Goal: Task Accomplishment & Management: Complete application form

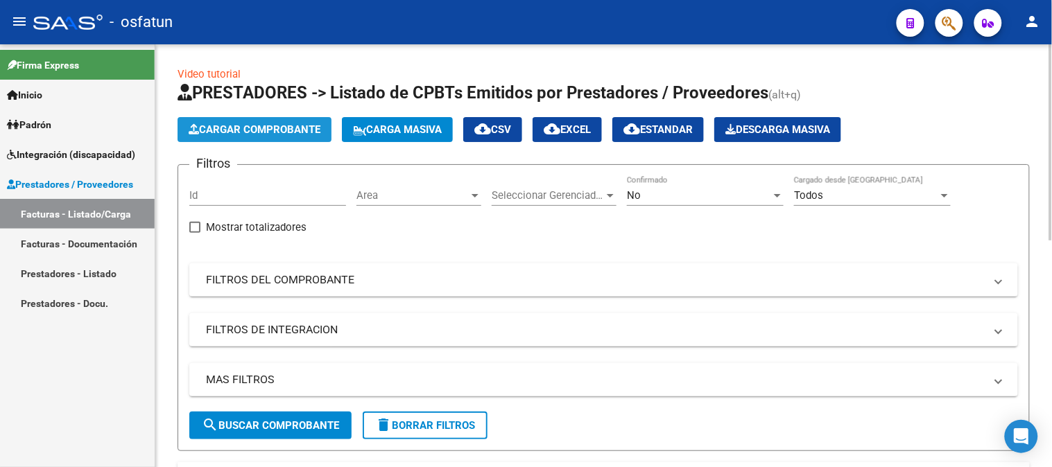
click at [262, 134] on span "Cargar Comprobante" at bounding box center [255, 129] width 132 height 12
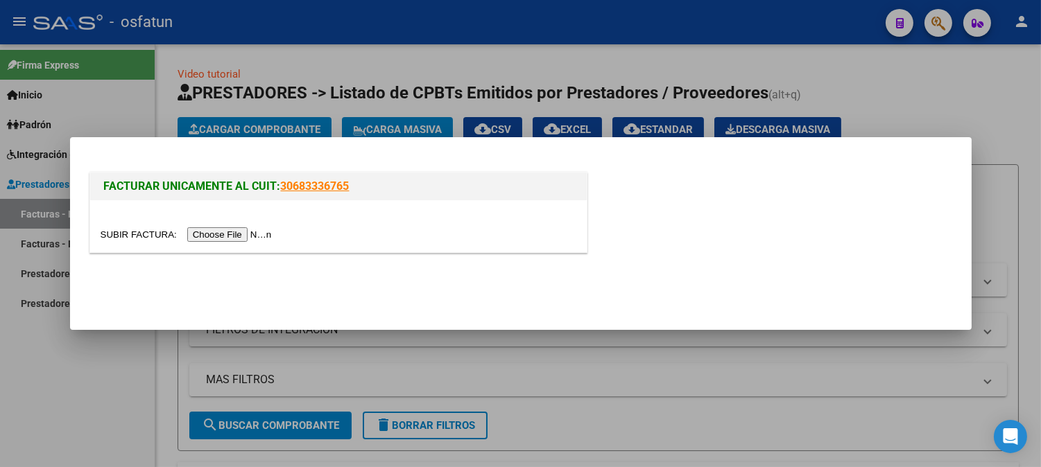
click at [227, 234] on input "file" at bounding box center [188, 234] width 175 height 15
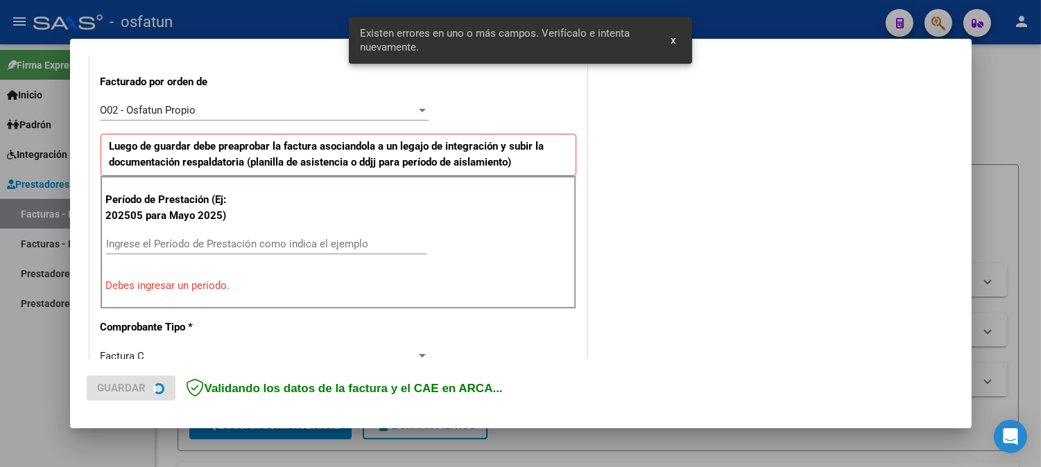
scroll to position [400, 0]
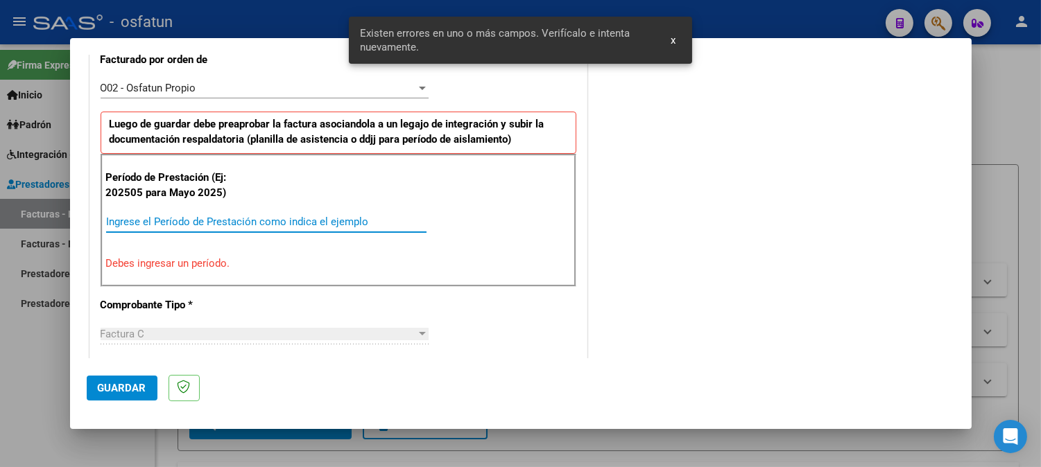
click at [205, 222] on input "Ingrese el Período de Prestación como indica el ejemplo" at bounding box center [266, 222] width 320 height 12
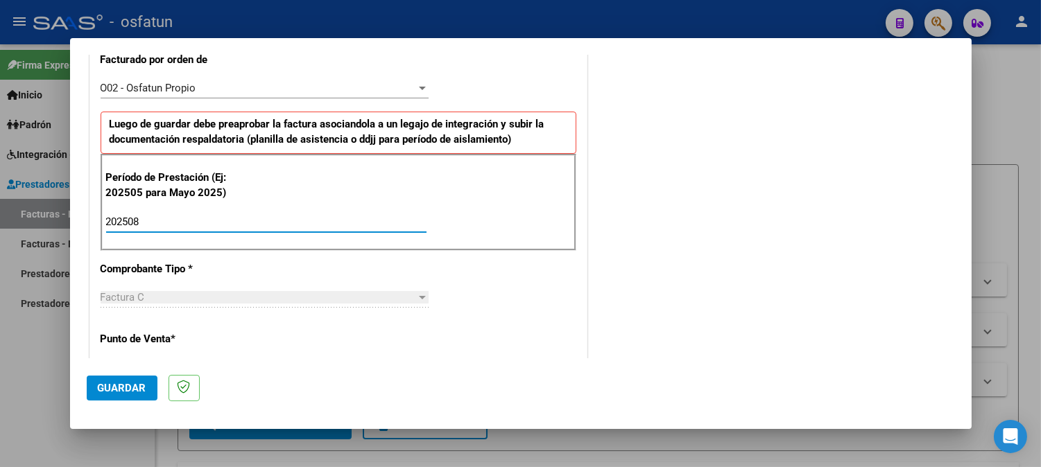
type input "202508"
click at [99, 391] on span "Guardar" at bounding box center [122, 388] width 49 height 12
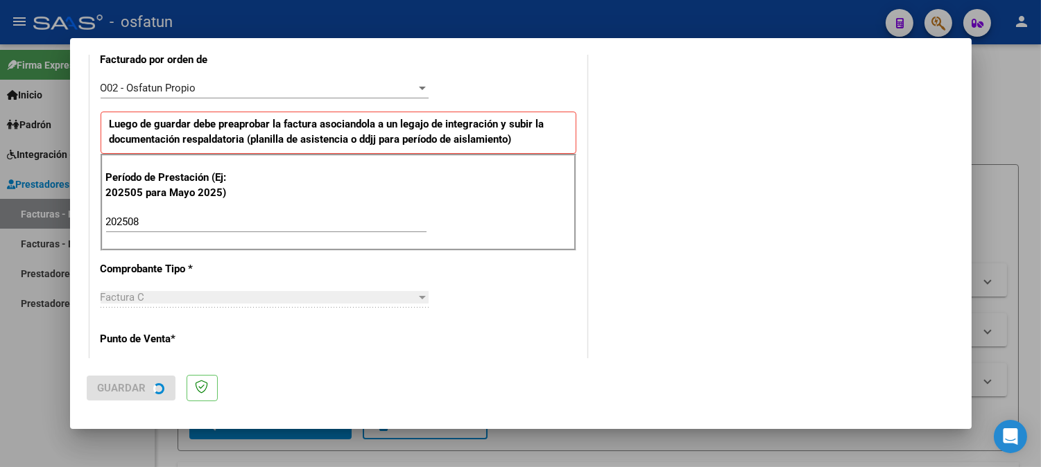
scroll to position [0, 0]
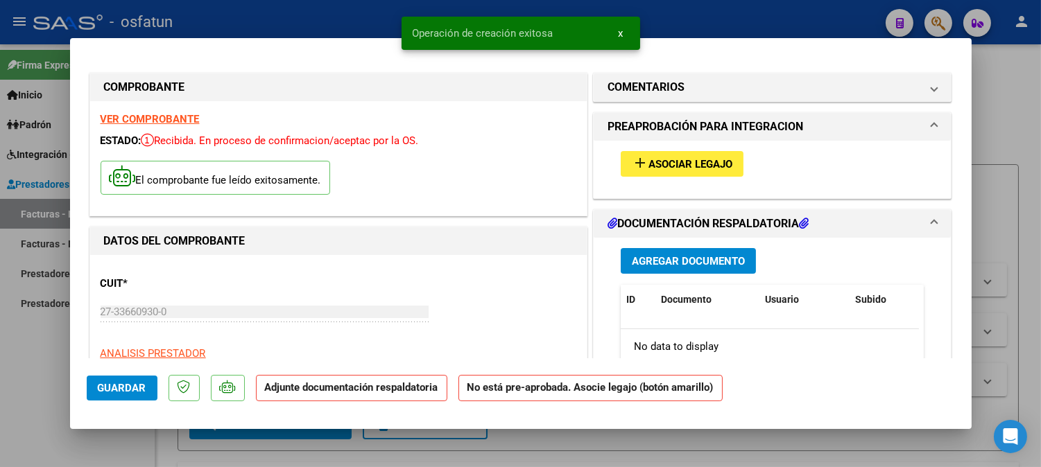
click at [697, 169] on span "Asociar Legajo" at bounding box center [690, 164] width 84 height 12
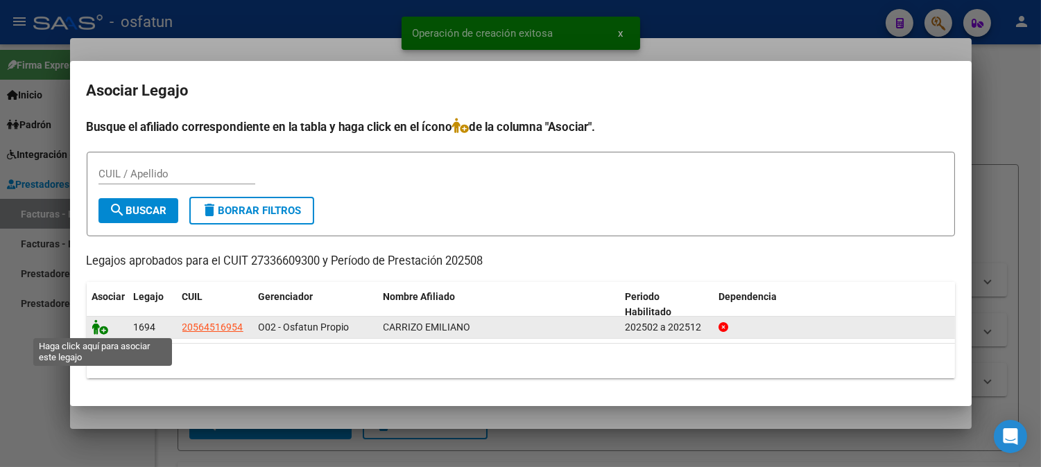
click at [101, 330] on icon at bounding box center [100, 327] width 17 height 15
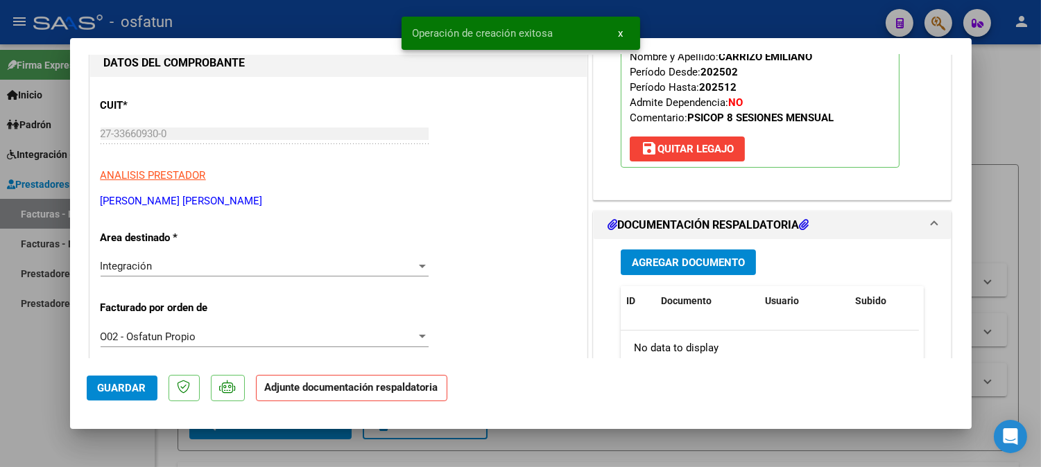
scroll to position [231, 0]
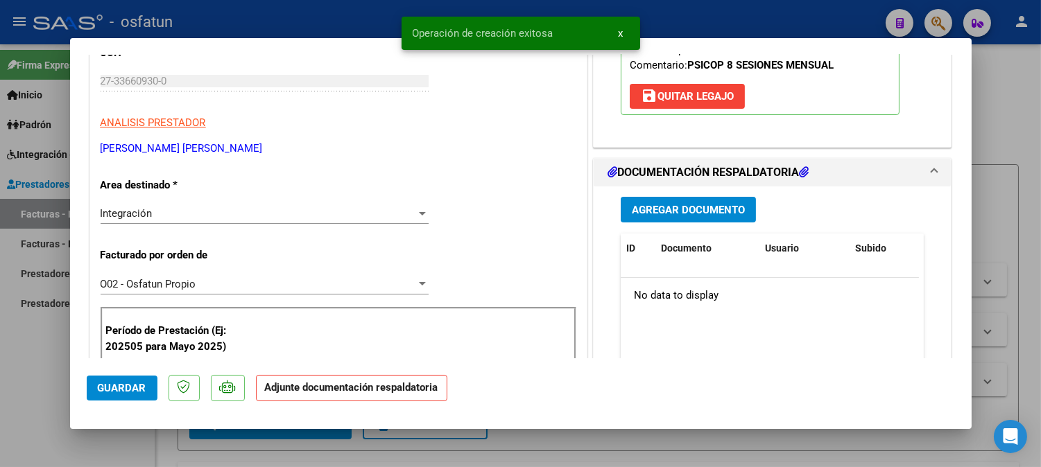
click at [697, 223] on button "Agregar Documento" at bounding box center [688, 210] width 135 height 26
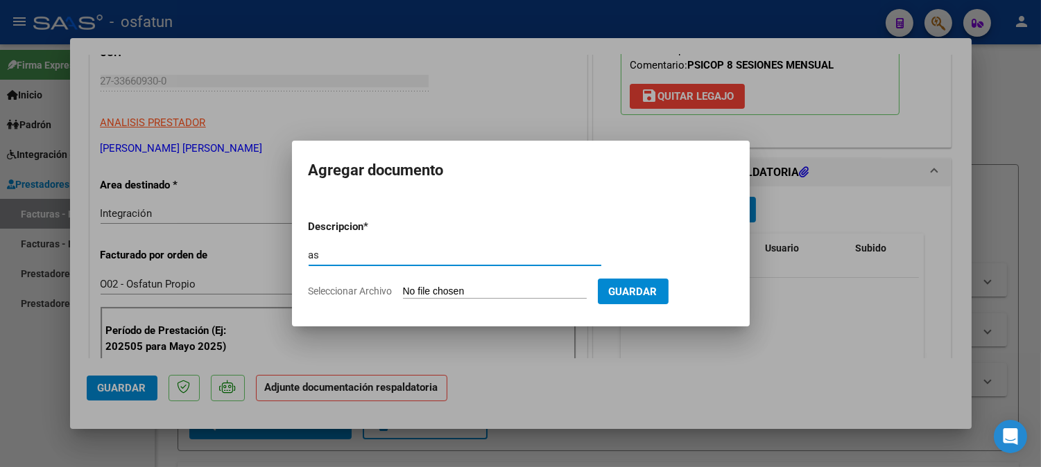
type input "a"
type input "ASISTENCIA+AUTORIZACION"
click at [569, 284] on form "Descripcion * ASISTENCIA+AUTORIZACION Escriba aquí una descripcion Seleccionar …" at bounding box center [521, 259] width 424 height 101
click at [527, 289] on input "Seleccionar Archivo" at bounding box center [495, 292] width 184 height 13
click at [552, 292] on input "Seleccionar Archivo" at bounding box center [495, 292] width 184 height 13
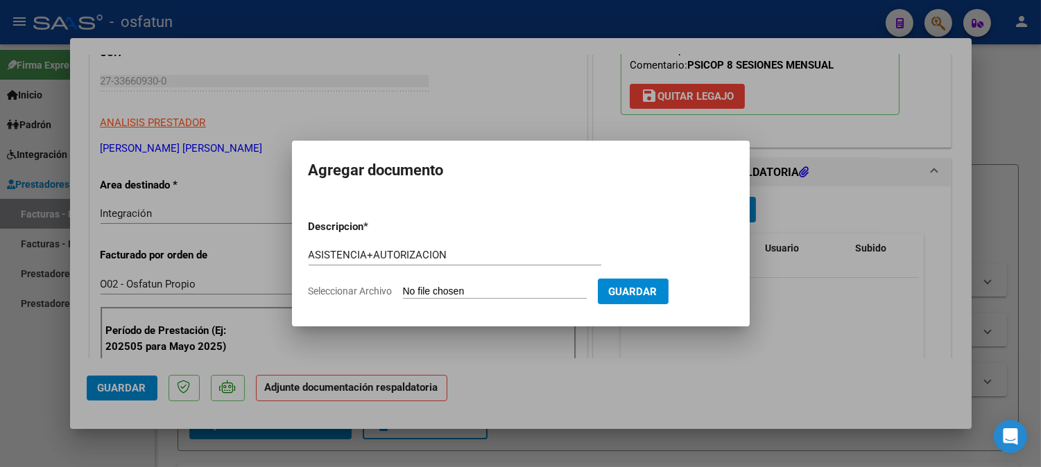
type input "C:\fakepath\ASIST PSICOPE.pdf"
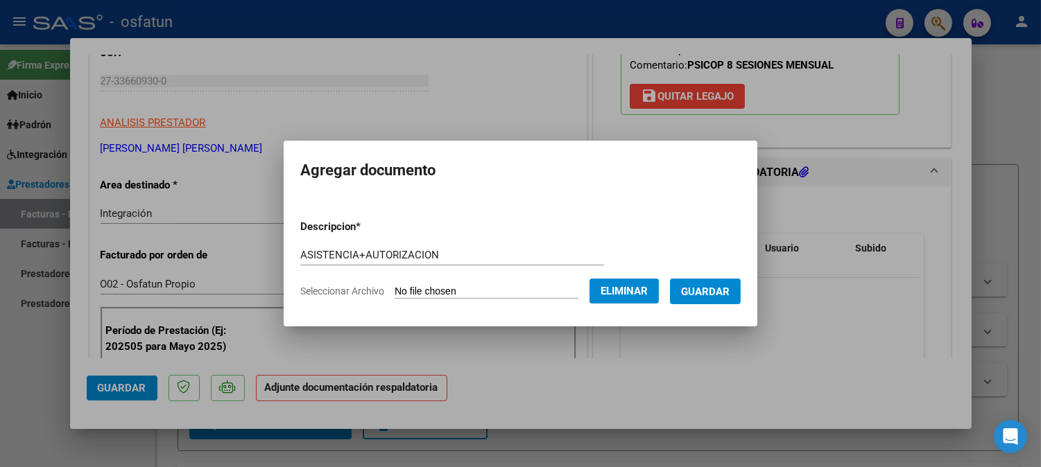
click at [713, 293] on span "Guardar" at bounding box center [705, 292] width 49 height 12
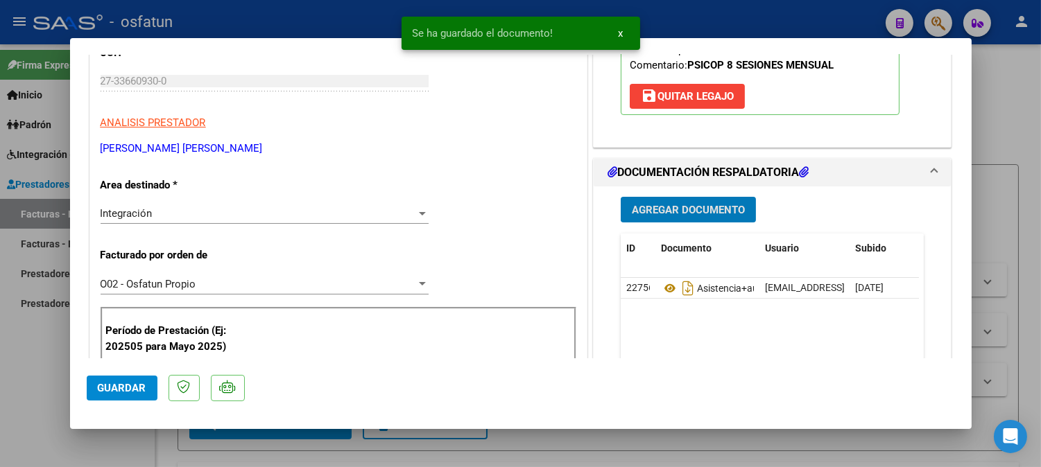
click at [115, 386] on span "Guardar" at bounding box center [122, 388] width 49 height 12
click at [1028, 104] on div at bounding box center [520, 233] width 1041 height 467
type input "$ 0,00"
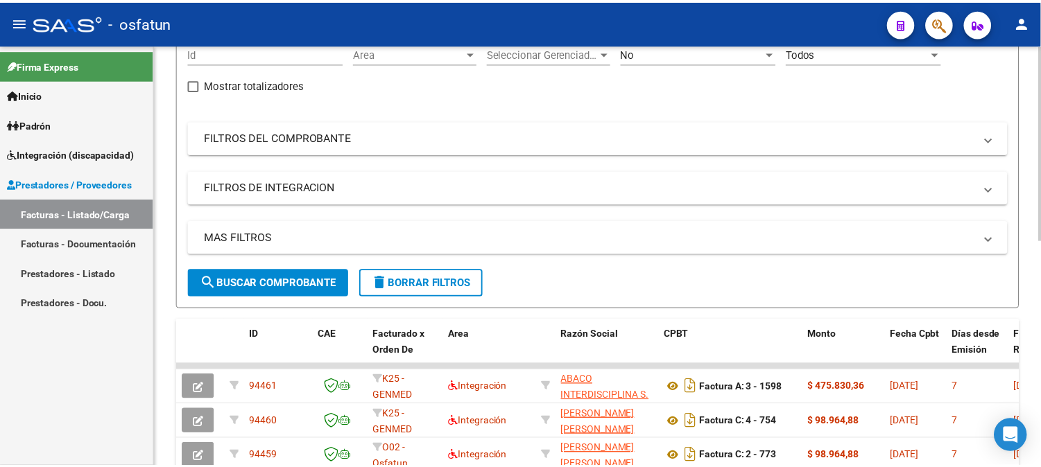
scroll to position [0, 0]
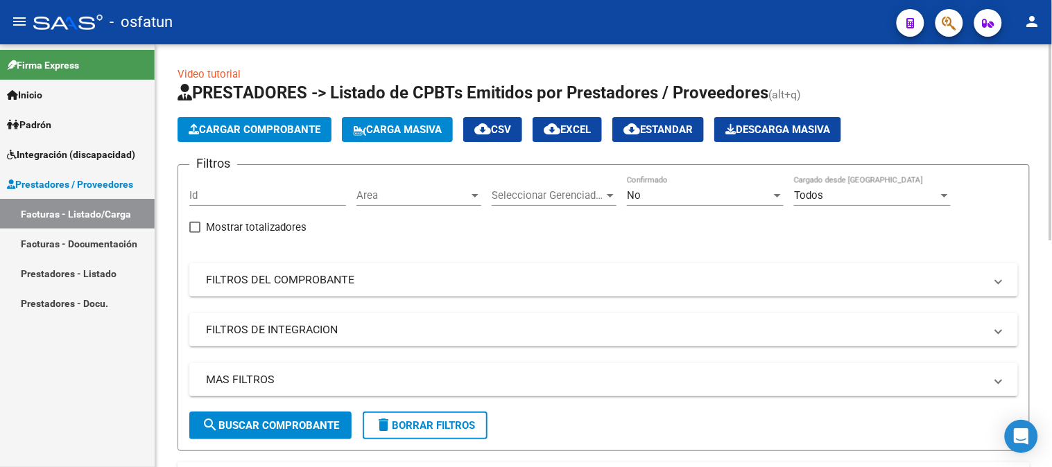
click at [254, 142] on button "Cargar Comprobante" at bounding box center [254, 129] width 154 height 25
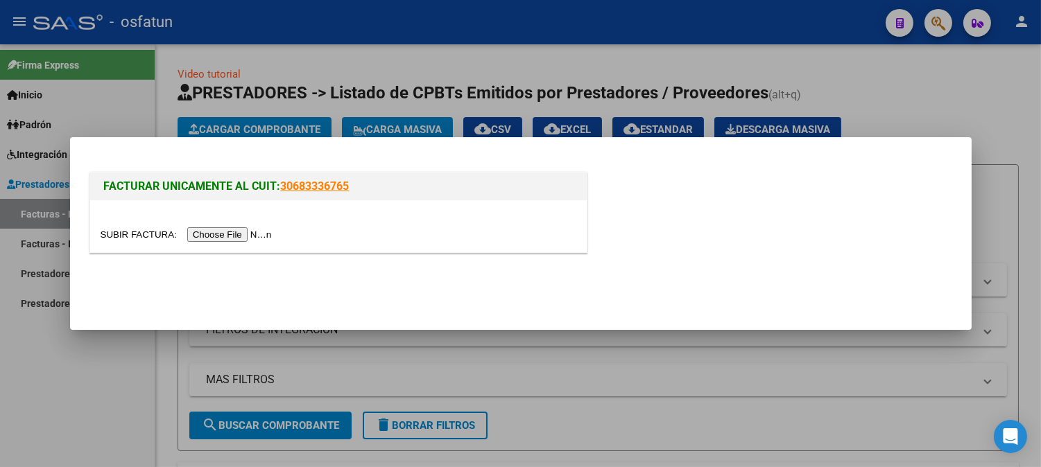
click at [268, 237] on input "file" at bounding box center [188, 234] width 175 height 15
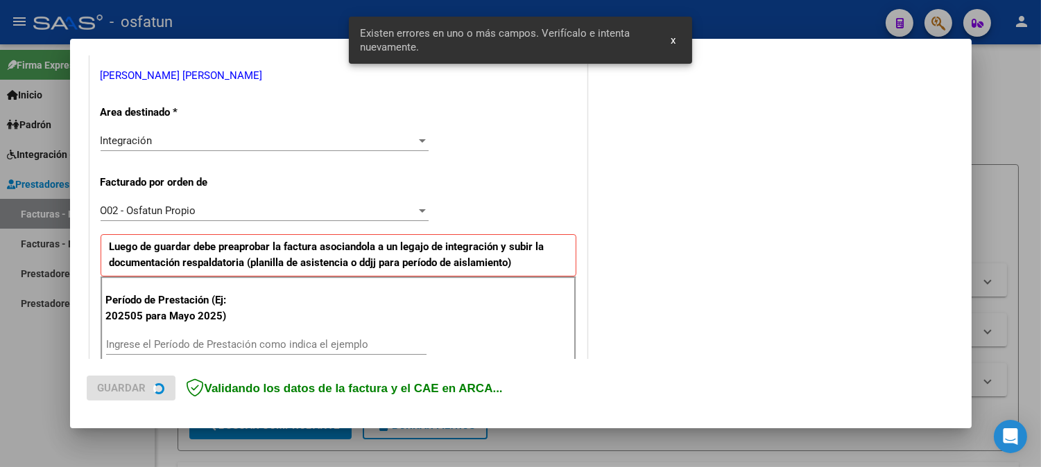
scroll to position [420, 0]
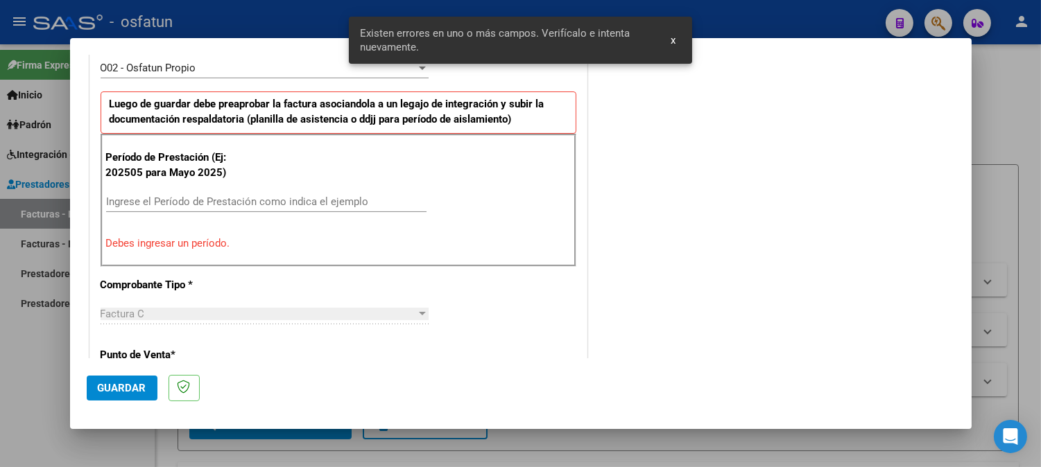
click at [328, 202] on input "Ingrese el Período de Prestación como indica el ejemplo" at bounding box center [266, 202] width 320 height 12
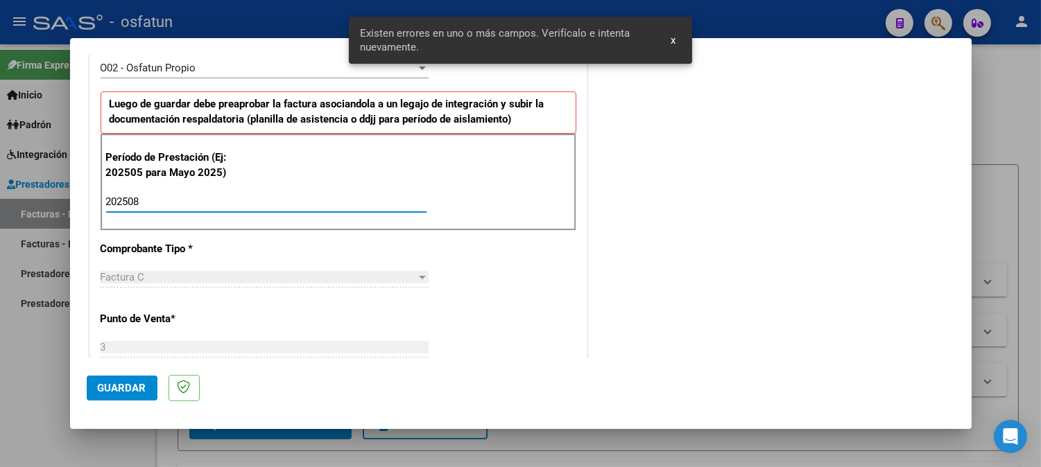
type input "202508"
click at [132, 384] on span "Guardar" at bounding box center [122, 388] width 49 height 12
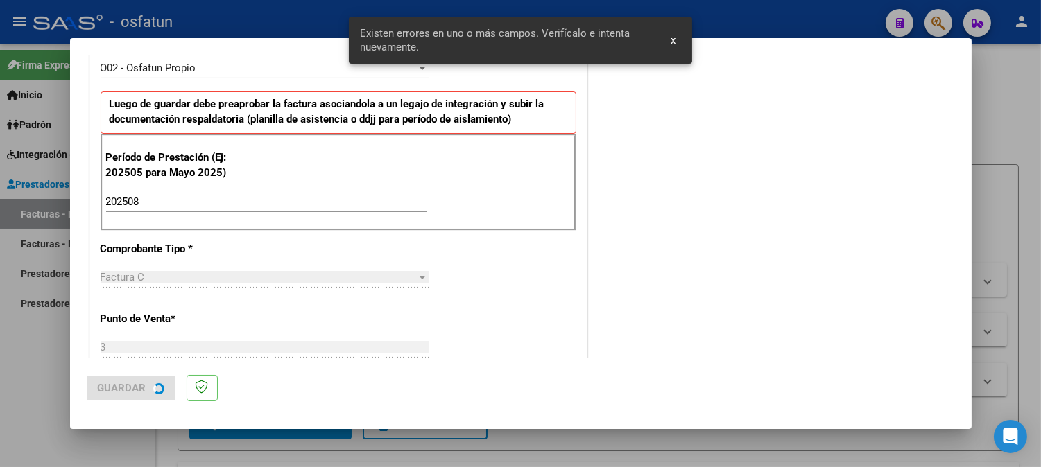
scroll to position [0, 0]
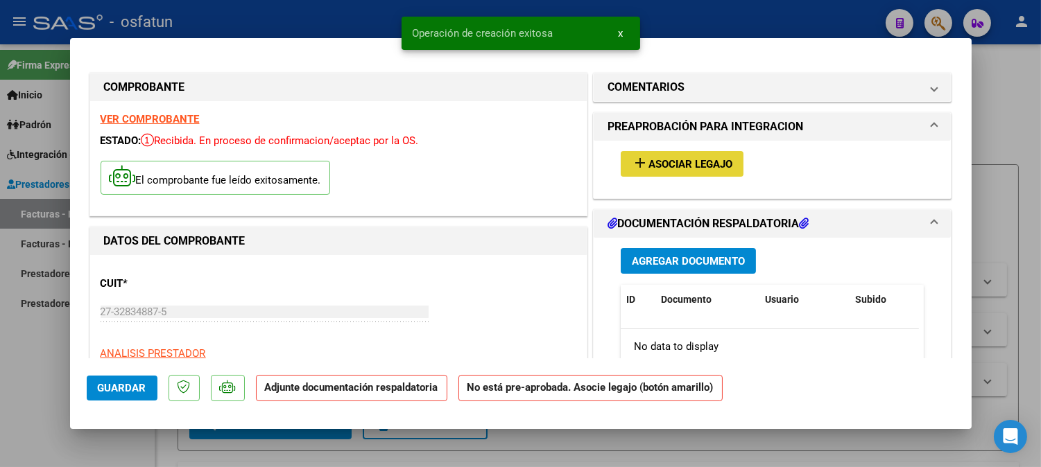
click at [686, 171] on button "add Asociar Legajo" at bounding box center [682, 164] width 123 height 26
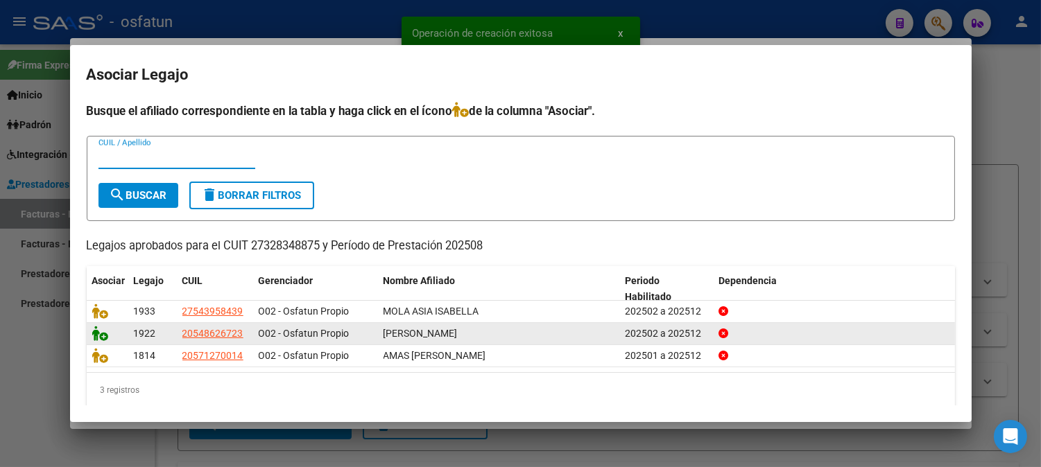
click at [92, 330] on icon at bounding box center [100, 333] width 17 height 15
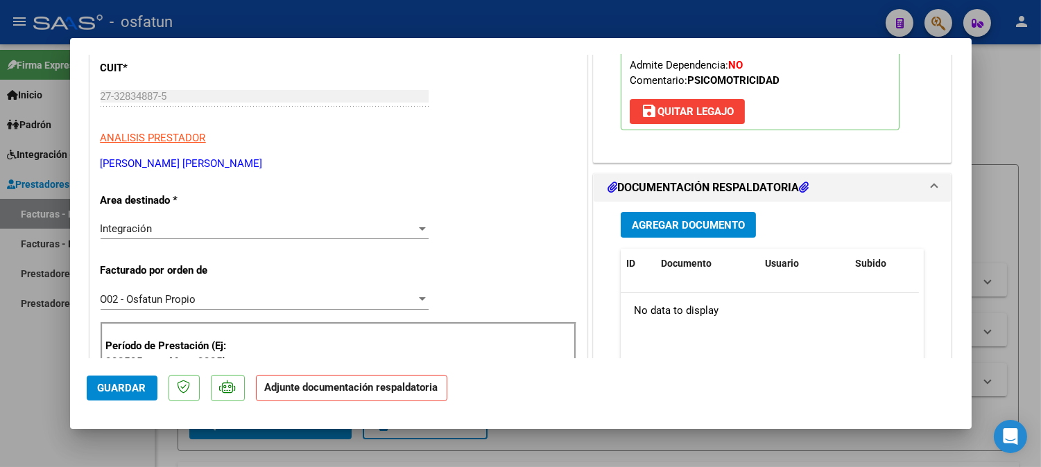
scroll to position [385, 0]
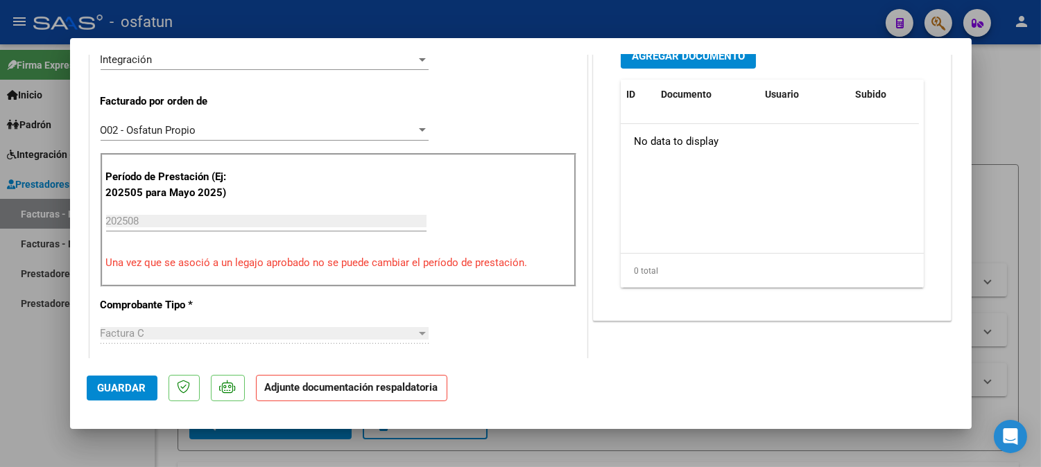
click at [711, 67] on button "Agregar Documento" at bounding box center [688, 56] width 135 height 26
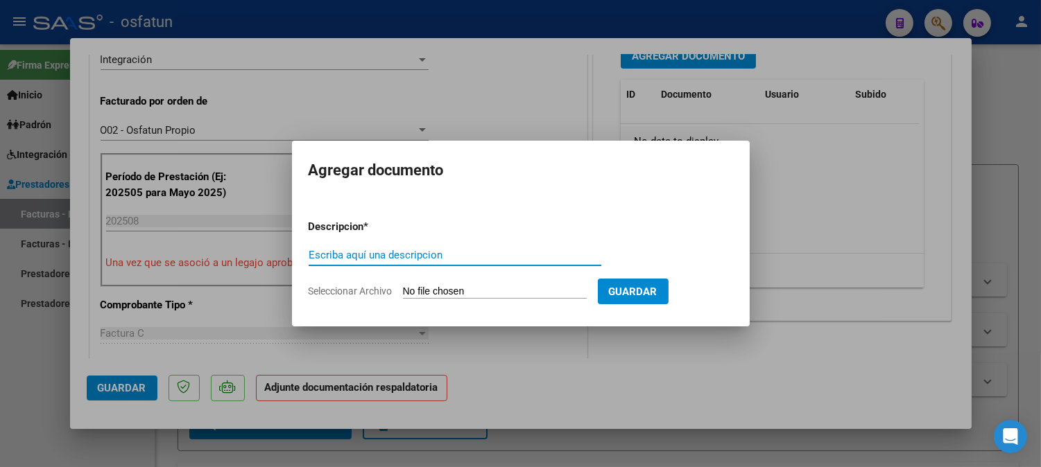
type input "a"
type input "S"
drag, startPoint x: 412, startPoint y: 257, endPoint x: 414, endPoint y: 268, distance: 10.6
click at [410, 257] on input "ASISTENCIA+AUTOPRIZACION" at bounding box center [455, 255] width 293 height 12
type input "ASISTENCIA+AUTORIZACION"
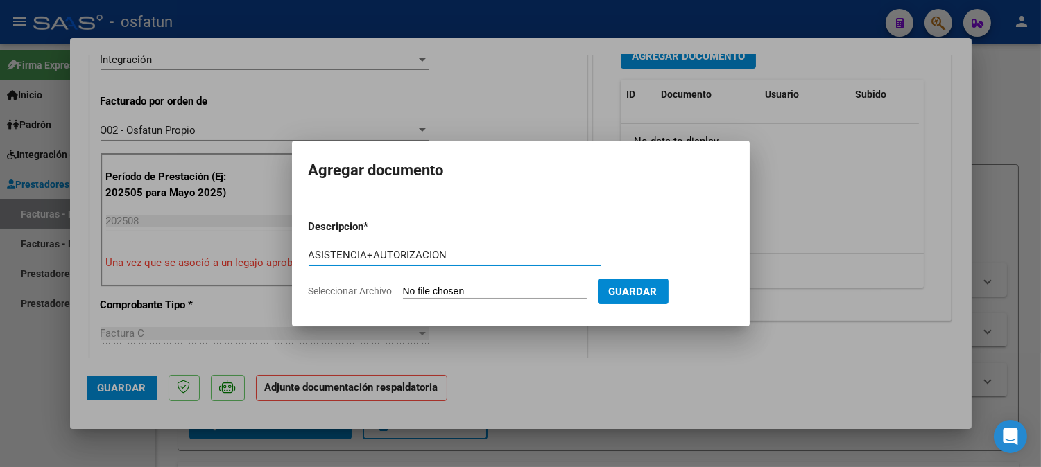
click at [446, 292] on input "Seleccionar Archivo" at bounding box center [495, 292] width 184 height 13
type input "C:\fakepath\ASIST PSICOMOT.pdf"
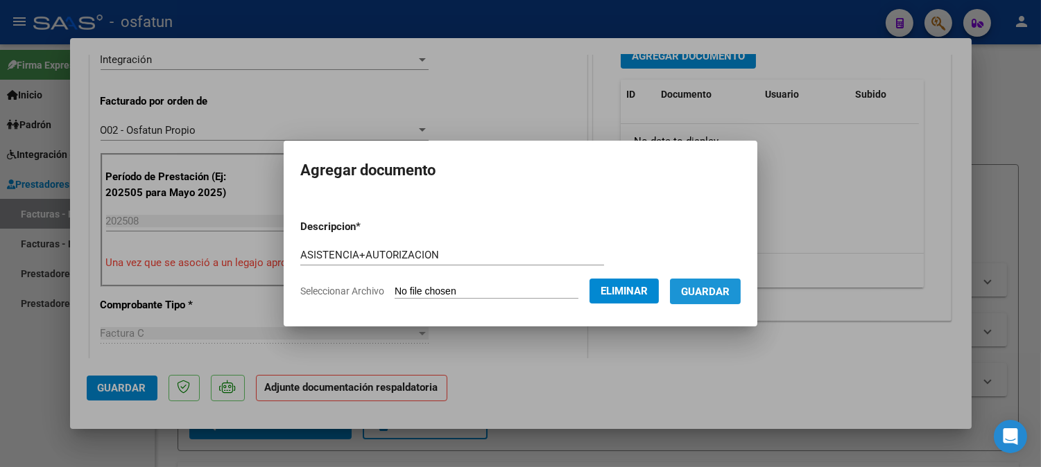
click at [725, 299] on button "Guardar" at bounding box center [705, 292] width 71 height 26
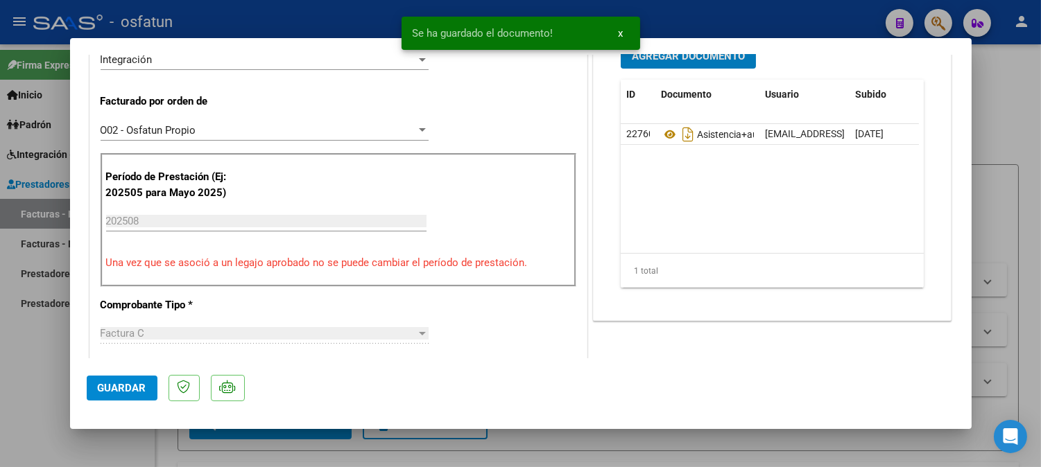
scroll to position [373, 0]
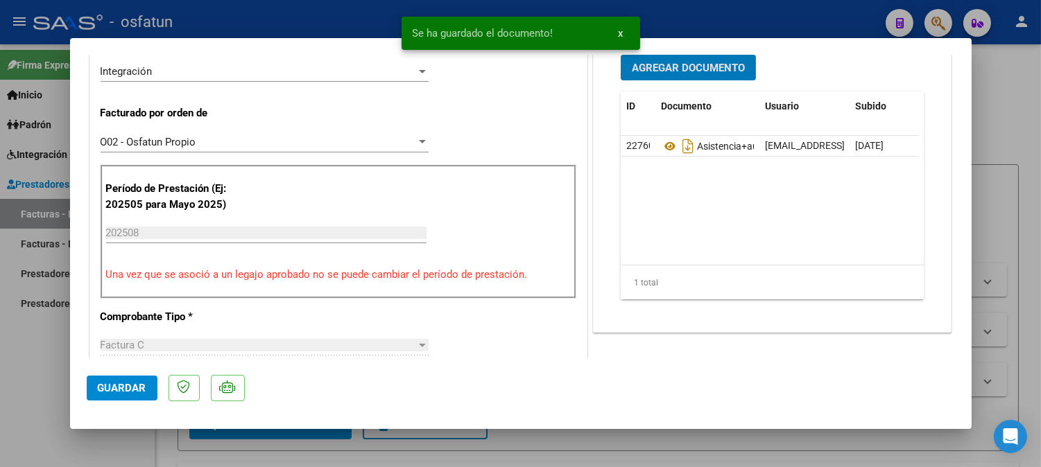
drag, startPoint x: 116, startPoint y: 380, endPoint x: 118, endPoint y: 372, distance: 8.4
click at [116, 379] on button "Guardar" at bounding box center [122, 388] width 71 height 25
click at [1009, 109] on div at bounding box center [520, 233] width 1041 height 467
type input "$ 0,00"
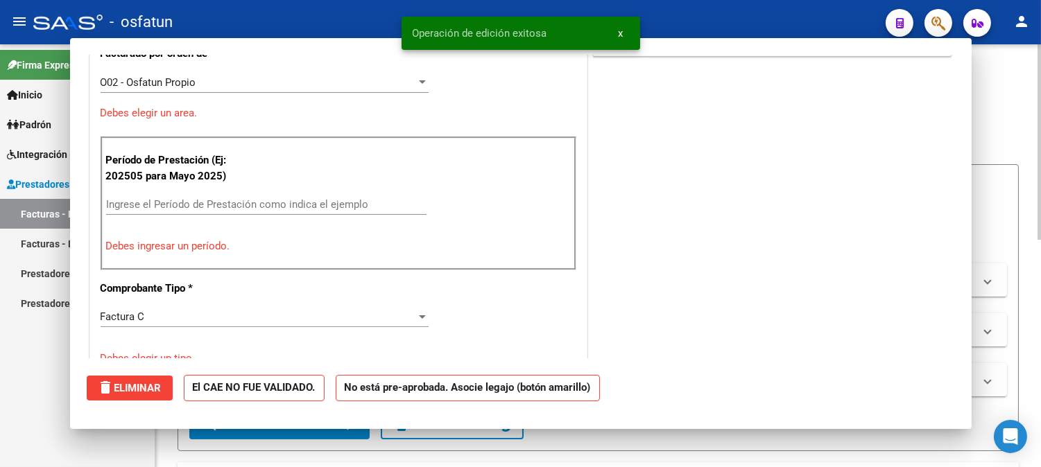
scroll to position [315, 0]
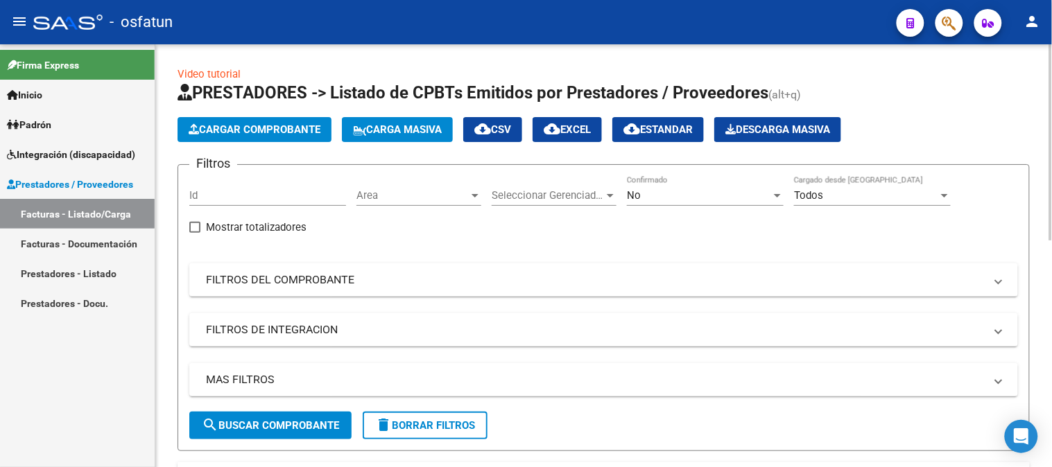
click at [248, 112] on app-list-header "PRESTADORES -> Listado de CPBTs Emitidos por Prestadores / Proveedores (alt+q) …" at bounding box center [603, 267] width 852 height 370
click at [252, 130] on span "Cargar Comprobante" at bounding box center [255, 129] width 132 height 12
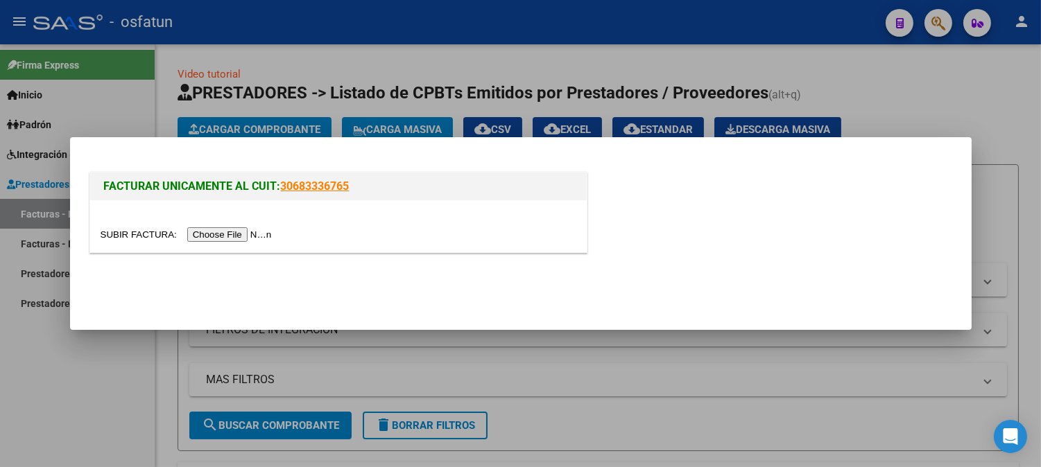
click at [259, 238] on input "file" at bounding box center [188, 234] width 175 height 15
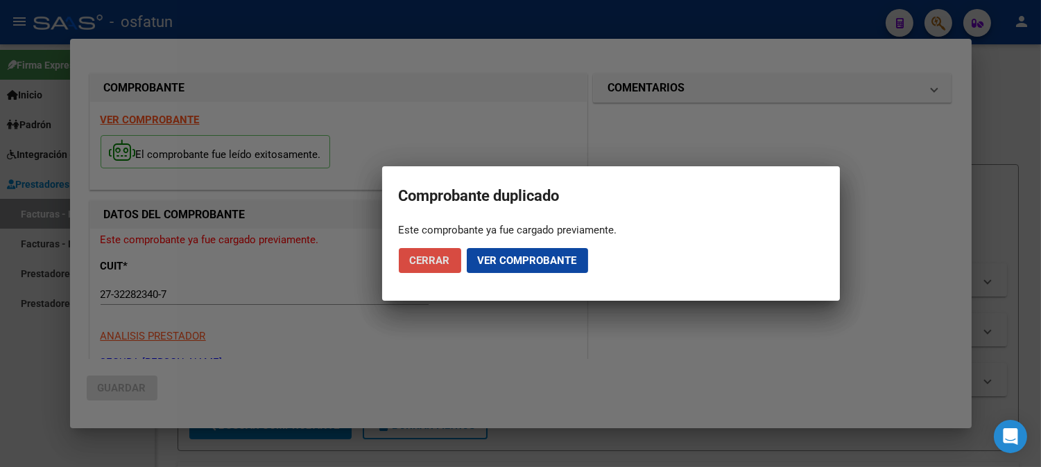
click at [453, 268] on button "Cerrar" at bounding box center [430, 260] width 62 height 25
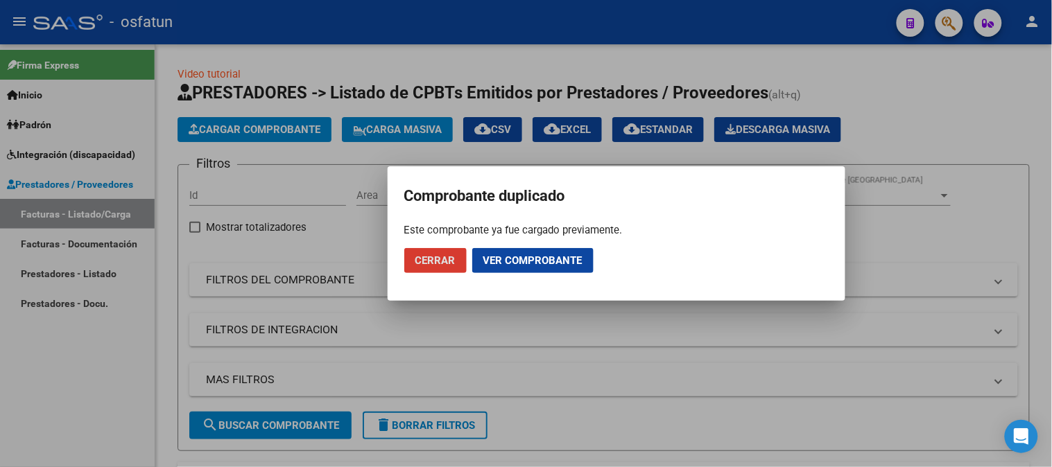
click at [427, 268] on button "Cerrar" at bounding box center [435, 260] width 62 height 25
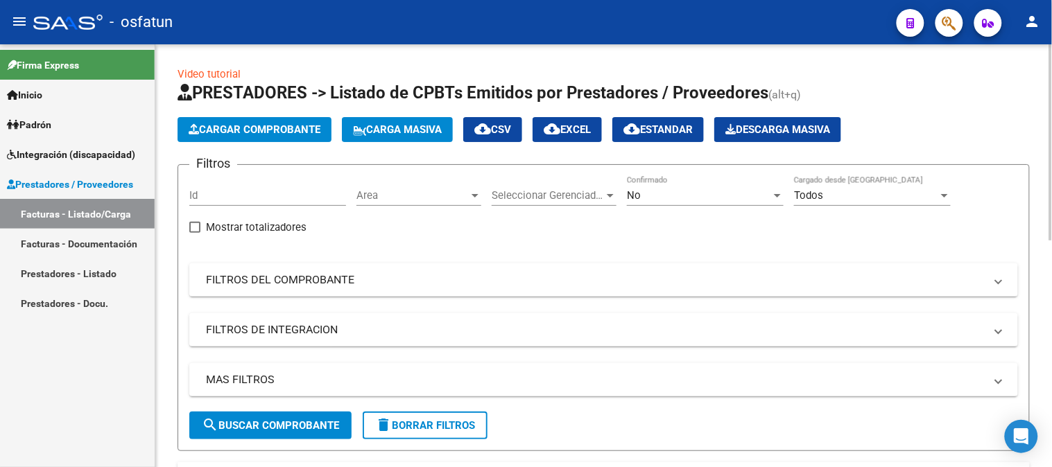
click at [298, 125] on span "Cargar Comprobante" at bounding box center [255, 129] width 132 height 12
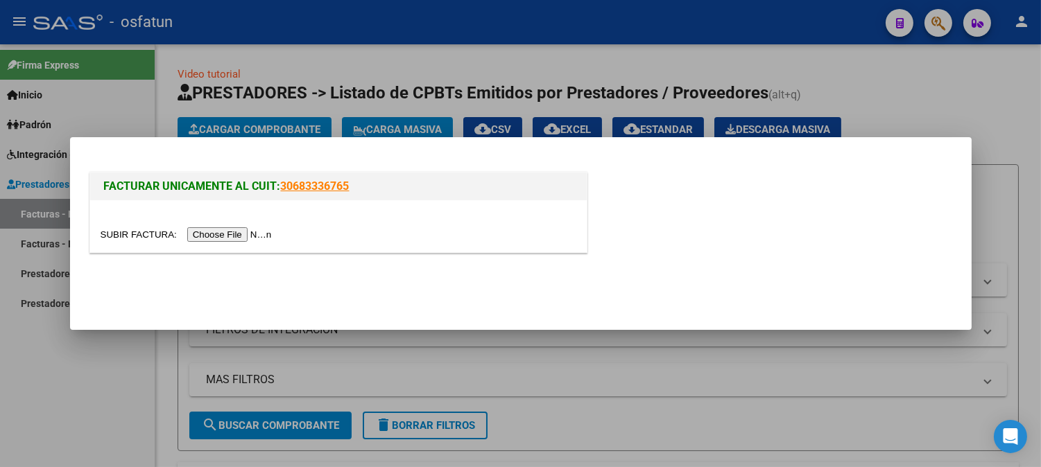
click at [226, 231] on input "file" at bounding box center [188, 234] width 175 height 15
click at [253, 239] on input "file" at bounding box center [188, 234] width 175 height 15
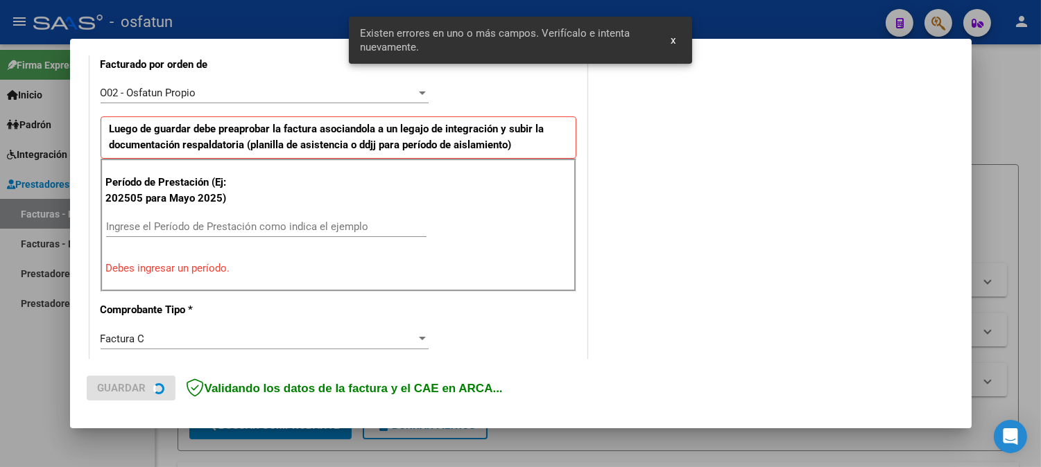
scroll to position [400, 0]
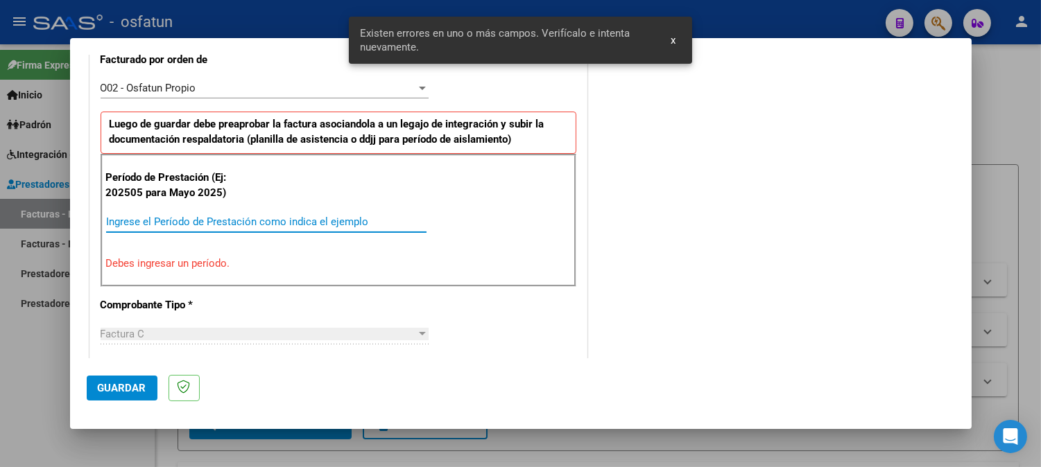
click at [269, 223] on input "Ingrese el Período de Prestación como indica el ejemplo" at bounding box center [266, 222] width 320 height 12
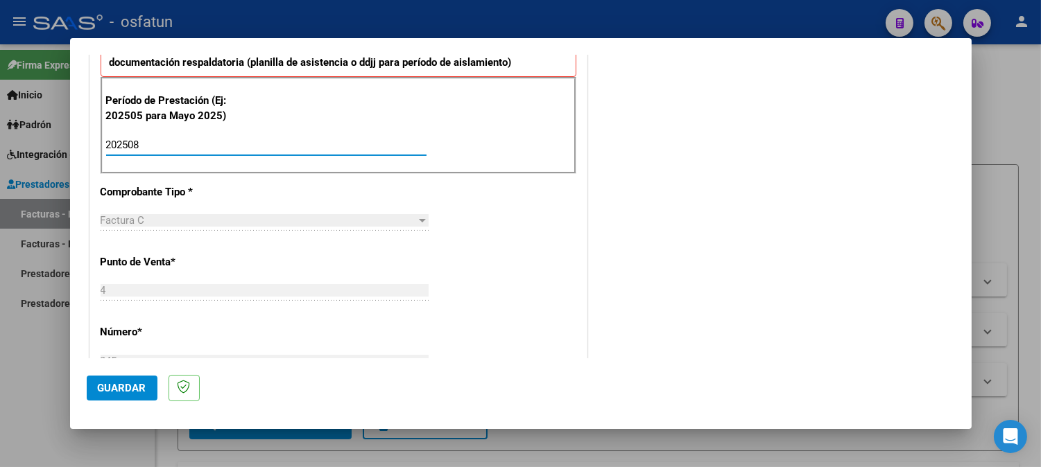
scroll to position [555, 0]
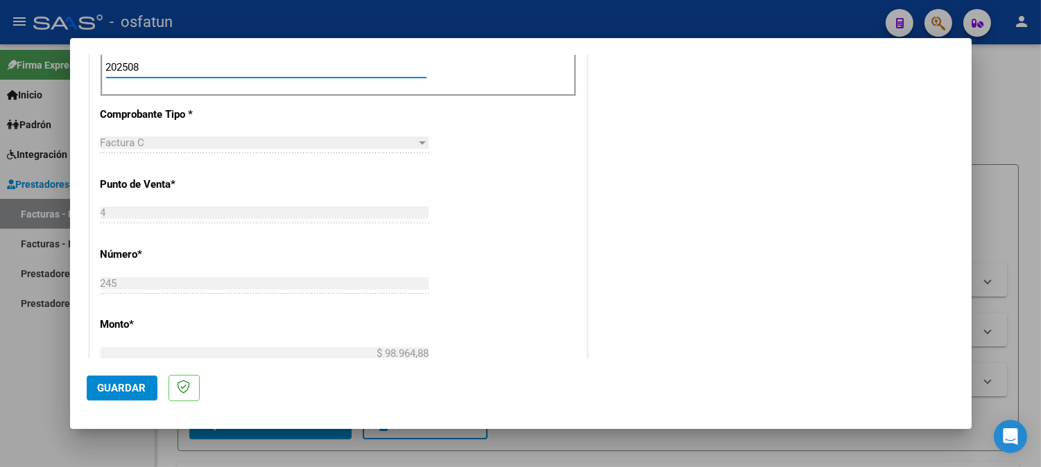
type input "202508"
drag, startPoint x: 118, startPoint y: 369, endPoint x: 118, endPoint y: 382, distance: 13.2
click at [118, 370] on mat-dialog-actions "Guardar" at bounding box center [521, 385] width 868 height 55
click at [118, 382] on span "Guardar" at bounding box center [122, 388] width 49 height 12
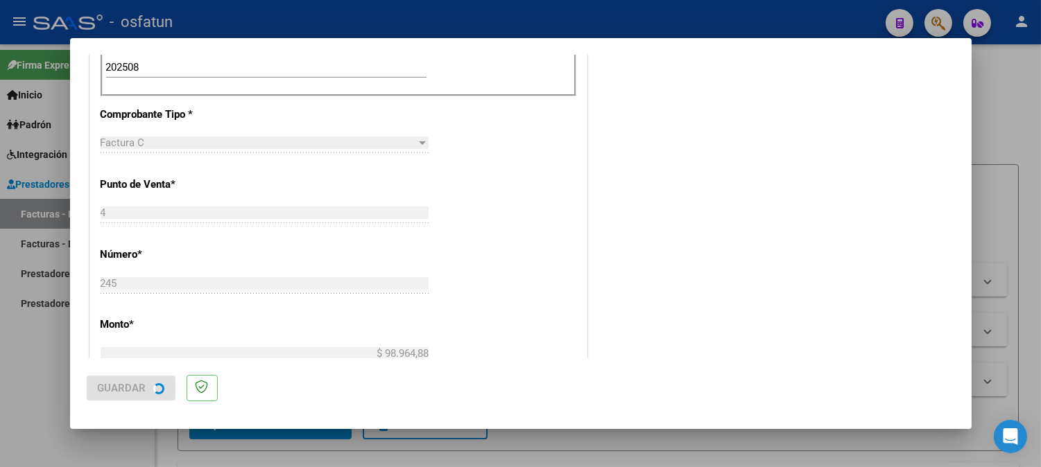
scroll to position [0, 0]
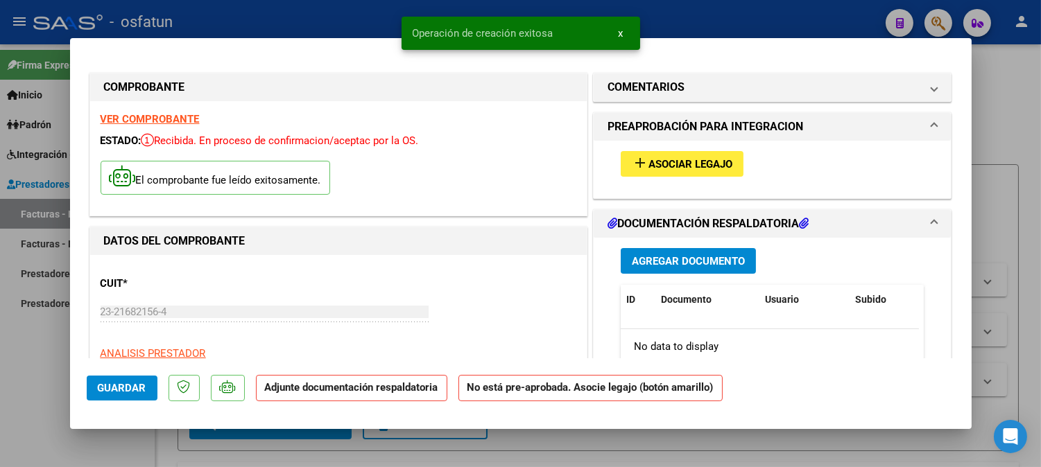
click at [696, 168] on span "Asociar Legajo" at bounding box center [690, 164] width 84 height 12
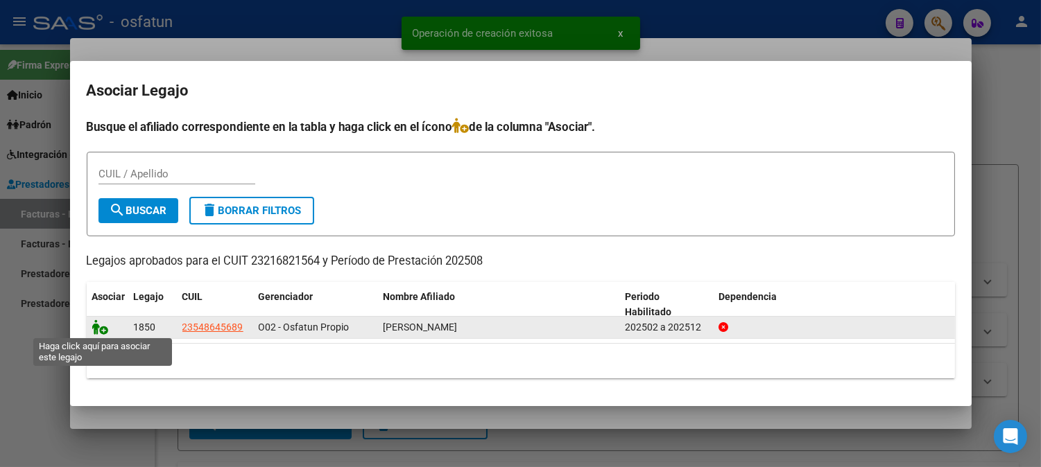
click at [101, 330] on icon at bounding box center [100, 327] width 17 height 15
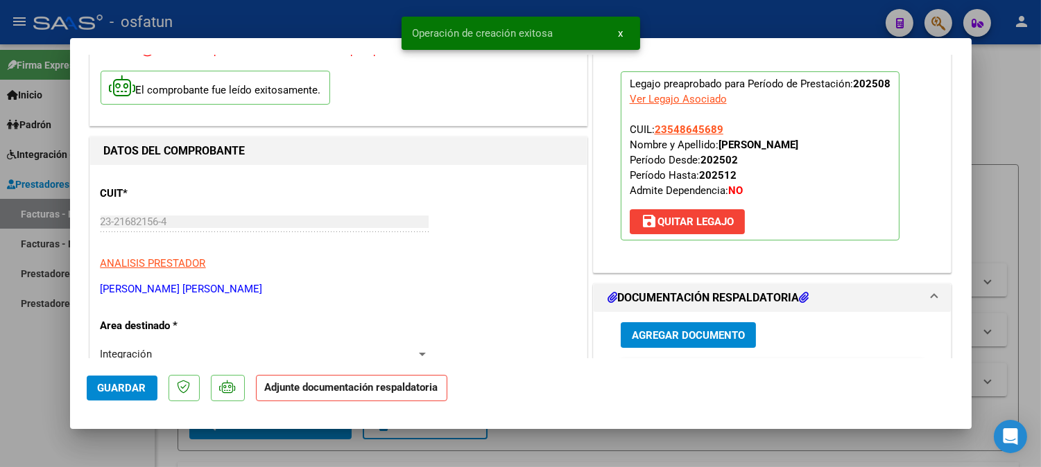
scroll to position [231, 0]
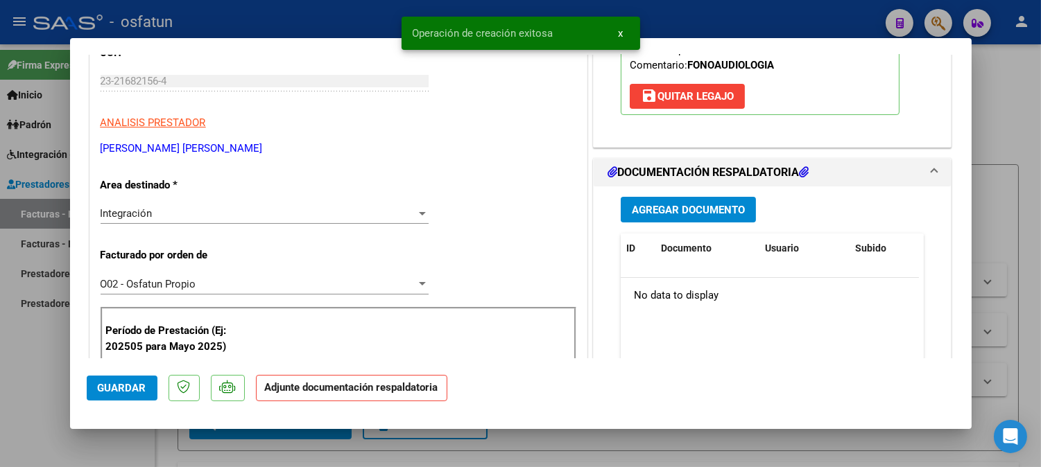
click at [735, 217] on button "Agregar Documento" at bounding box center [688, 210] width 135 height 26
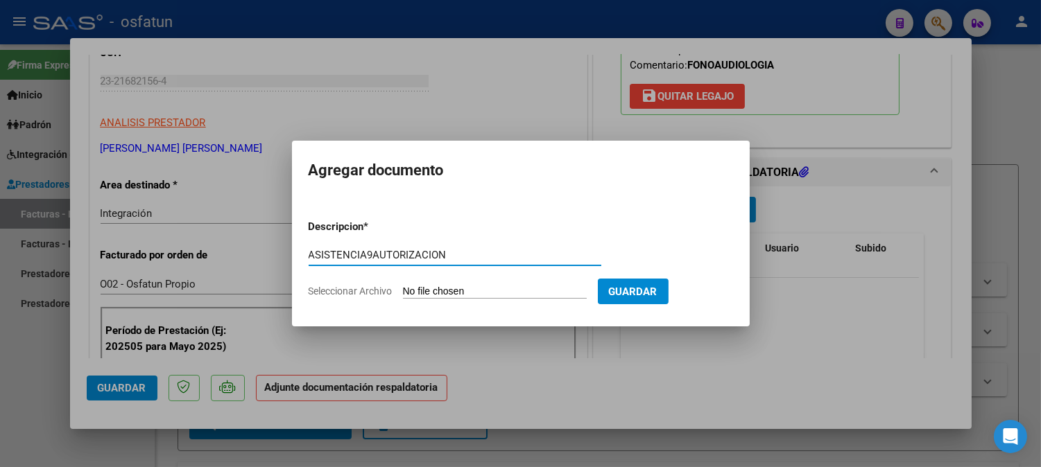
click at [365, 261] on input "ASISTENCIA9AUTORIZACION" at bounding box center [455, 255] width 293 height 12
type input "ASISTENCIA+AUTORIZACION"
drag, startPoint x: 431, startPoint y: 292, endPoint x: 432, endPoint y: 236, distance: 56.2
click at [433, 276] on form "Descripcion * ASISTENCIA+AUTORIZACION Escriba aquí una descripcion Seleccionar …" at bounding box center [521, 259] width 424 height 101
click at [504, 296] on input "Seleccionar Archivo" at bounding box center [495, 292] width 184 height 13
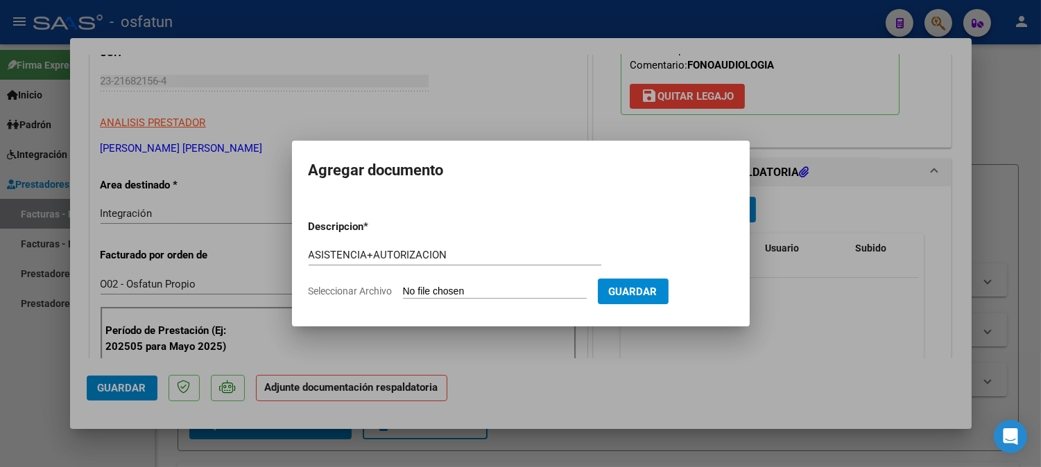
type input "C:\fakepath\ASIST+AUT.pdf"
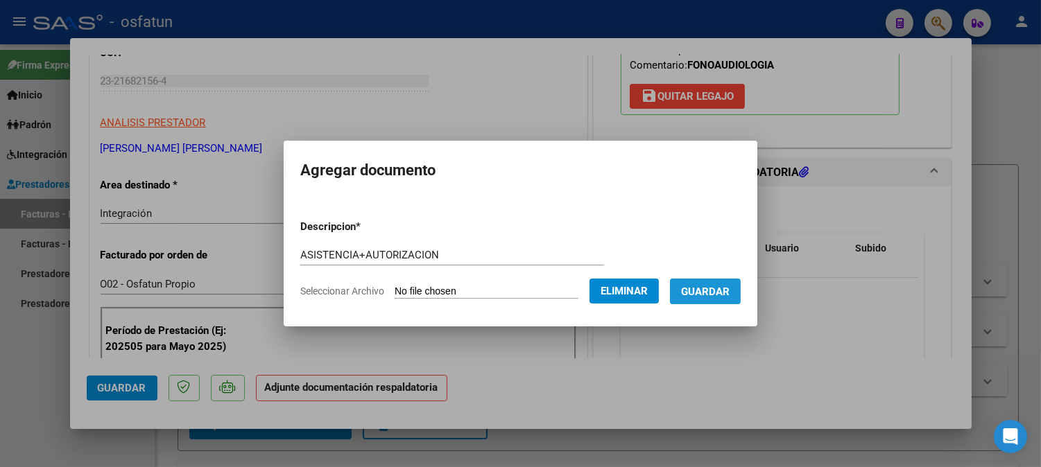
click at [738, 299] on button "Guardar" at bounding box center [705, 292] width 71 height 26
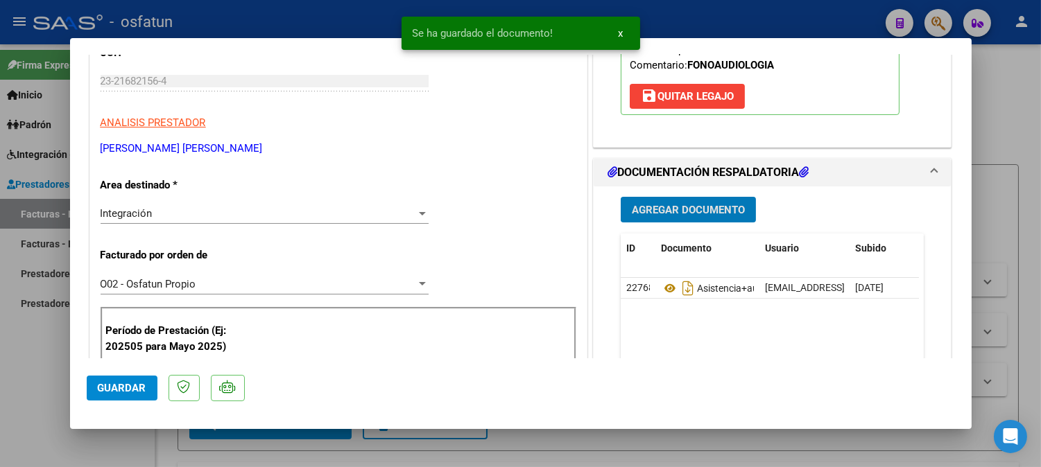
click at [113, 390] on span "Guardar" at bounding box center [122, 388] width 49 height 12
drag, startPoint x: 1016, startPoint y: 125, endPoint x: 969, endPoint y: 182, distance: 73.9
click at [1016, 127] on div at bounding box center [520, 233] width 1041 height 467
type input "$ 0,00"
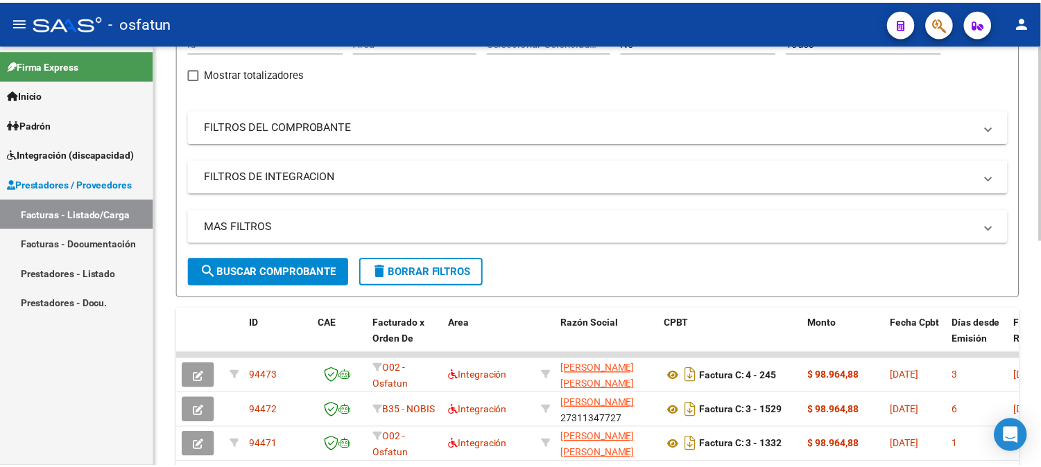
scroll to position [0, 0]
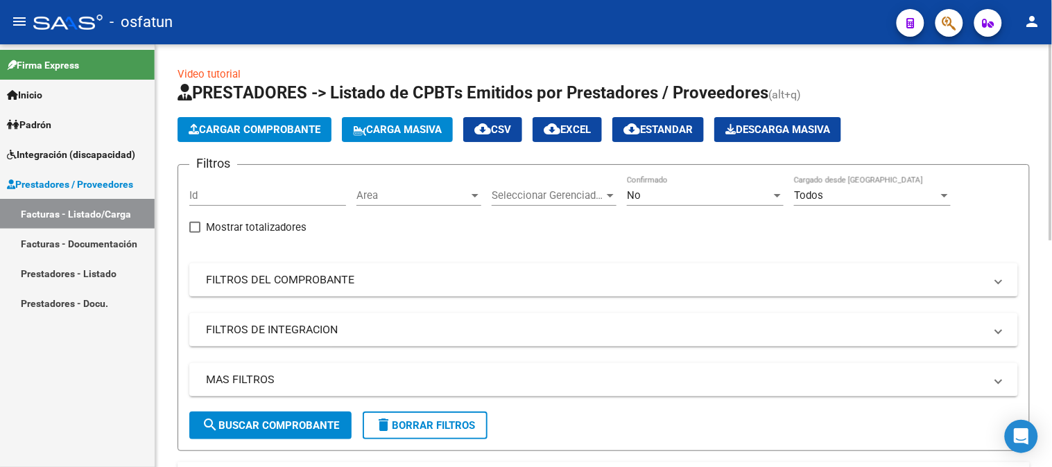
click at [270, 132] on span "Cargar Comprobante" at bounding box center [255, 129] width 132 height 12
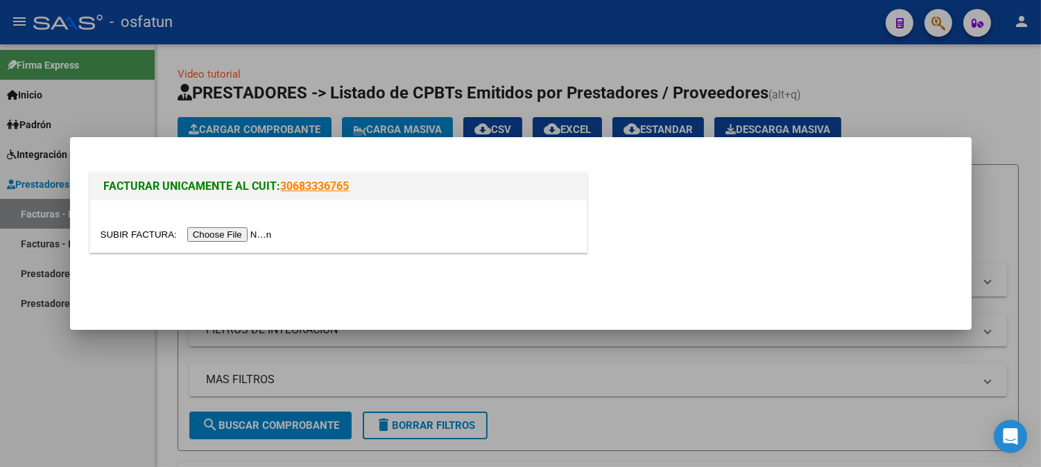
click at [257, 237] on input "file" at bounding box center [188, 234] width 175 height 15
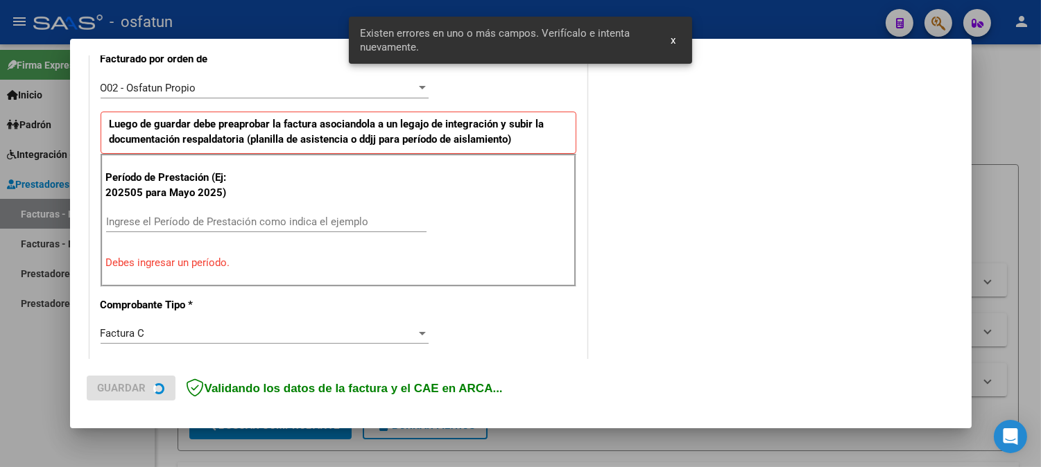
scroll to position [401, 0]
click at [205, 218] on input "Ingrese el Período de Prestación como indica el ejemplo" at bounding box center [266, 222] width 320 height 12
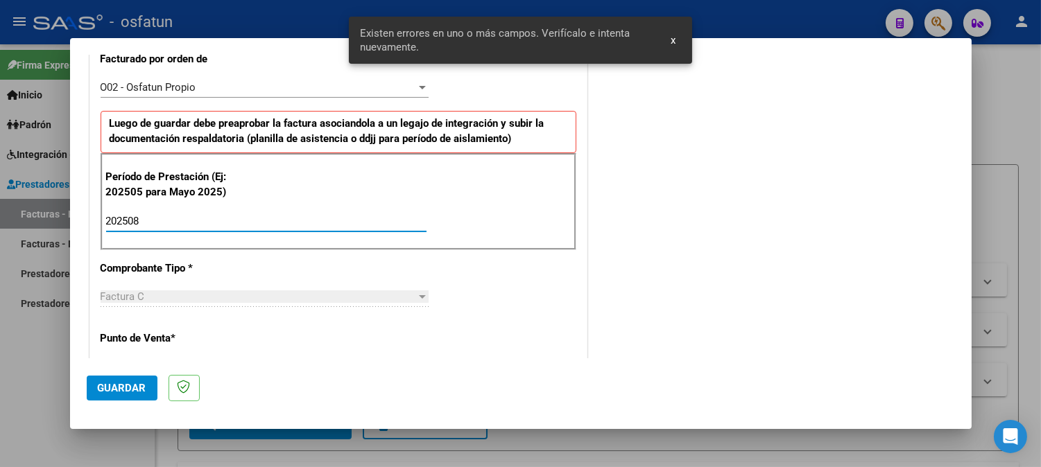
type input "202508"
click at [139, 378] on button "Guardar" at bounding box center [122, 388] width 71 height 25
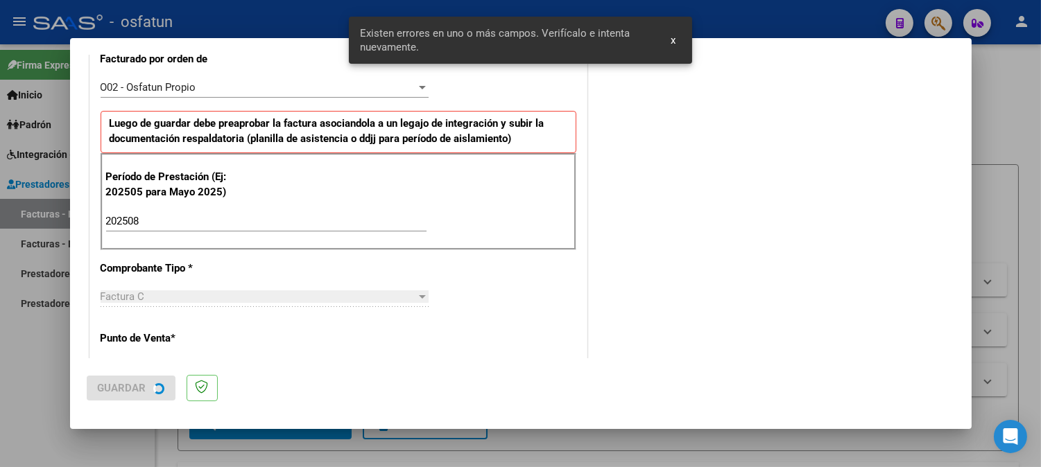
scroll to position [0, 0]
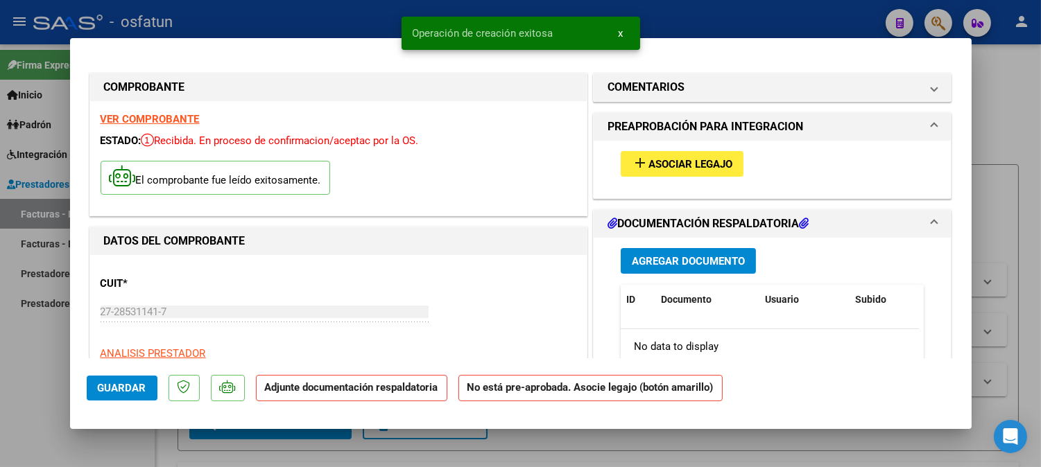
drag, startPoint x: 707, startPoint y: 182, endPoint x: 704, endPoint y: 170, distance: 12.8
click at [706, 178] on div "add Asociar Legajo" at bounding box center [772, 164] width 324 height 46
click at [704, 170] on span "Asociar Legajo" at bounding box center [690, 164] width 84 height 12
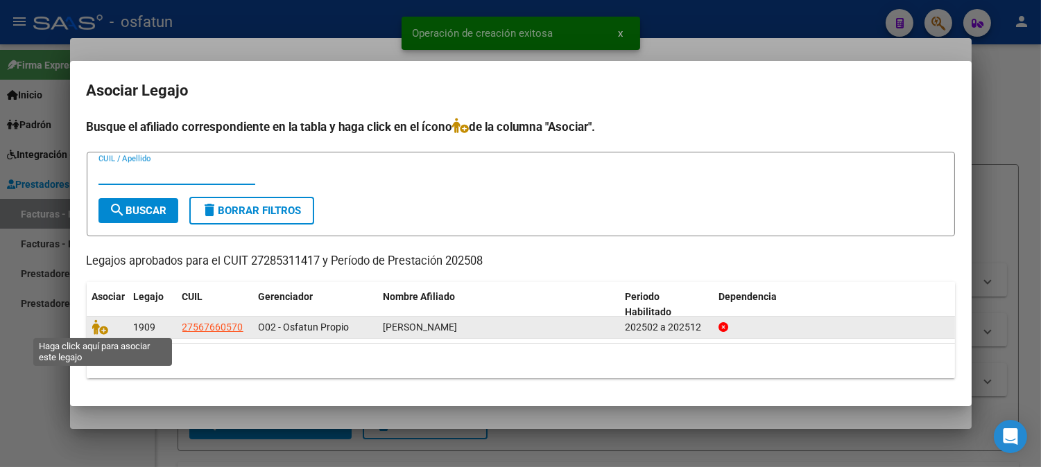
drag, startPoint x: 97, startPoint y: 326, endPoint x: 230, endPoint y: 327, distance: 133.1
click at [97, 327] on icon at bounding box center [100, 327] width 17 height 15
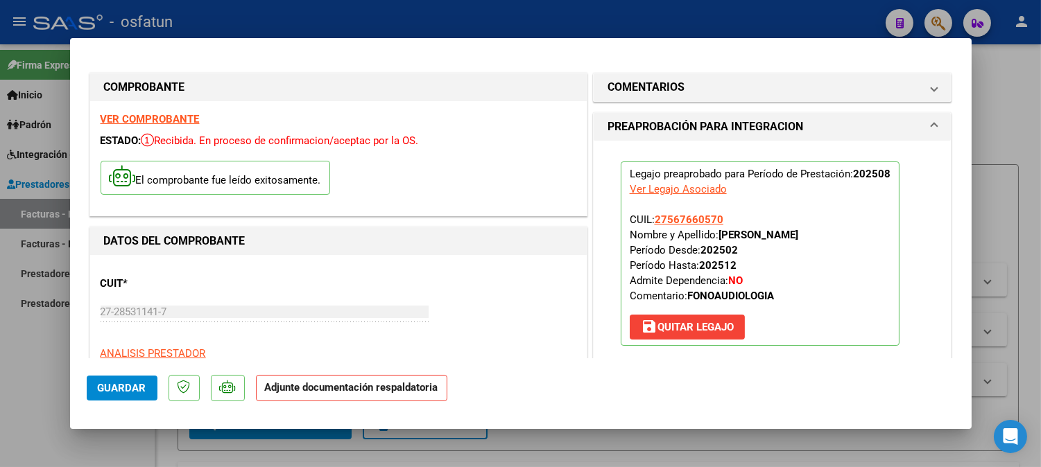
scroll to position [385, 0]
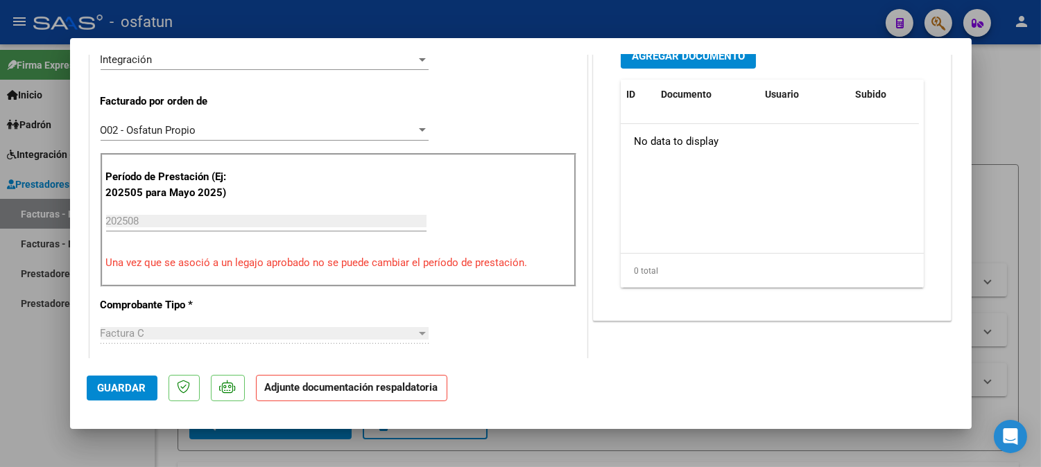
click at [711, 70] on div "Agregar Documento ID Documento Usuario Subido Acción No data to display 0 total…" at bounding box center [772, 171] width 324 height 277
click at [708, 73] on div "Agregar Documento ID Documento Usuario Subido Acción No data to display 0 total…" at bounding box center [772, 171] width 324 height 277
click at [709, 64] on button "Agregar Documento" at bounding box center [688, 56] width 135 height 26
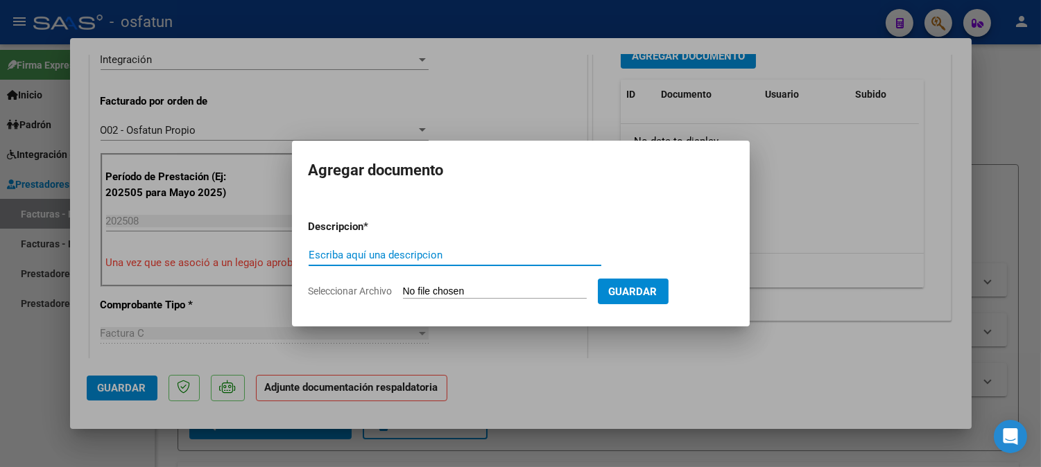
type input "a"
type input "ASISTENCIA+AUTORIZACION"
click at [506, 289] on input "Seleccionar Archivo" at bounding box center [495, 292] width 184 height 13
type input "C:\fakepath\ASIST+AUT fono.pdf"
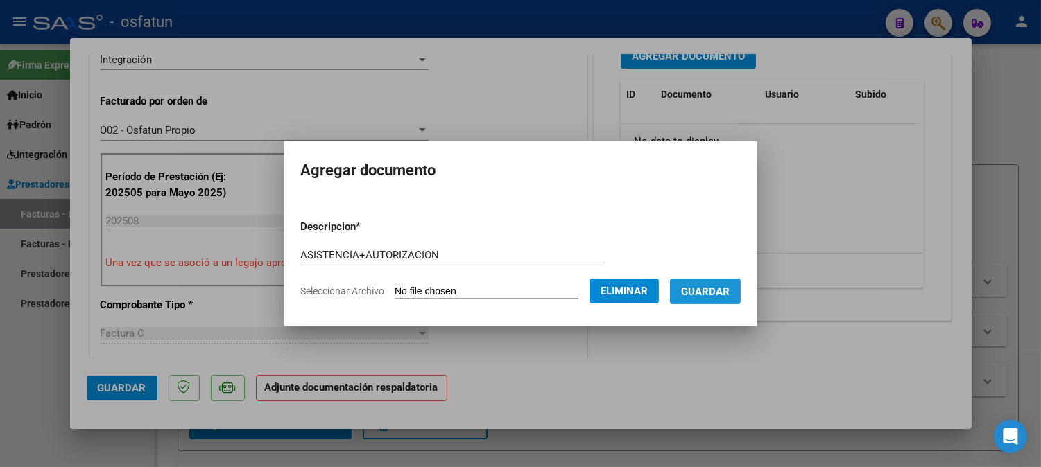
click at [729, 286] on span "Guardar" at bounding box center [705, 292] width 49 height 12
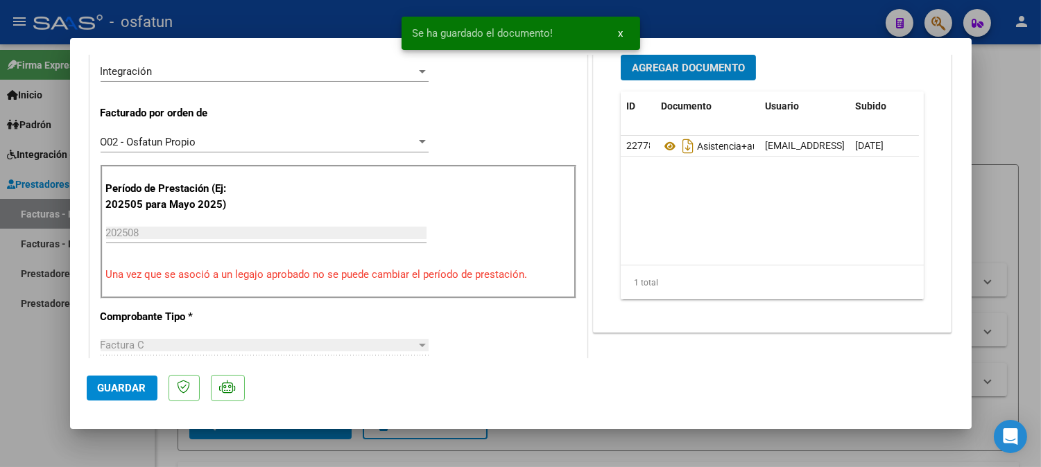
scroll to position [451, 0]
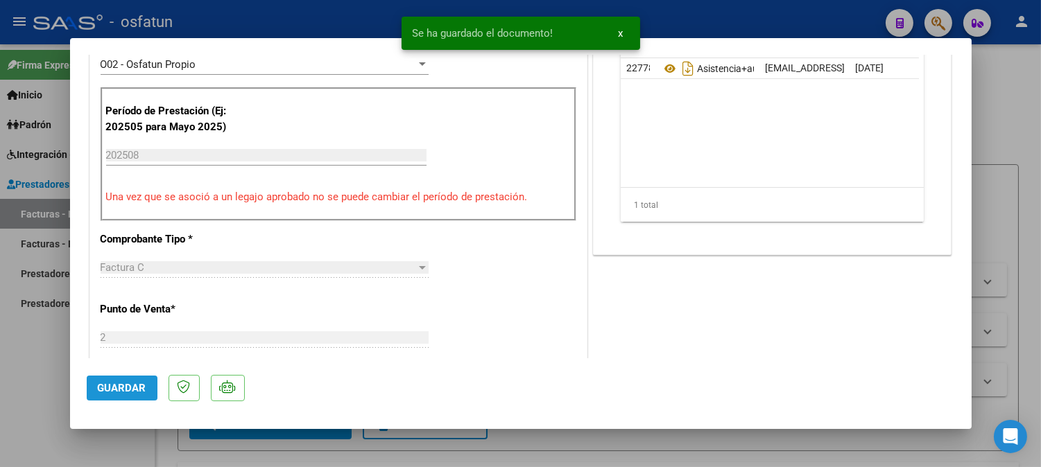
click at [108, 380] on button "Guardar" at bounding box center [122, 388] width 71 height 25
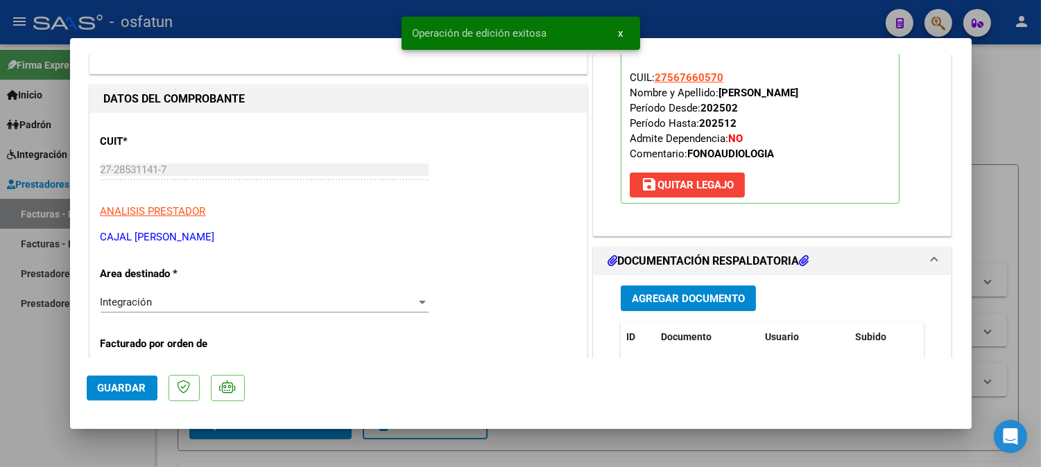
click at [1016, 132] on div at bounding box center [520, 233] width 1041 height 467
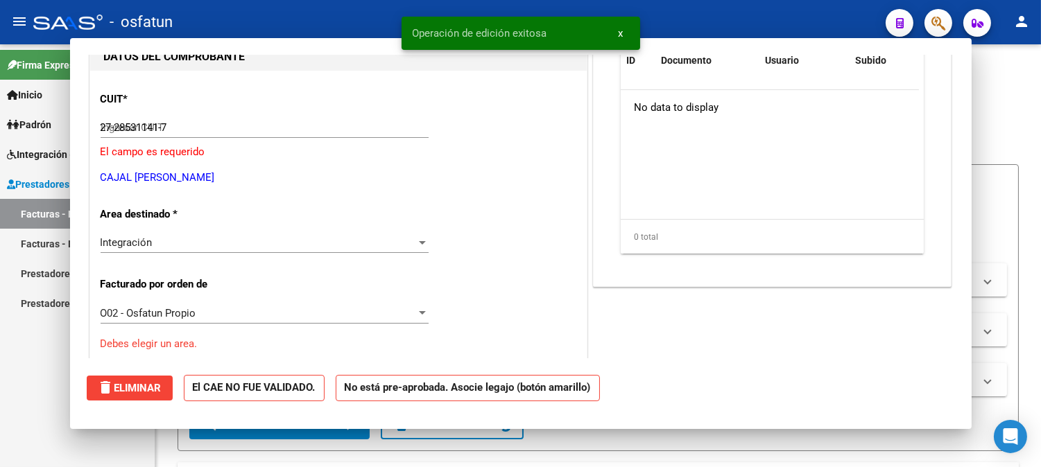
type input "$ 0,00"
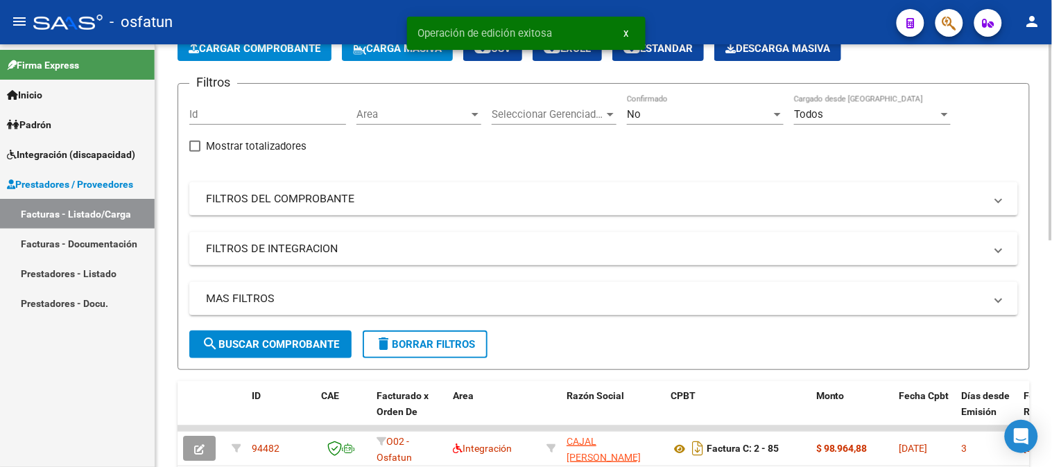
scroll to position [154, 0]
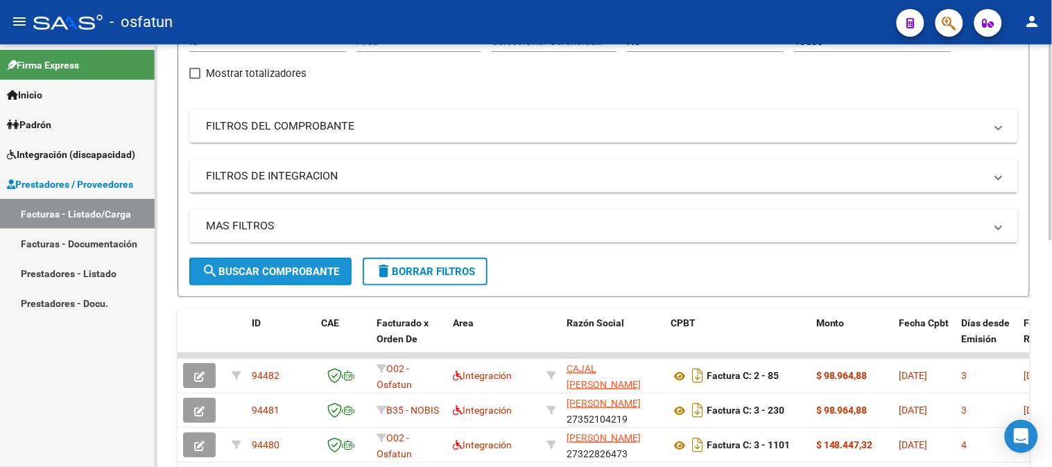
click at [253, 259] on button "search Buscar Comprobante" at bounding box center [270, 272] width 162 height 28
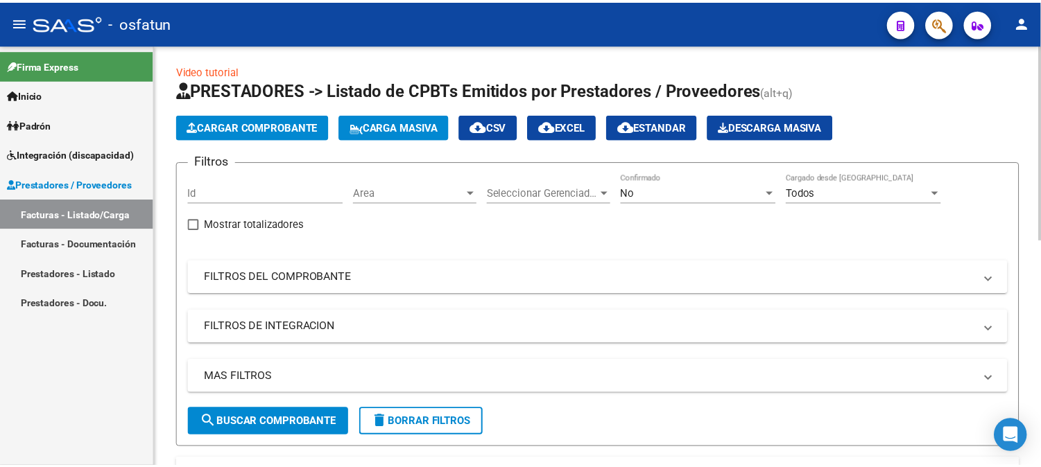
scroll to position [0, 0]
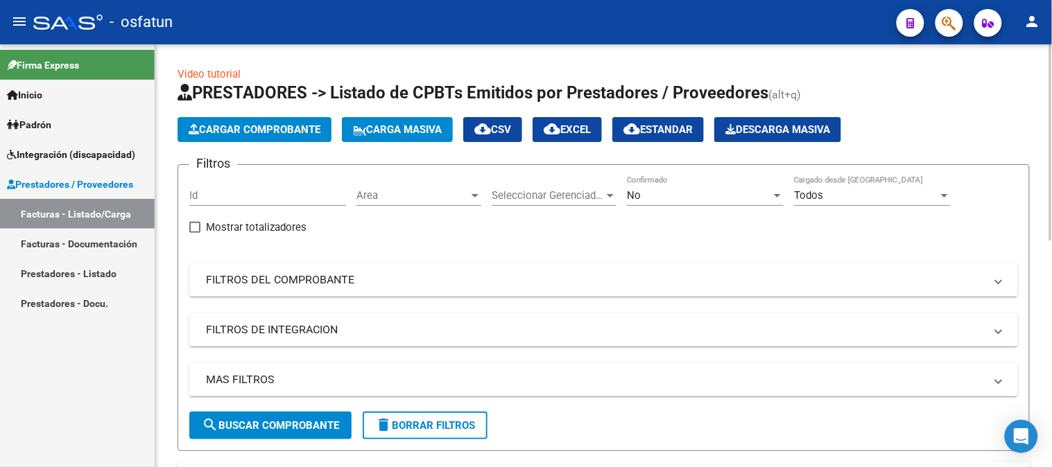
click at [289, 125] on span "Cargar Comprobante" at bounding box center [255, 129] width 132 height 12
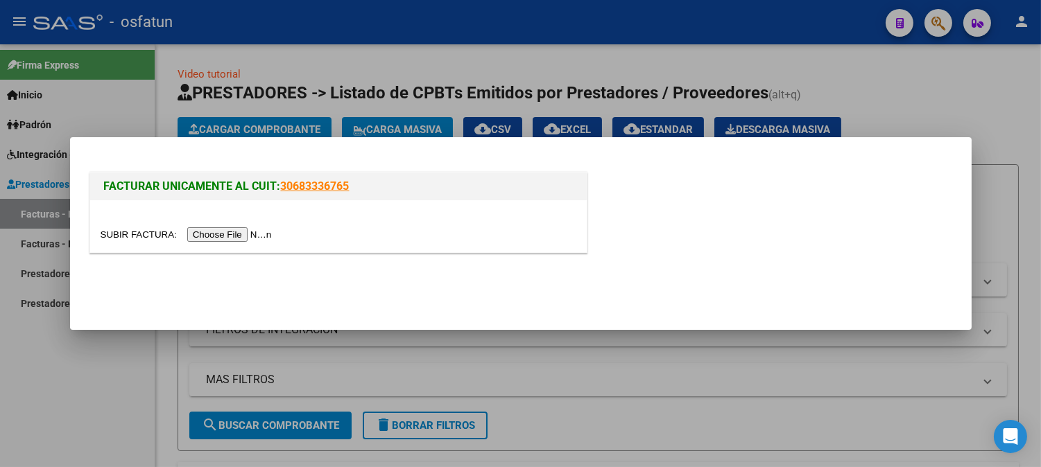
drag, startPoint x: 245, startPoint y: 248, endPoint x: 246, endPoint y: 241, distance: 7.1
click at [245, 247] on div at bounding box center [338, 226] width 496 height 52
click at [246, 241] on input "file" at bounding box center [188, 234] width 175 height 15
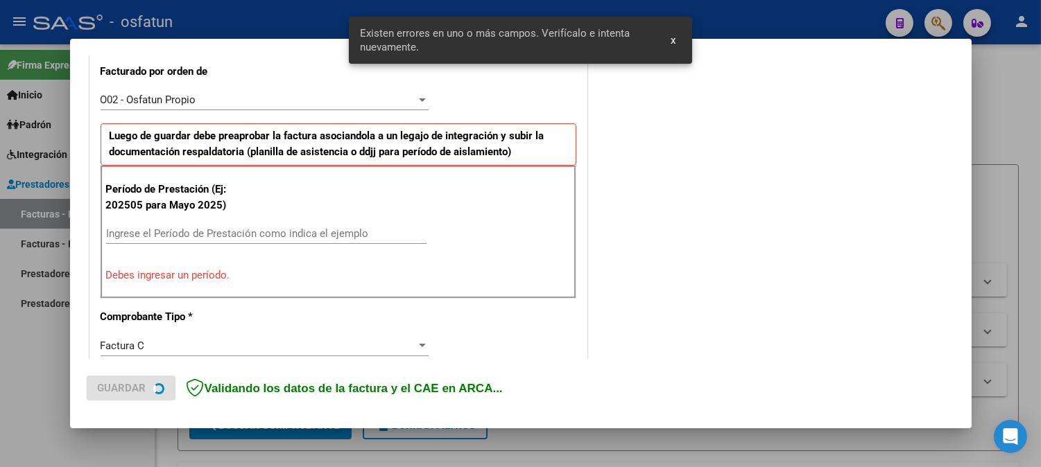
scroll to position [400, 0]
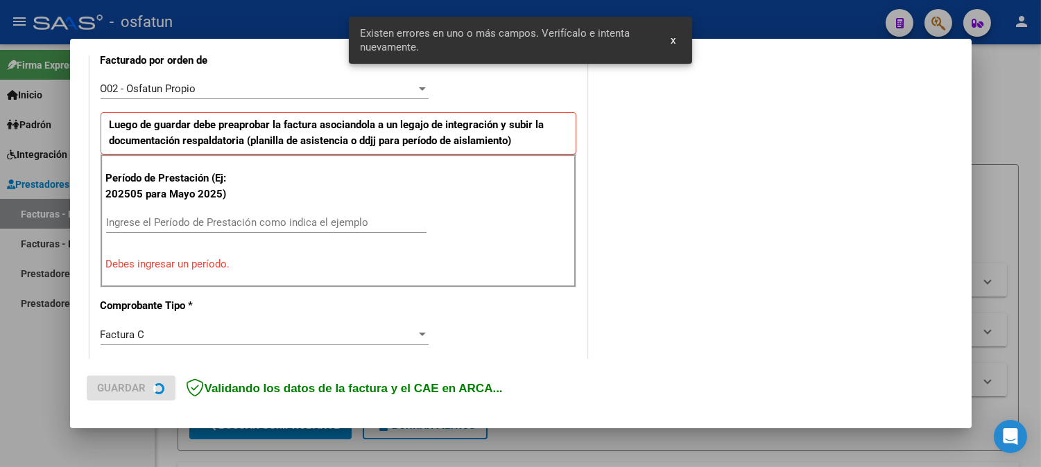
click at [234, 225] on input "Ingrese el Período de Prestación como indica el ejemplo" at bounding box center [266, 222] width 320 height 12
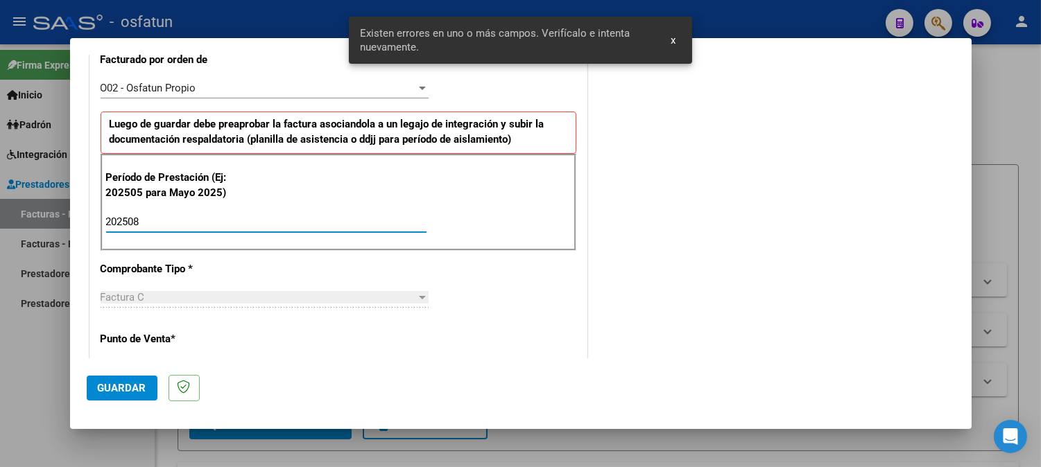
type input "202508"
click at [133, 376] on button "Guardar" at bounding box center [122, 388] width 71 height 25
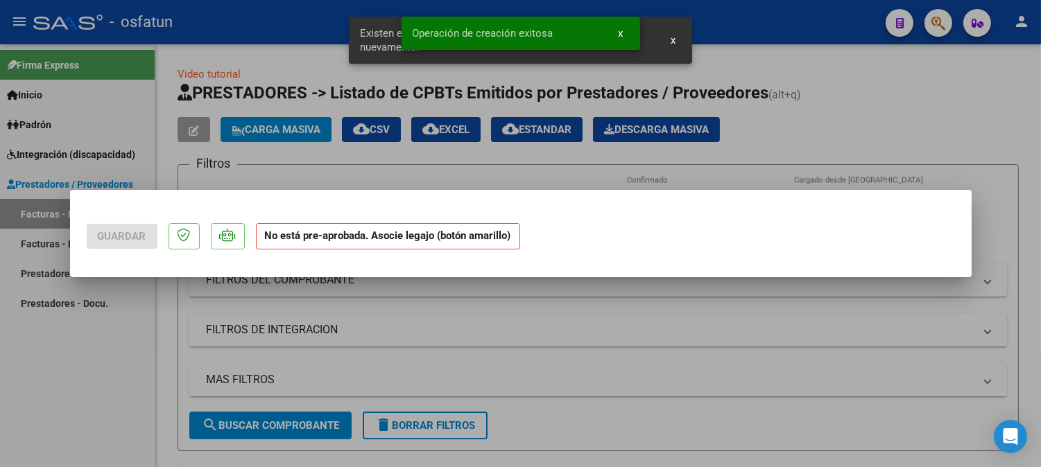
scroll to position [0, 0]
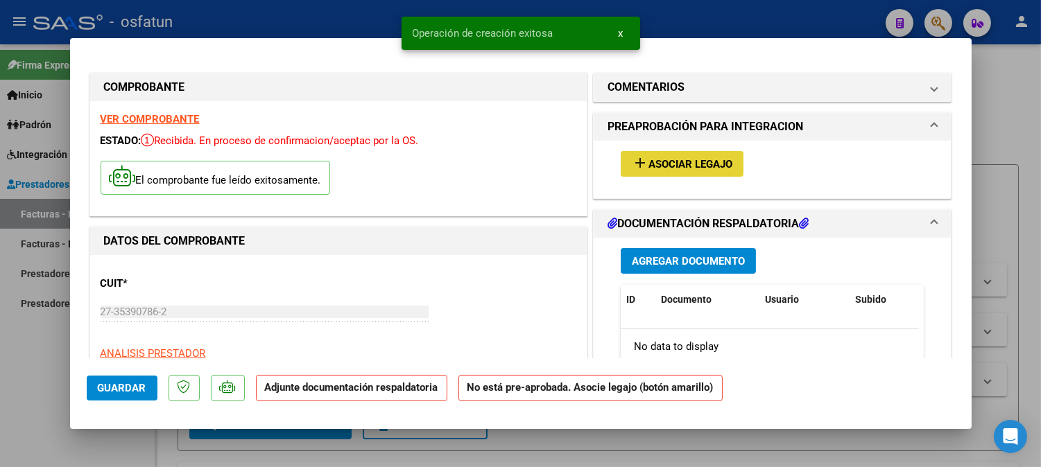
click at [718, 158] on span "Asociar Legajo" at bounding box center [690, 164] width 84 height 12
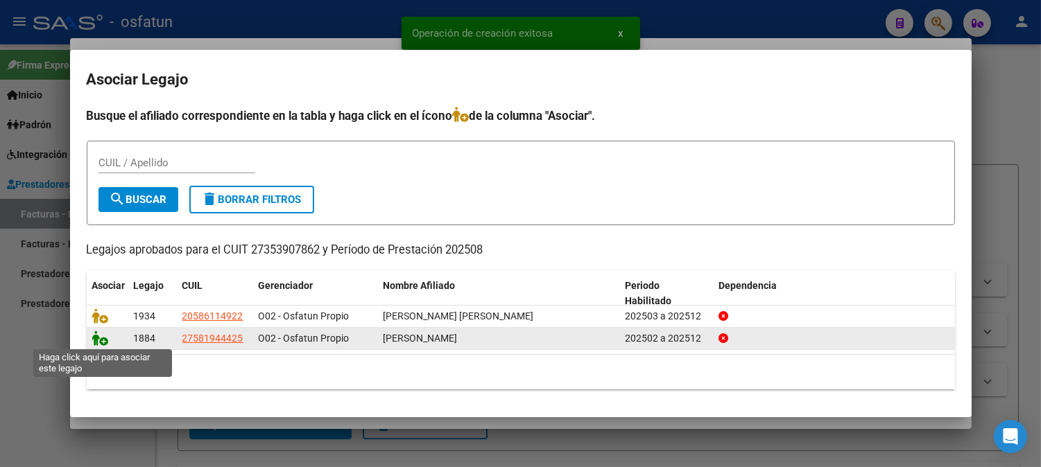
click at [103, 331] on icon at bounding box center [100, 338] width 17 height 15
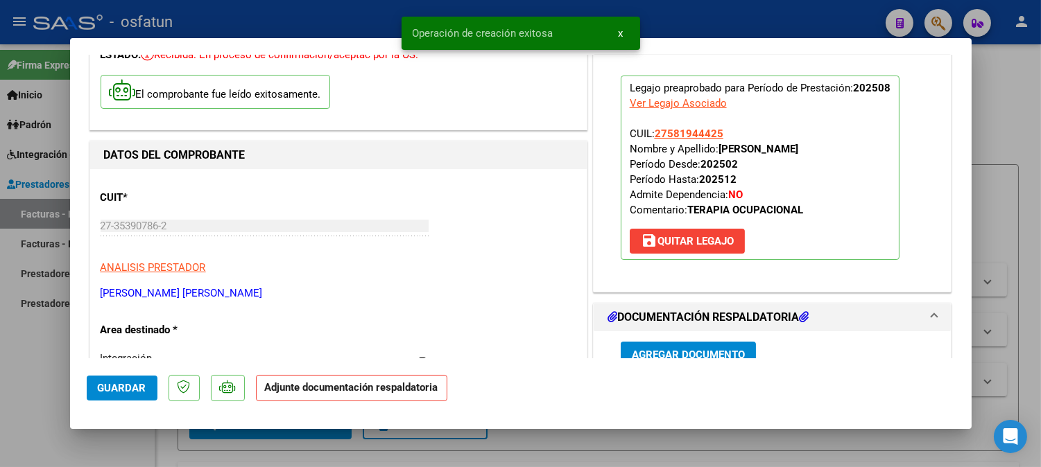
scroll to position [231, 0]
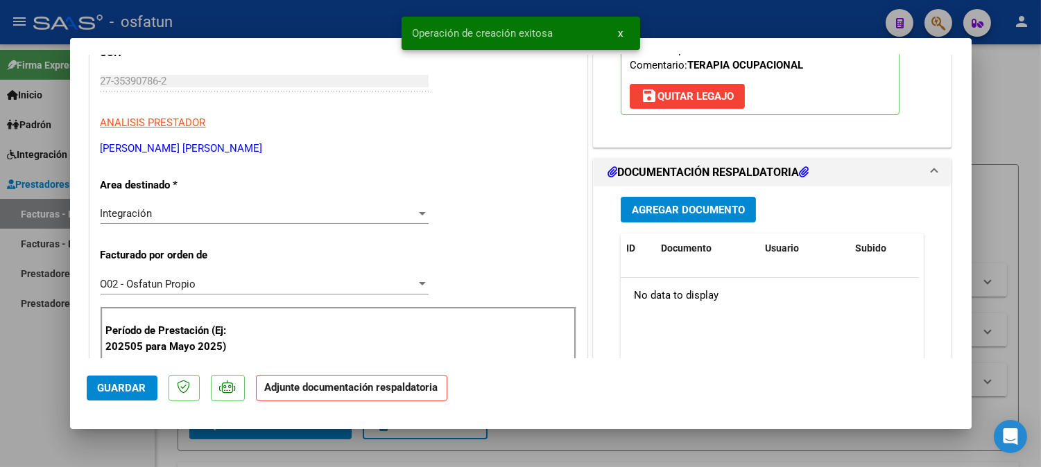
click at [669, 229] on div "Agregar Documento ID Documento Usuario Subido Acción No data to display 0 total…" at bounding box center [772, 325] width 324 height 277
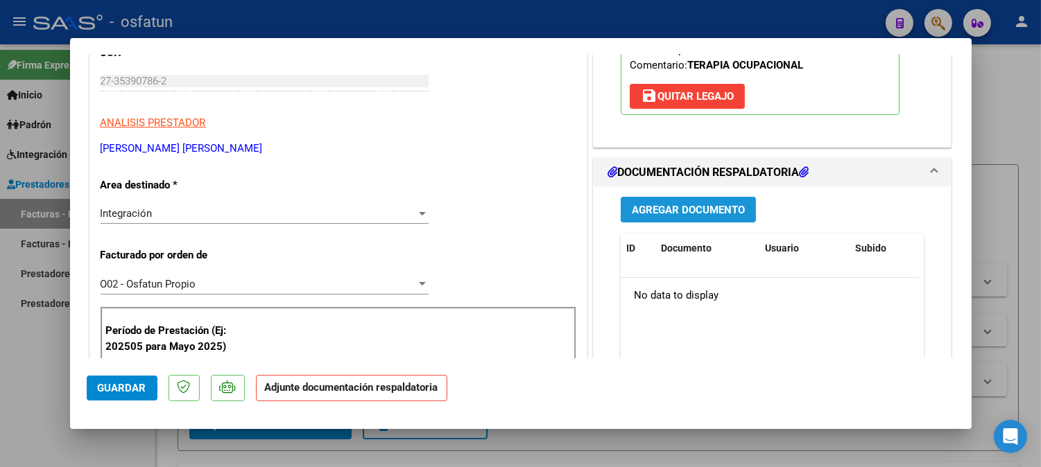
click at [670, 218] on button "Agregar Documento" at bounding box center [688, 210] width 135 height 26
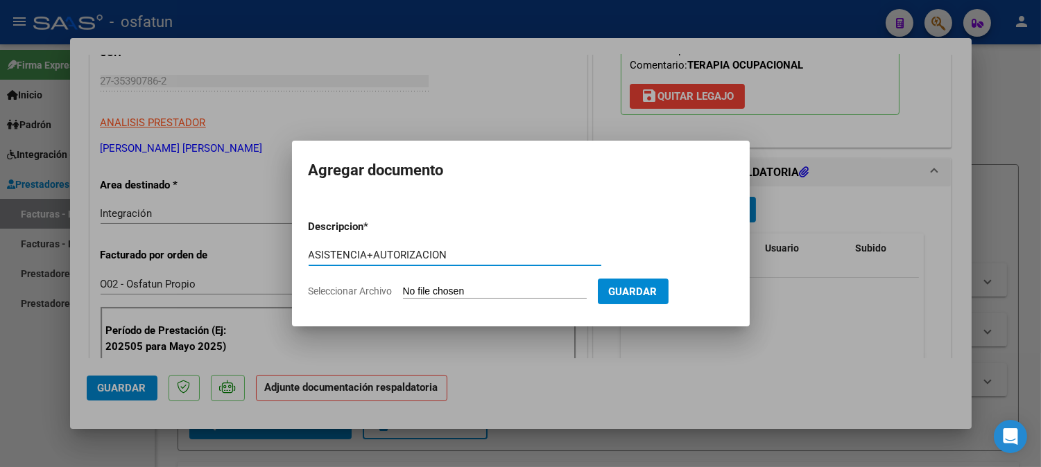
type input "ASISTENCIA+AUTORIZACION"
click at [514, 301] on form "Descripcion * ASISTENCIA+AUTORIZACION Escriba aquí una descripcion Seleccionar …" at bounding box center [521, 259] width 424 height 101
click at [523, 289] on input "Seleccionar Archivo" at bounding box center [495, 292] width 184 height 13
type input "C:\fakepath\ASIST+AUT TO.pdf"
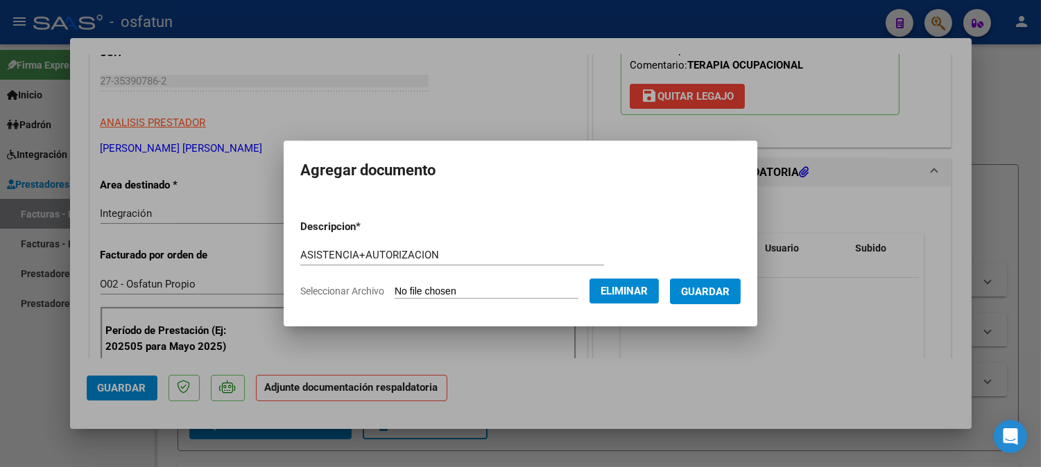
click at [729, 288] on span "Guardar" at bounding box center [705, 292] width 49 height 12
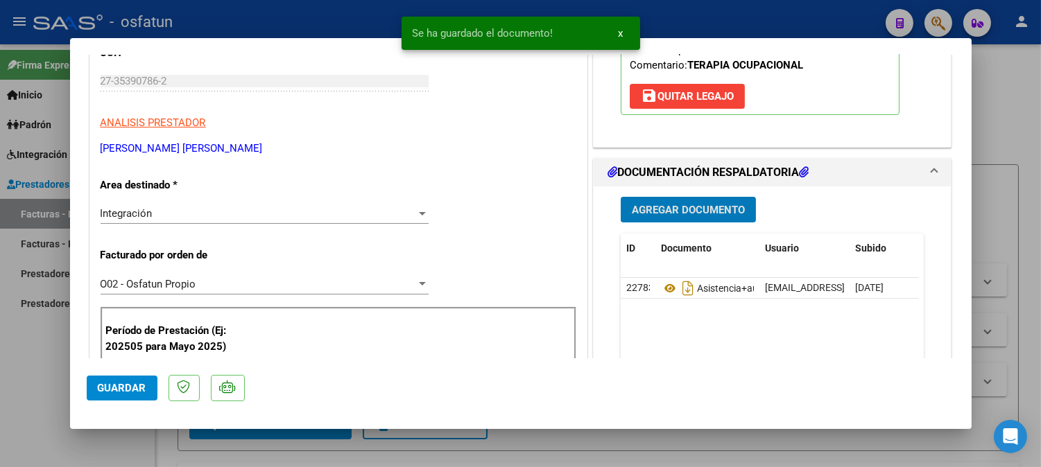
click at [146, 387] on button "Guardar" at bounding box center [122, 388] width 71 height 25
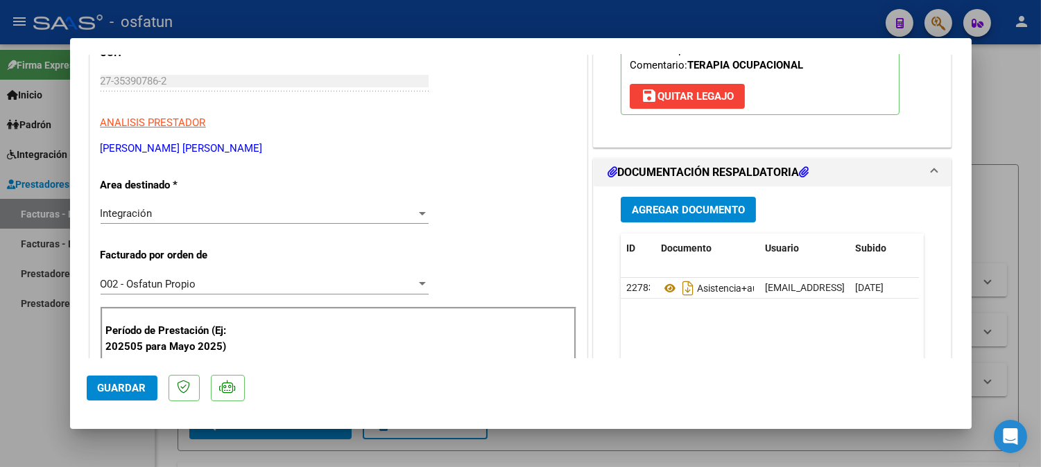
click at [134, 391] on span "Guardar" at bounding box center [122, 388] width 49 height 12
click at [132, 385] on span "Guardar" at bounding box center [122, 388] width 49 height 12
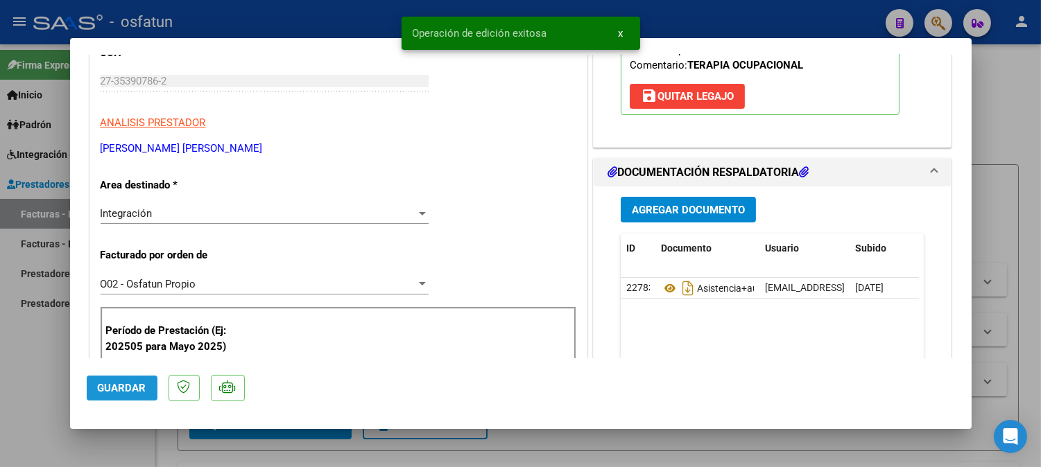
click at [143, 388] on span "Guardar" at bounding box center [122, 388] width 49 height 12
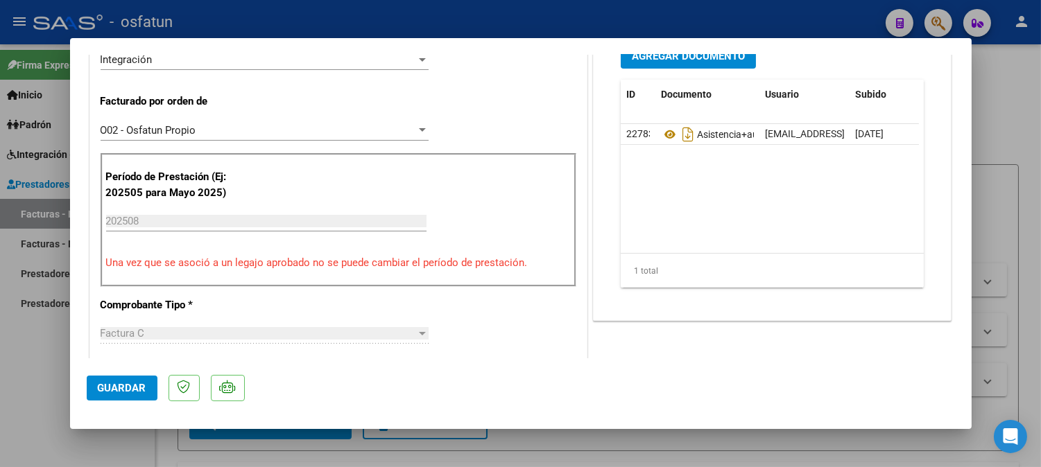
scroll to position [308, 0]
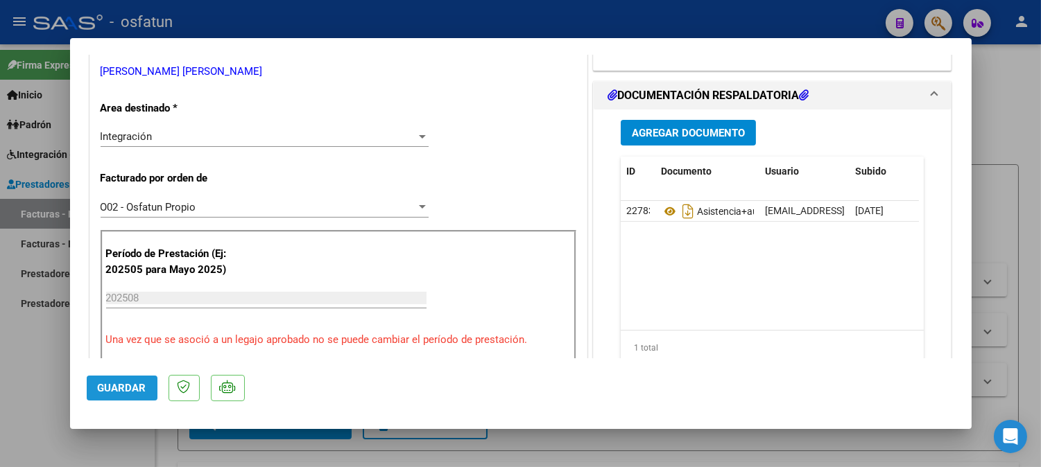
click at [127, 392] on span "Guardar" at bounding box center [122, 388] width 49 height 12
click at [1011, 183] on div at bounding box center [520, 233] width 1041 height 467
type input "$ 0,00"
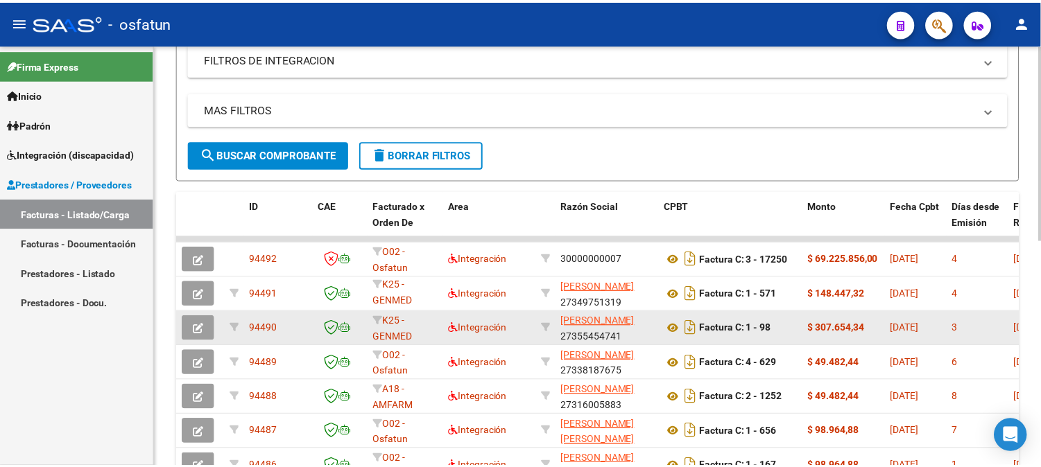
scroll to position [0, 0]
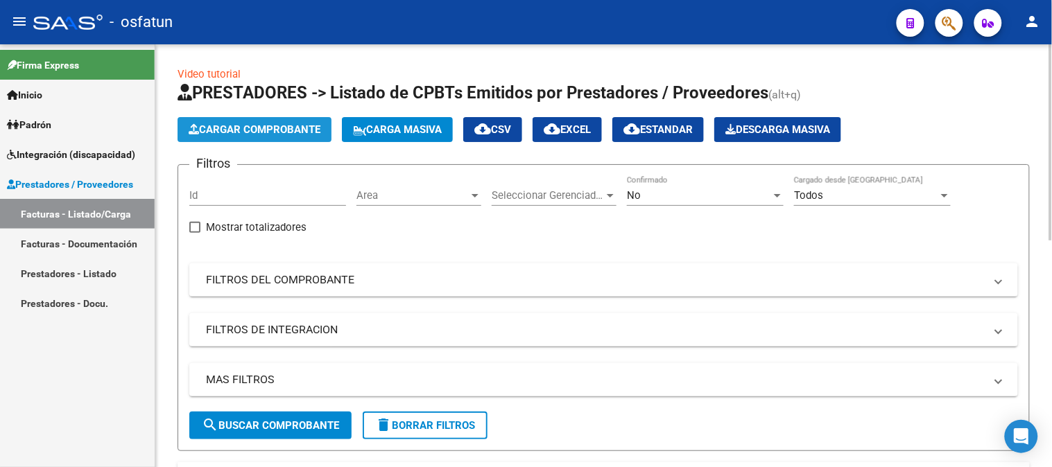
click at [273, 123] on span "Cargar Comprobante" at bounding box center [255, 129] width 132 height 12
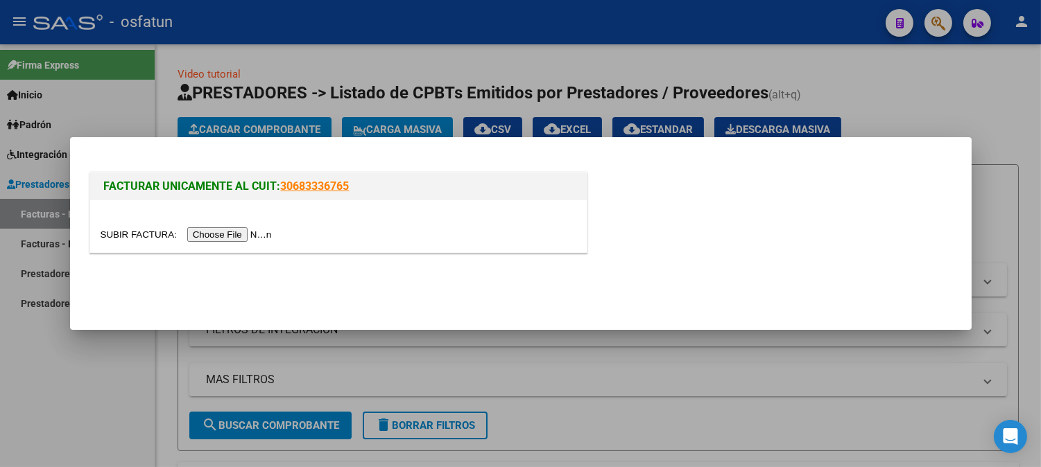
click at [252, 229] on input "file" at bounding box center [188, 234] width 175 height 15
click at [217, 236] on input "file" at bounding box center [188, 234] width 175 height 15
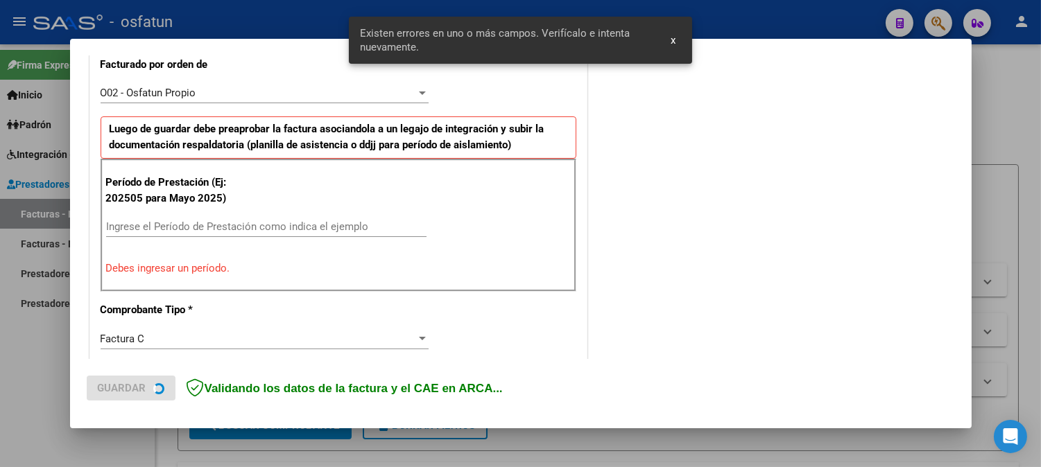
scroll to position [400, 0]
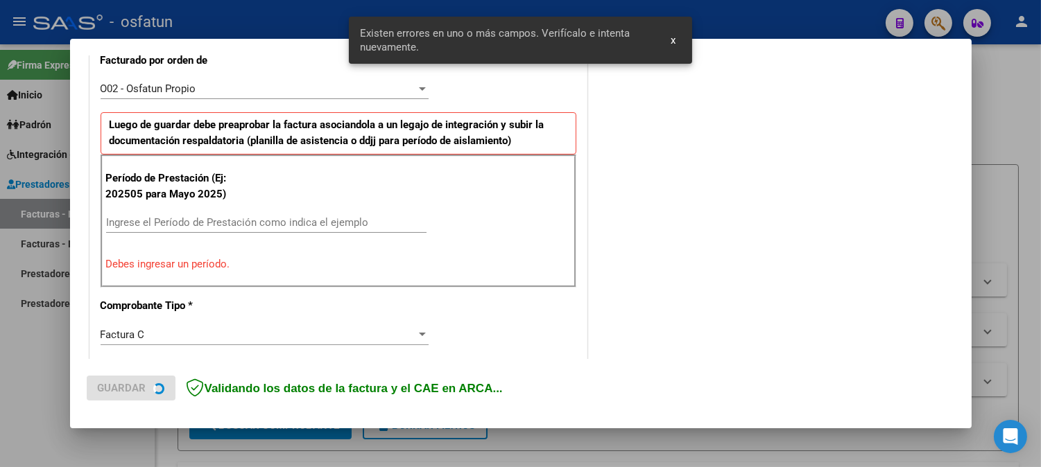
click at [322, 223] on input "Ingrese el Período de Prestación como indica el ejemplo" at bounding box center [266, 222] width 320 height 12
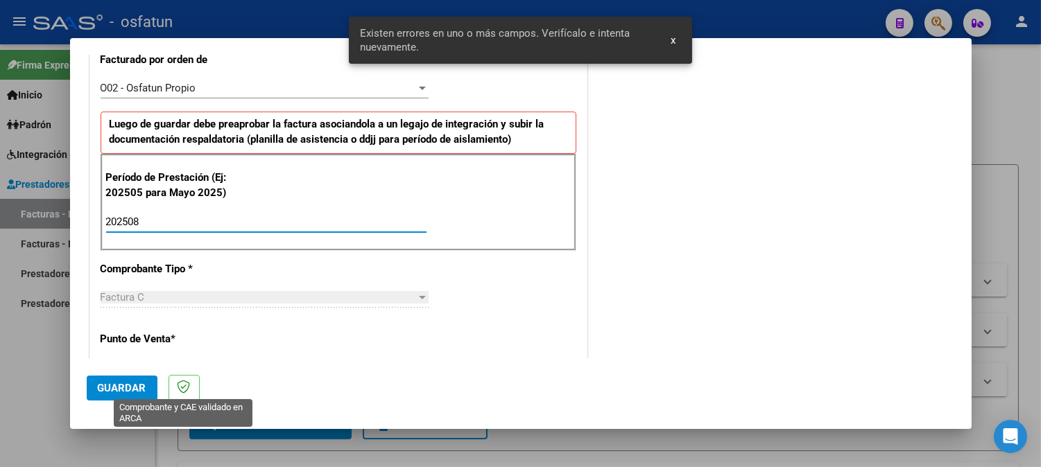
type input "202508"
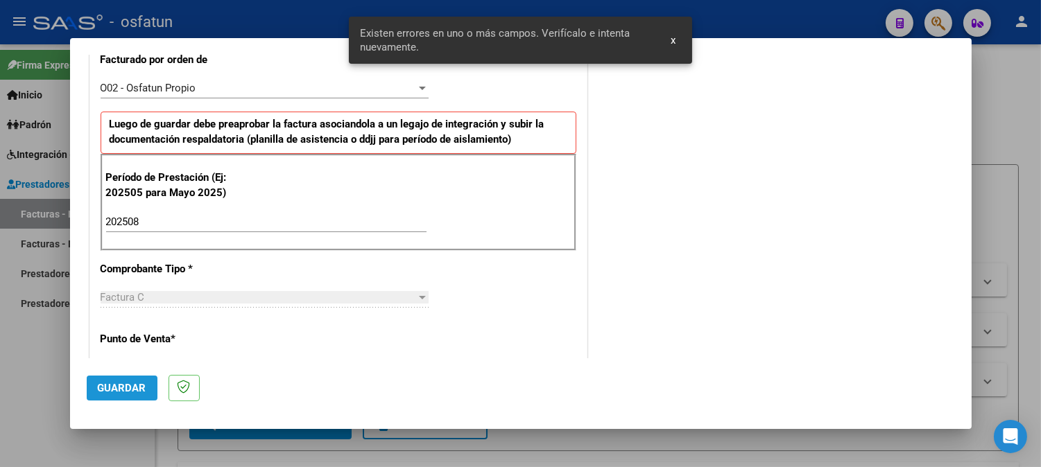
click at [134, 387] on span "Guardar" at bounding box center [122, 388] width 49 height 12
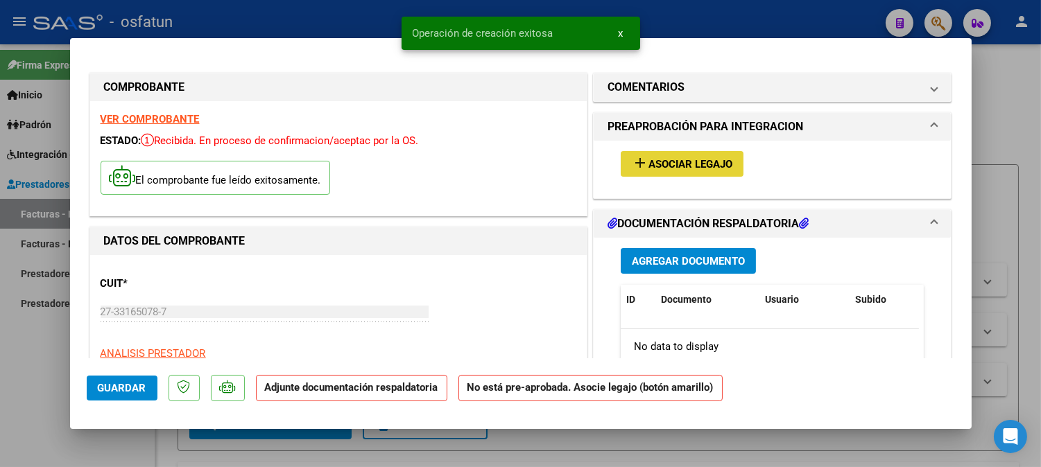
click at [702, 164] on span "Asociar Legajo" at bounding box center [690, 164] width 84 height 12
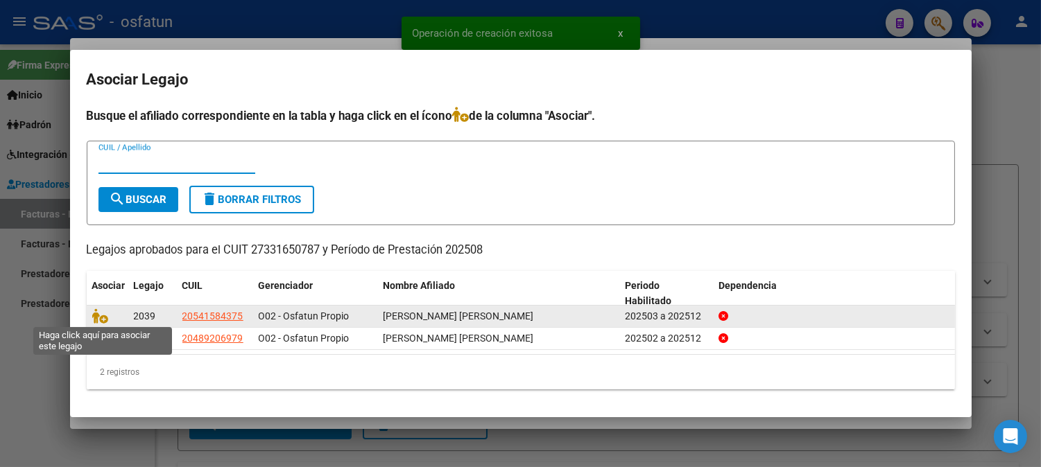
click at [93, 306] on datatable-body-cell at bounding box center [108, 316] width 42 height 21
click at [98, 311] on icon at bounding box center [100, 316] width 17 height 15
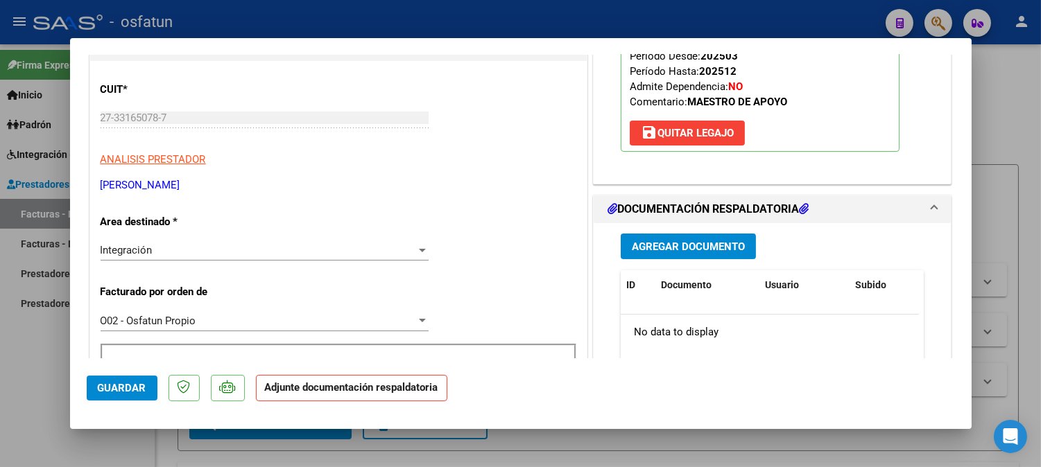
scroll to position [231, 0]
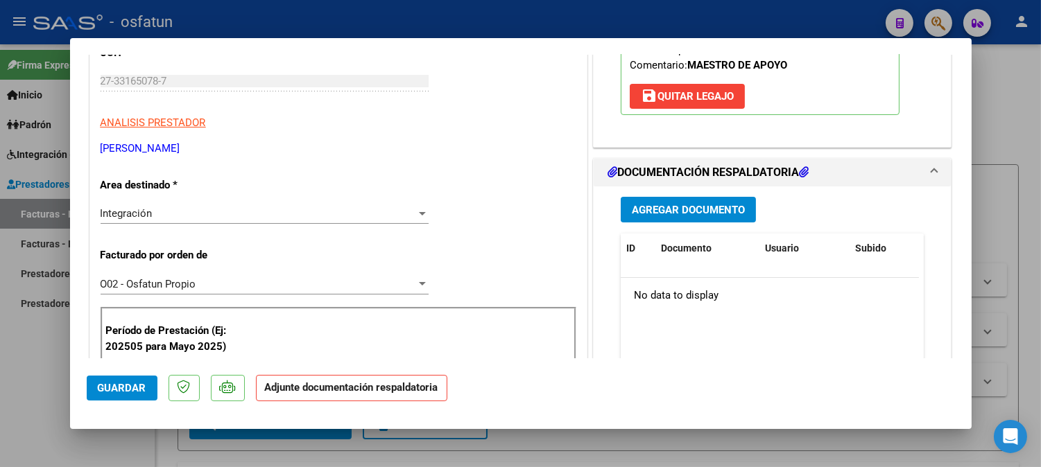
click at [670, 216] on span "Agregar Documento" at bounding box center [688, 210] width 113 height 12
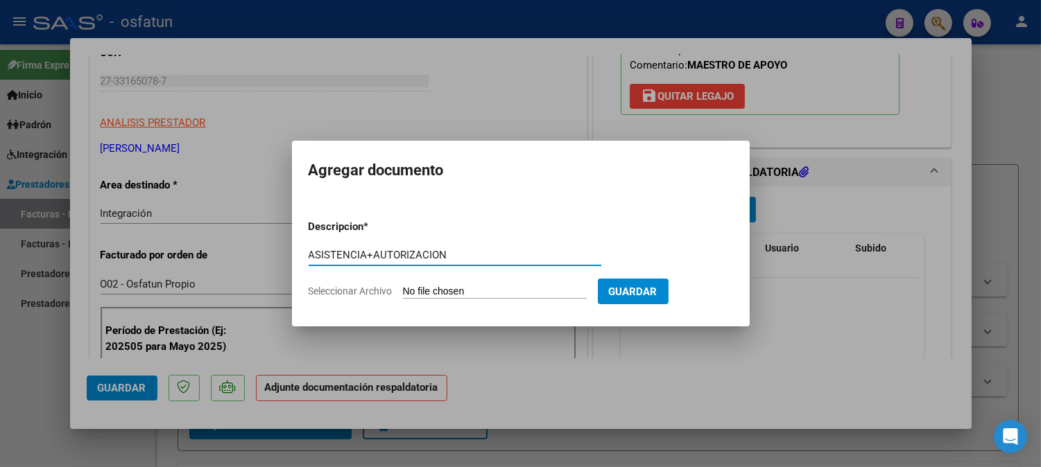
type input "ASISTENCIA+AUTORIZACION"
click at [550, 295] on input "Seleccionar Archivo" at bounding box center [495, 292] width 184 height 13
type input "C:\fakepath\ASIST+AUT MAESTRA.pdf"
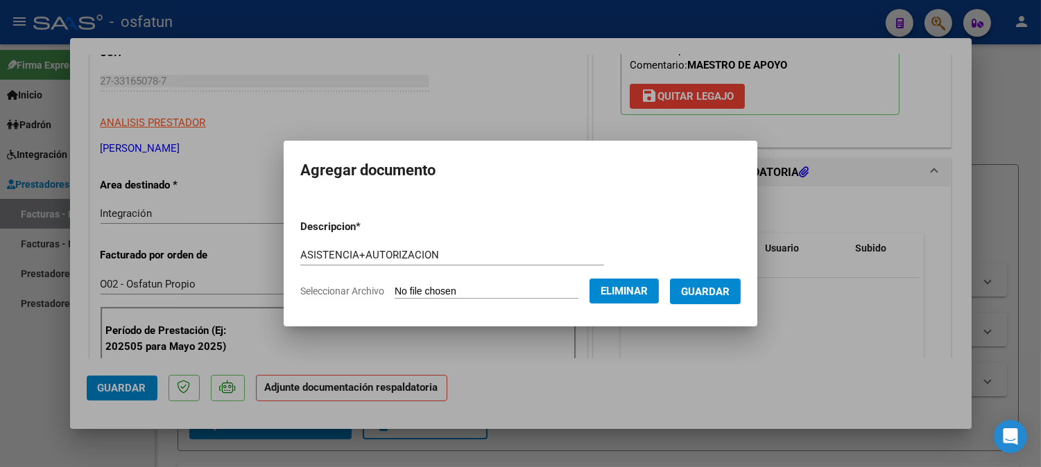
click at [701, 295] on span "Guardar" at bounding box center [705, 292] width 49 height 12
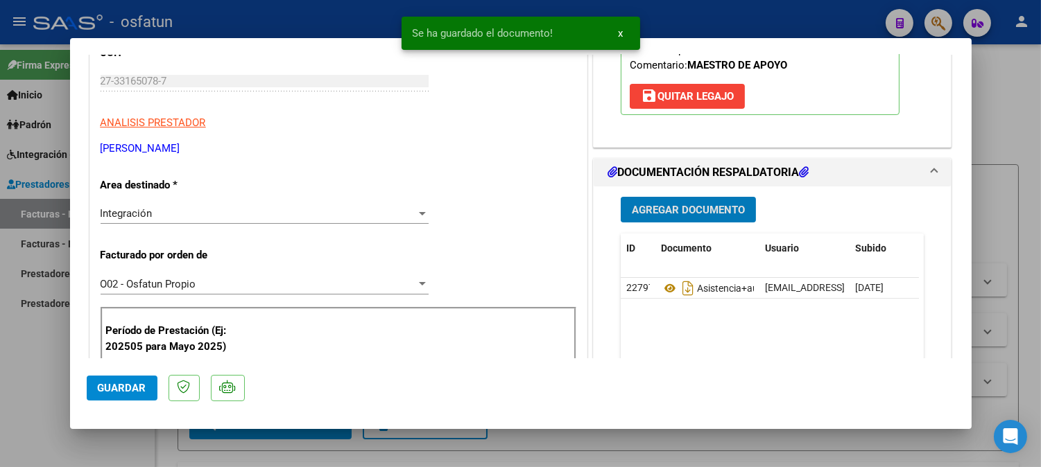
click at [118, 385] on span "Guardar" at bounding box center [122, 388] width 49 height 12
click at [135, 383] on span "Guardar" at bounding box center [122, 388] width 49 height 12
click at [1001, 98] on div at bounding box center [520, 233] width 1041 height 467
type input "$ 0,00"
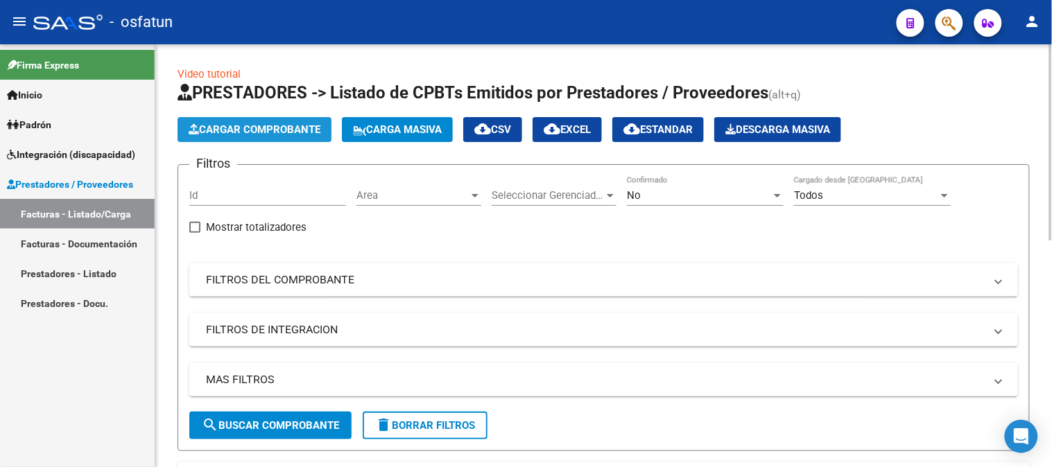
click at [309, 137] on button "Cargar Comprobante" at bounding box center [254, 129] width 154 height 25
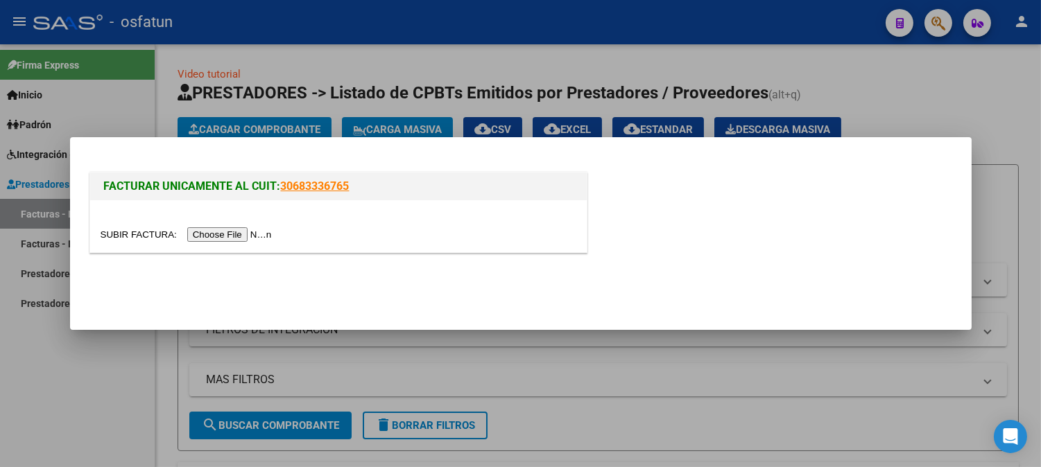
click at [232, 237] on input "file" at bounding box center [188, 234] width 175 height 15
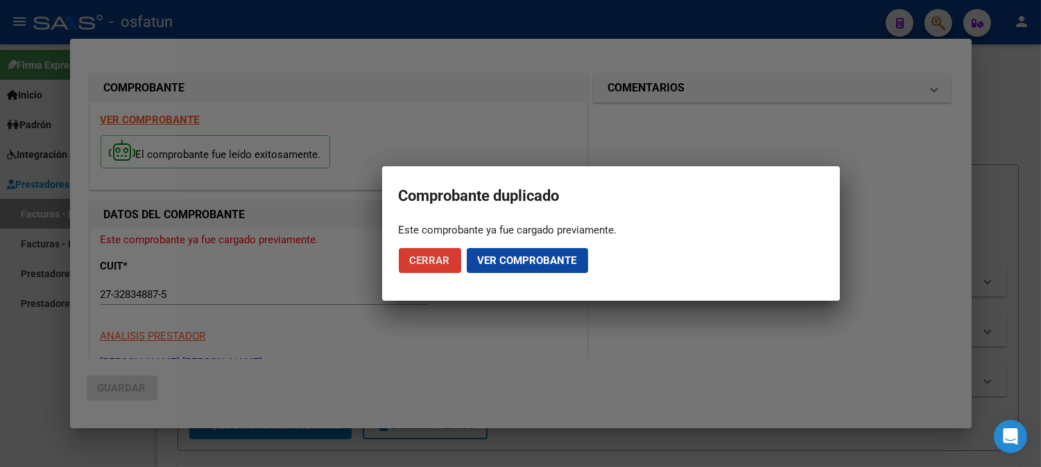
click at [417, 255] on span "Cerrar" at bounding box center [430, 260] width 40 height 12
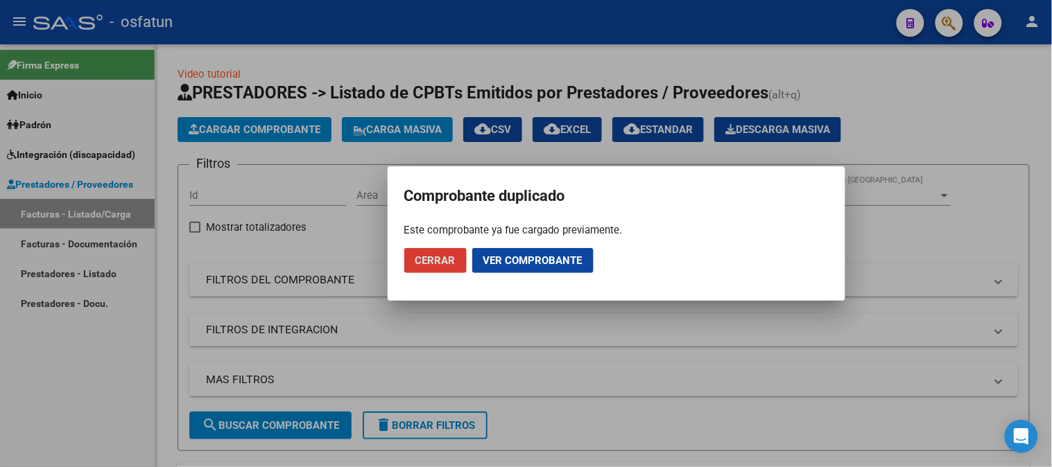
click at [456, 262] on button "Cerrar" at bounding box center [435, 260] width 62 height 25
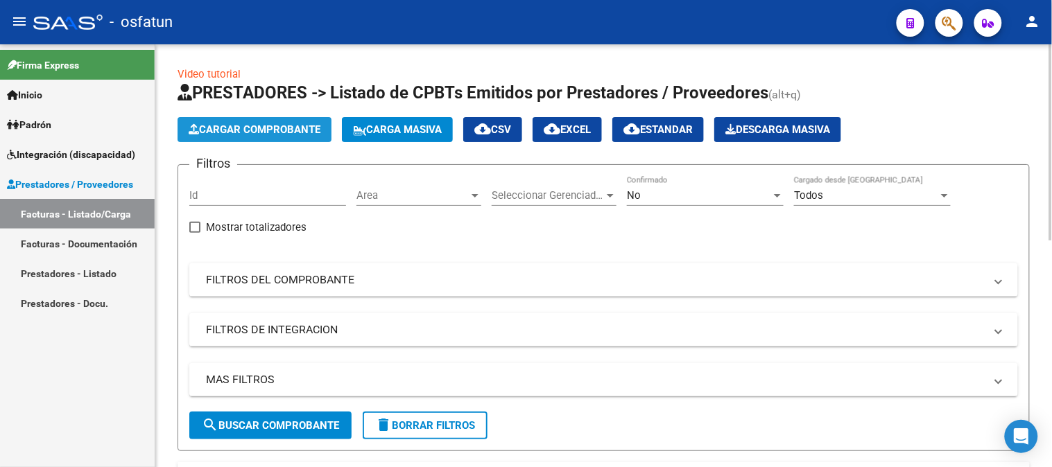
click at [285, 140] on button "Cargar Comprobante" at bounding box center [254, 129] width 154 height 25
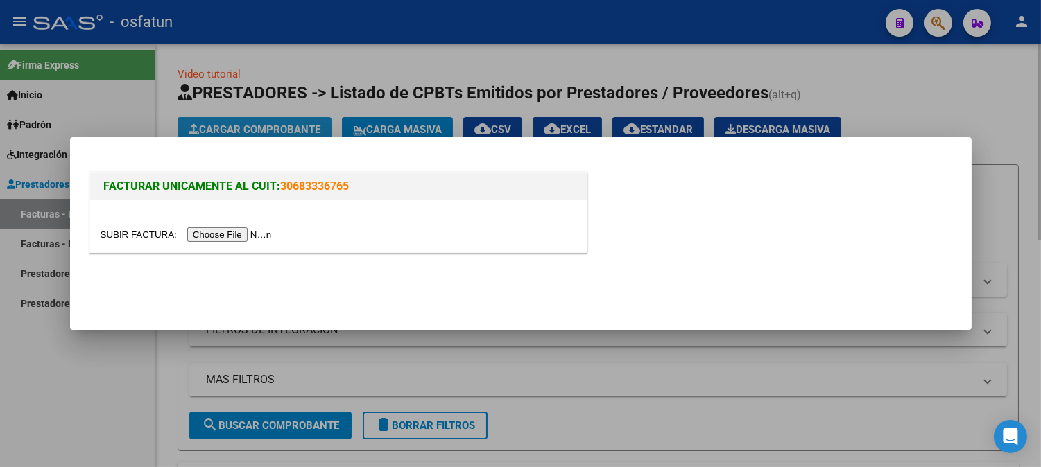
click at [288, 130] on div at bounding box center [520, 233] width 1041 height 467
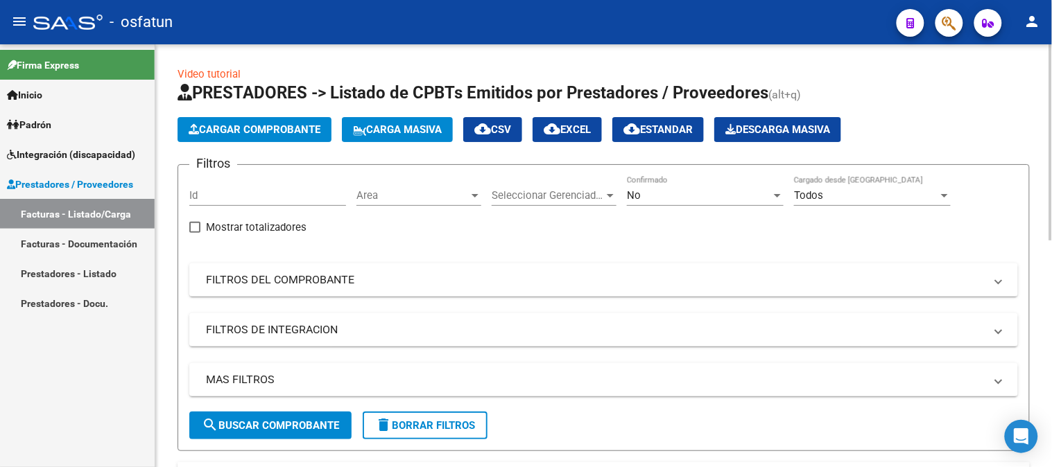
click at [290, 132] on span "Cargar Comprobante" at bounding box center [255, 129] width 132 height 12
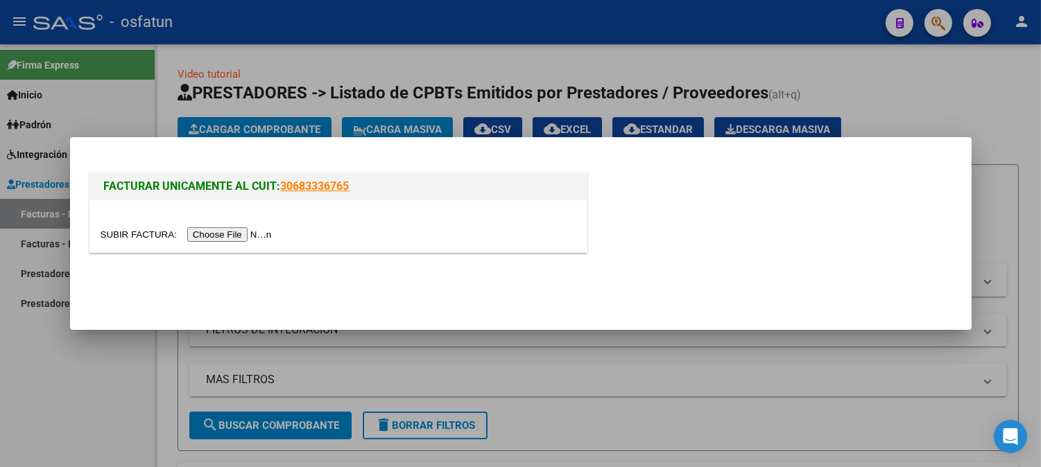
click at [261, 238] on input "file" at bounding box center [188, 234] width 175 height 15
click at [250, 236] on input "file" at bounding box center [188, 234] width 175 height 15
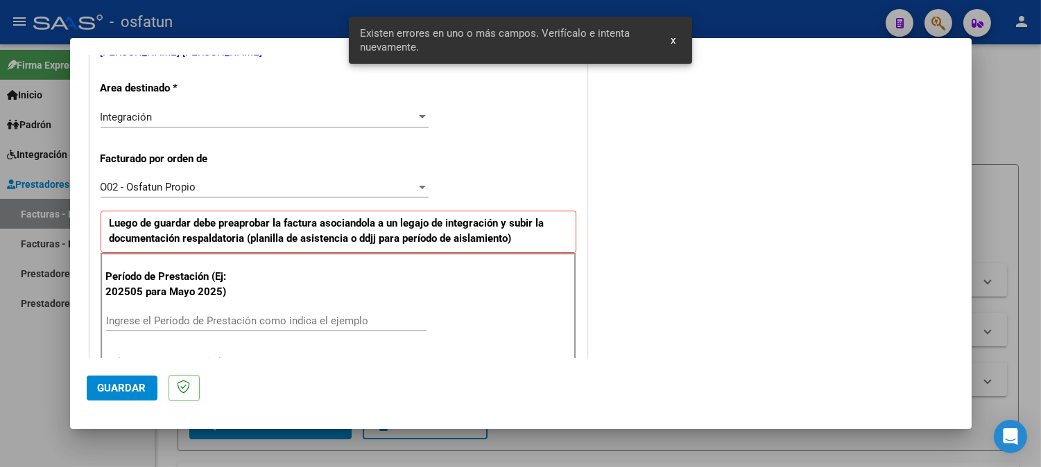
scroll to position [400, 0]
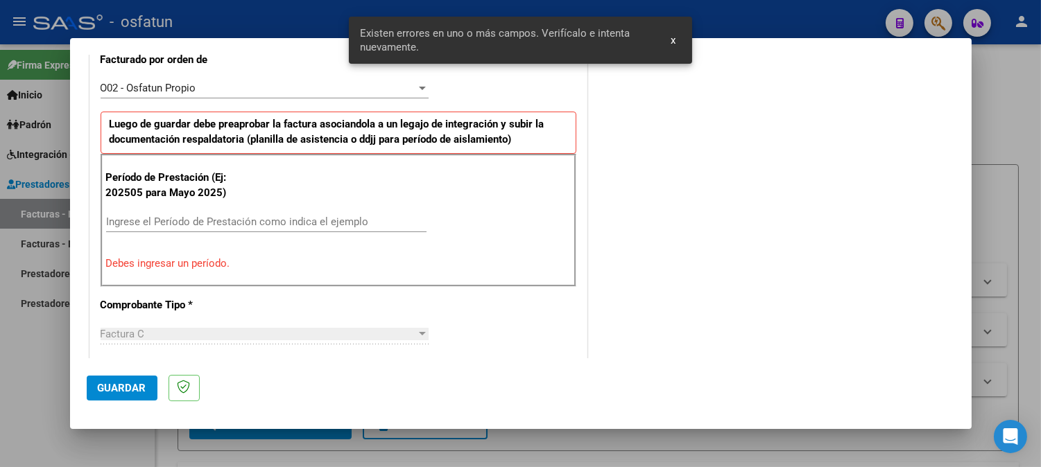
click at [236, 225] on input "Ingrese el Período de Prestación como indica el ejemplo" at bounding box center [266, 222] width 320 height 12
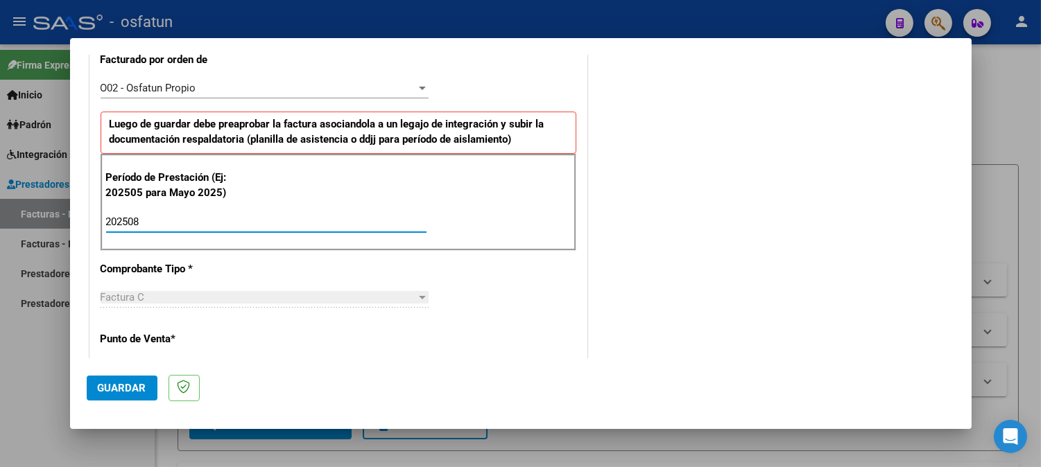
type input "202508"
drag, startPoint x: 111, startPoint y: 363, endPoint x: 109, endPoint y: 373, distance: 10.6
click at [111, 370] on mat-dialog-actions "Guardar" at bounding box center [521, 385] width 868 height 55
click at [109, 378] on button "Guardar" at bounding box center [122, 388] width 71 height 25
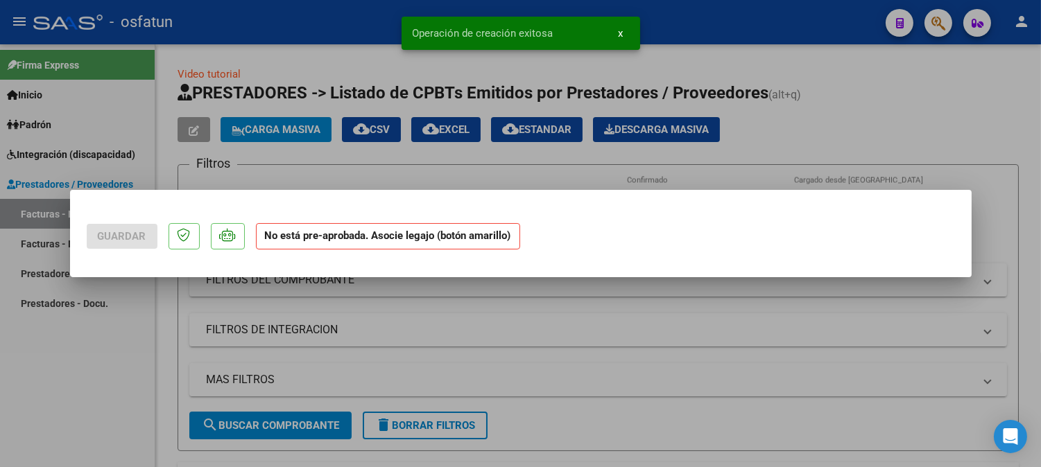
scroll to position [0, 0]
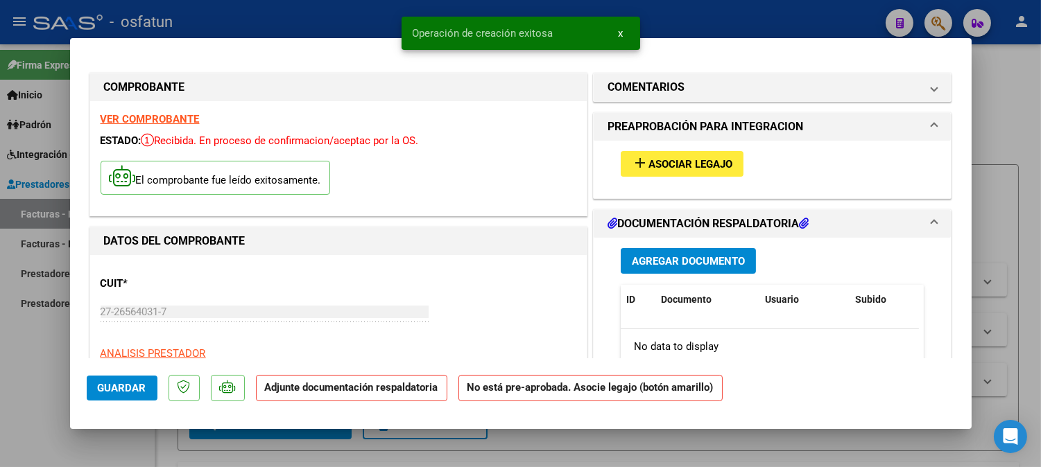
click at [686, 155] on button "add Asociar Legajo" at bounding box center [682, 164] width 123 height 26
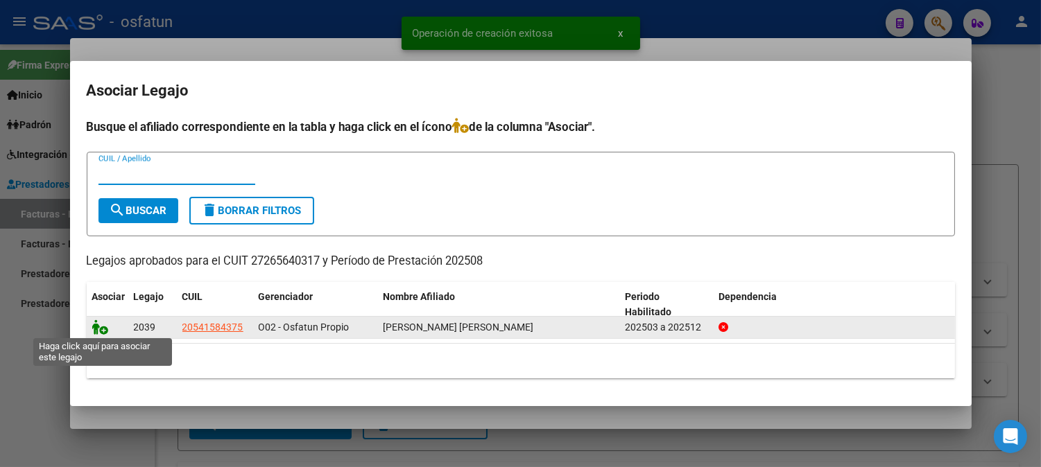
click at [98, 323] on icon at bounding box center [100, 327] width 17 height 15
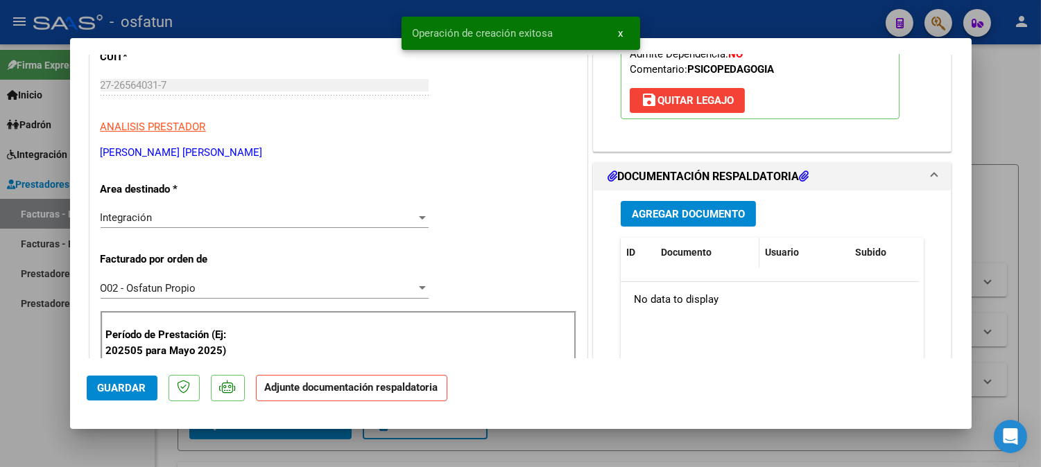
scroll to position [231, 0]
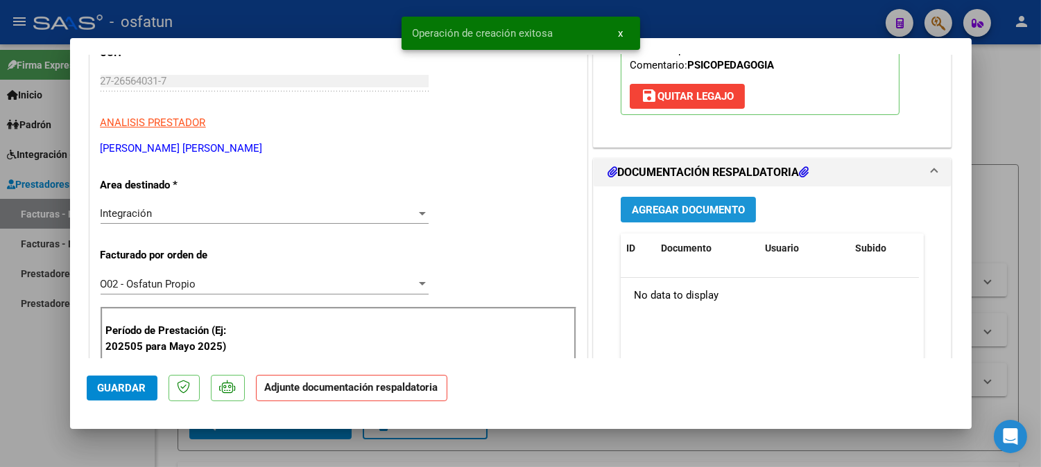
click at [740, 223] on button "Agregar Documento" at bounding box center [688, 210] width 135 height 26
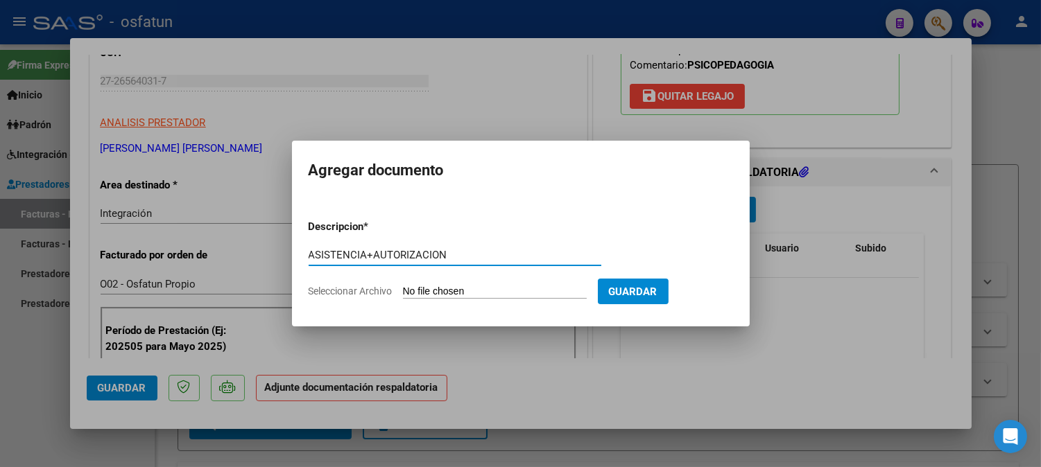
type input "ASISTENCIA+AUTORIZACION"
click at [490, 284] on form "Descripcion * ASISTENCIA+AUTORIZACION Escriba aquí una descripcion Seleccionar …" at bounding box center [521, 259] width 424 height 101
click at [470, 288] on input "Seleccionar Archivo" at bounding box center [495, 292] width 184 height 13
type input "C:\fakepath\ASIST PSICOPEDA.pdf"
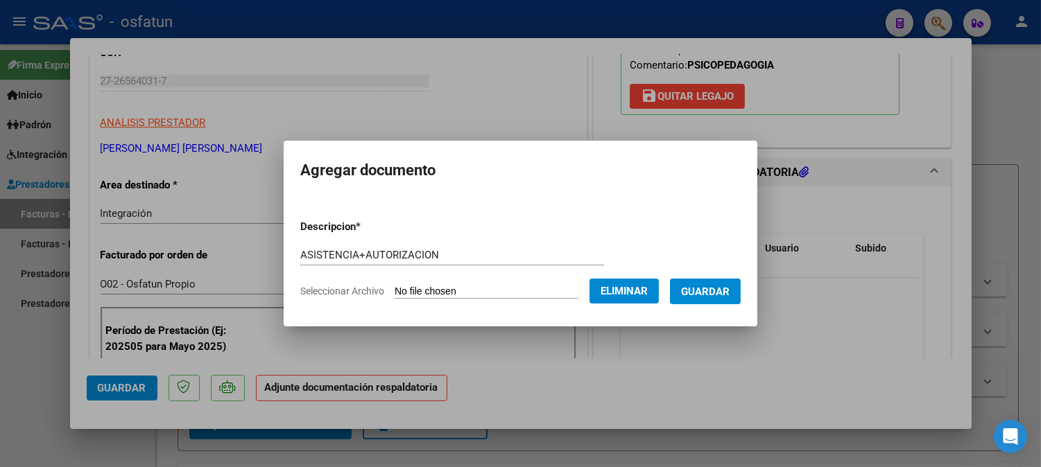
click at [725, 289] on span "Guardar" at bounding box center [705, 292] width 49 height 12
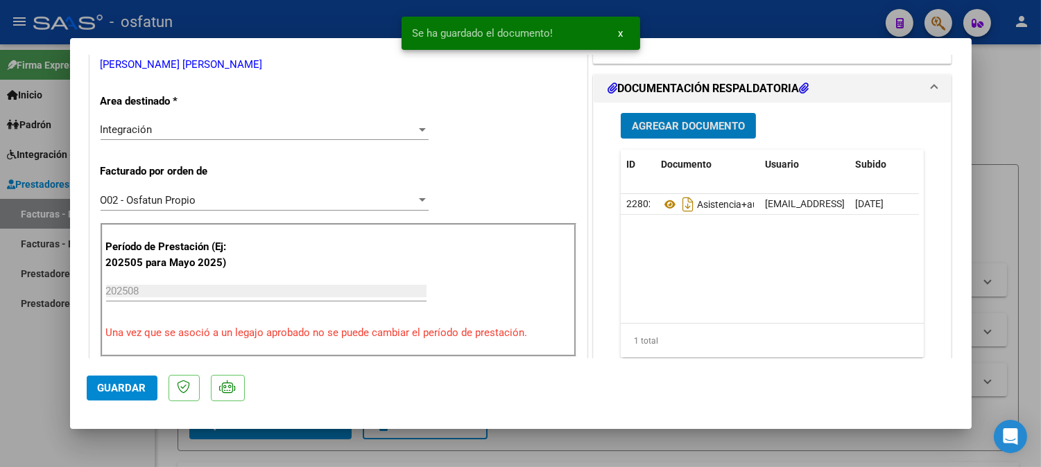
scroll to position [385, 0]
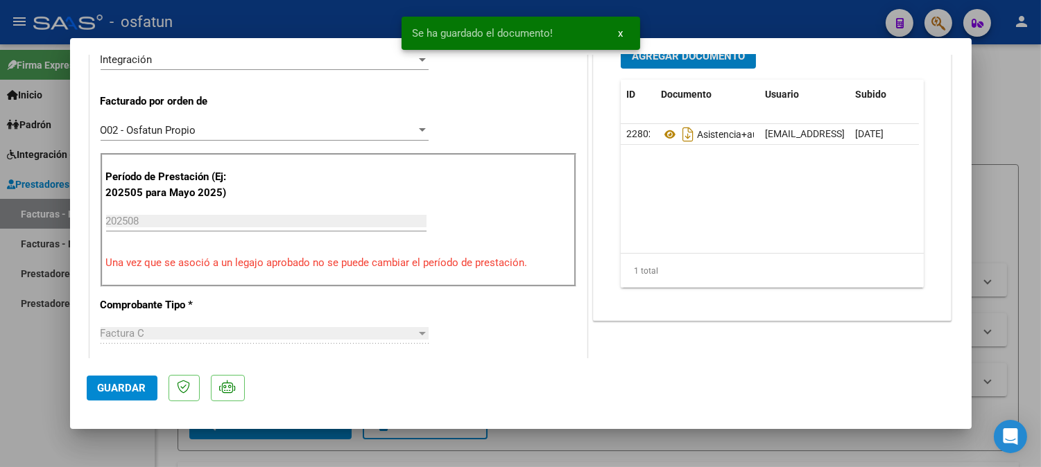
click at [139, 379] on button "Guardar" at bounding box center [122, 388] width 71 height 25
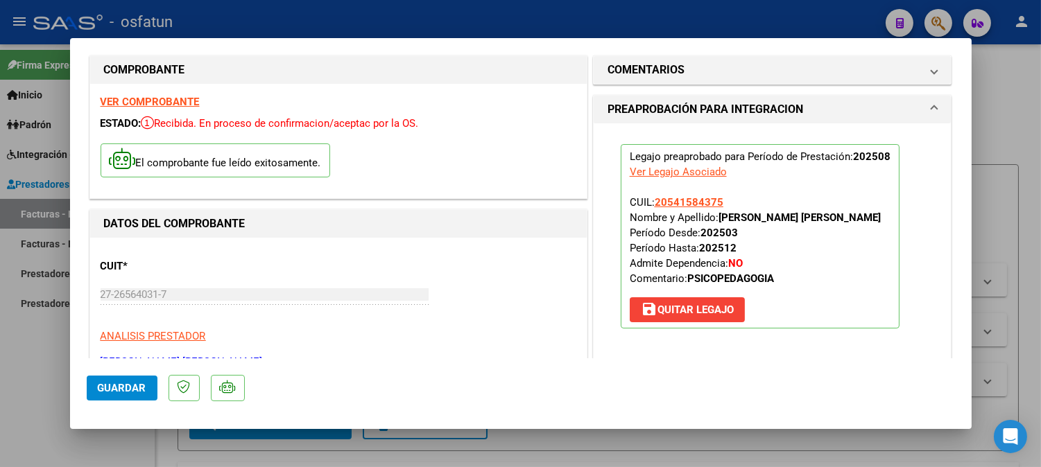
scroll to position [0, 0]
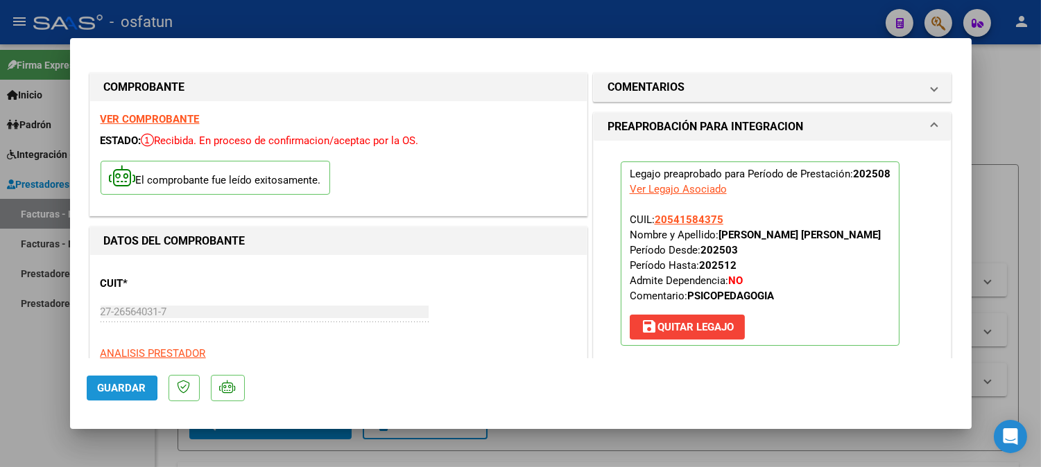
click at [98, 388] on span "Guardar" at bounding box center [122, 388] width 49 height 12
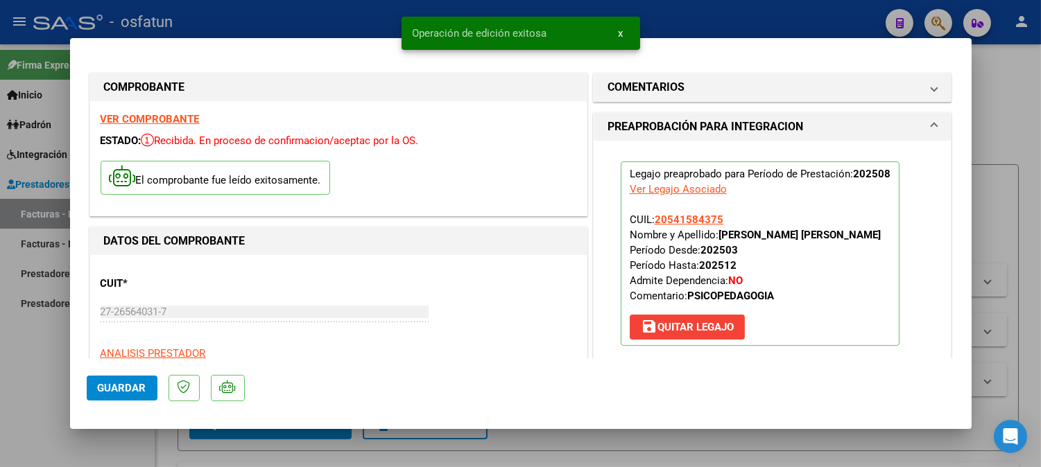
click at [1003, 118] on div at bounding box center [520, 233] width 1041 height 467
type input "$ 0,00"
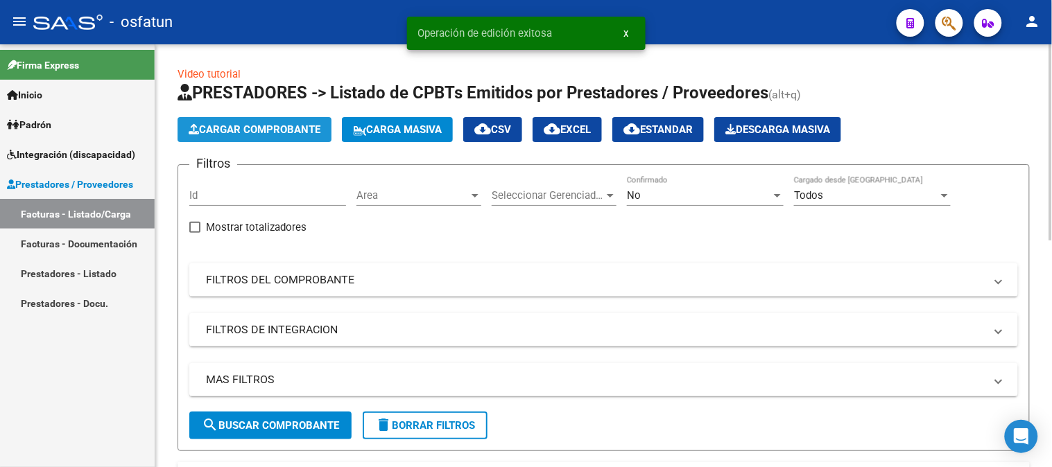
click at [272, 119] on button "Cargar Comprobante" at bounding box center [254, 129] width 154 height 25
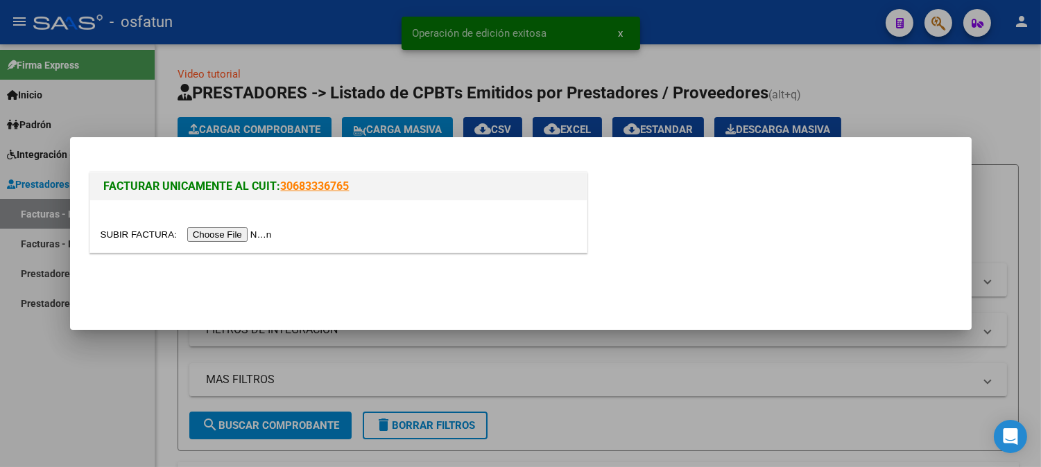
click at [259, 236] on input "file" at bounding box center [188, 234] width 175 height 15
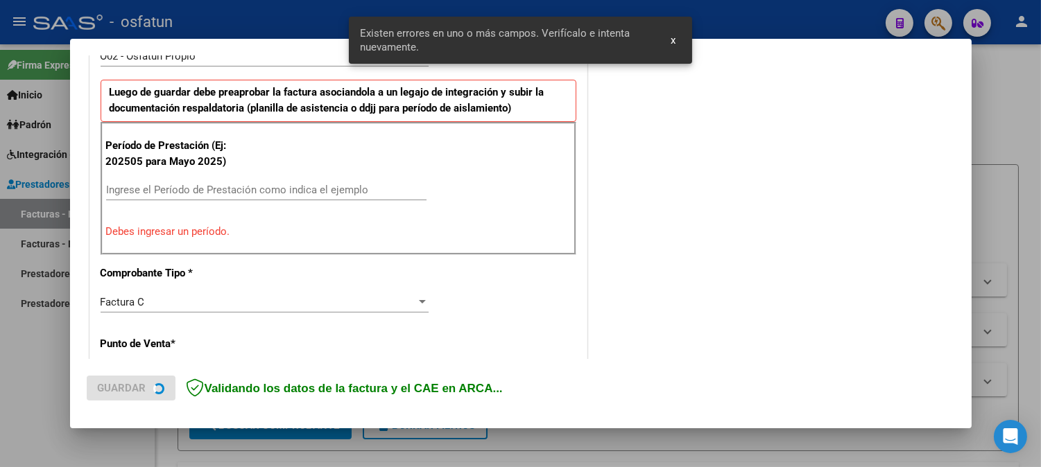
scroll to position [442, 0]
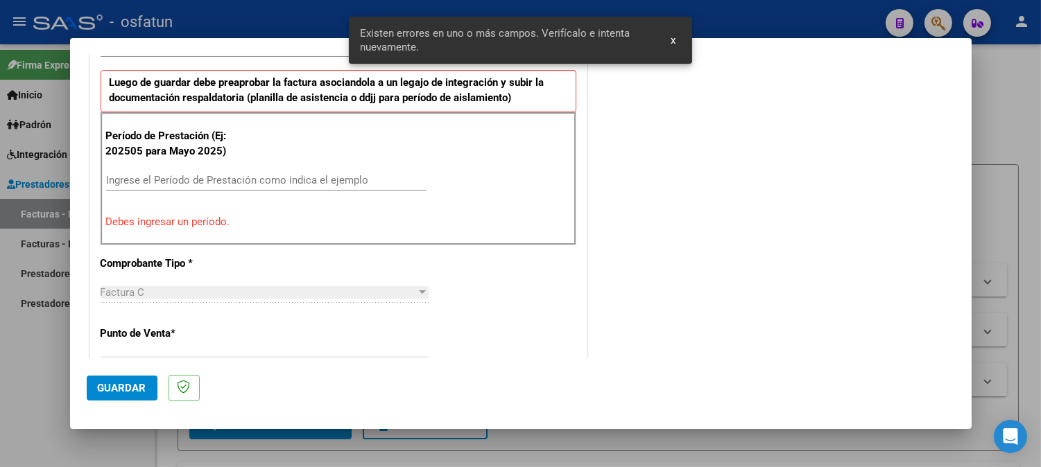
click at [237, 175] on input "Ingrese el Período de Prestación como indica el ejemplo" at bounding box center [266, 180] width 320 height 12
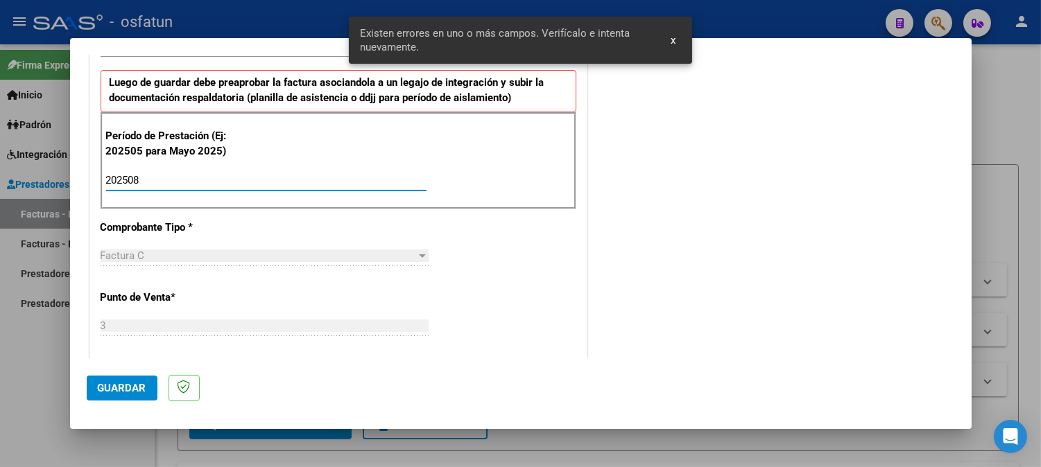
type input "202508"
click at [137, 381] on button "Guardar" at bounding box center [122, 388] width 71 height 25
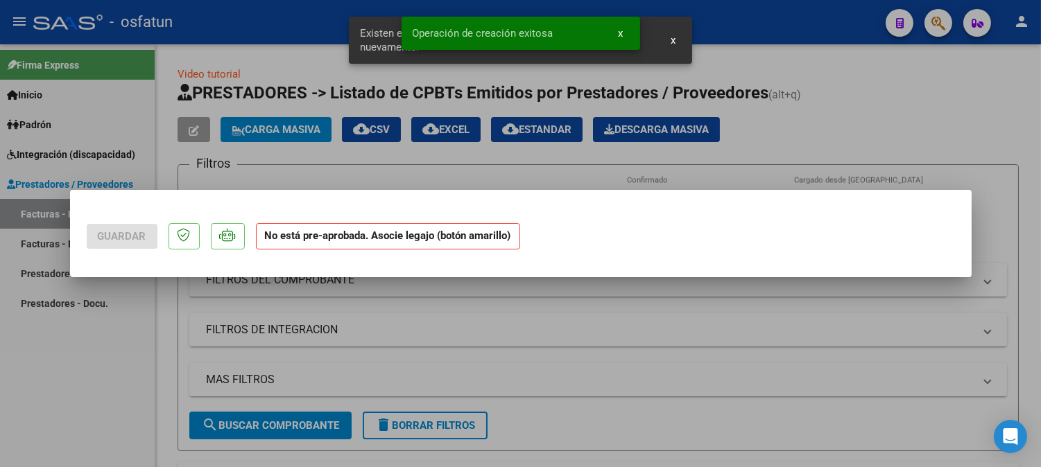
scroll to position [0, 0]
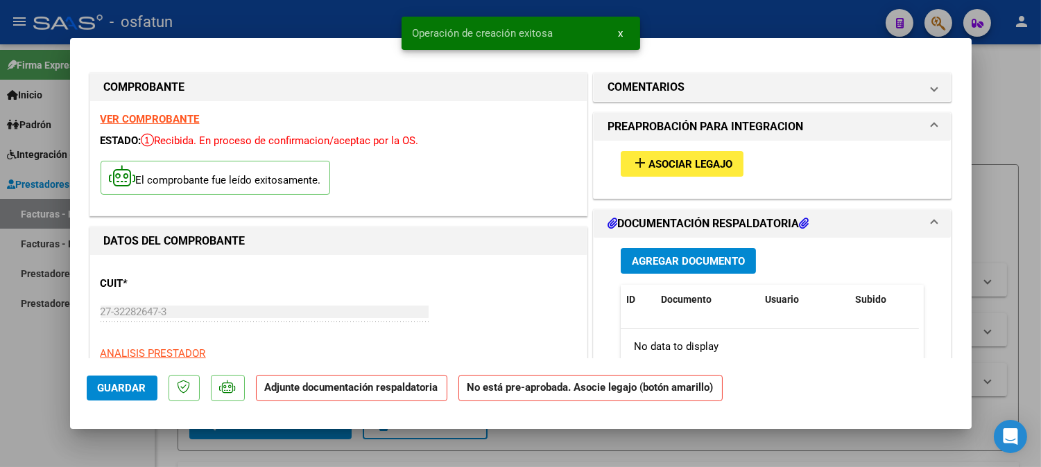
click at [720, 168] on span "Asociar Legajo" at bounding box center [690, 164] width 84 height 12
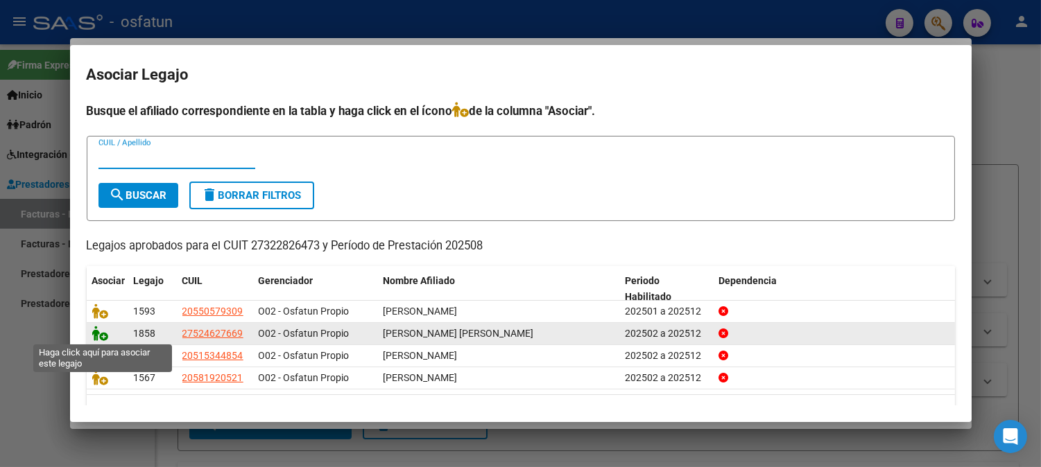
click at [106, 331] on icon at bounding box center [100, 333] width 17 height 15
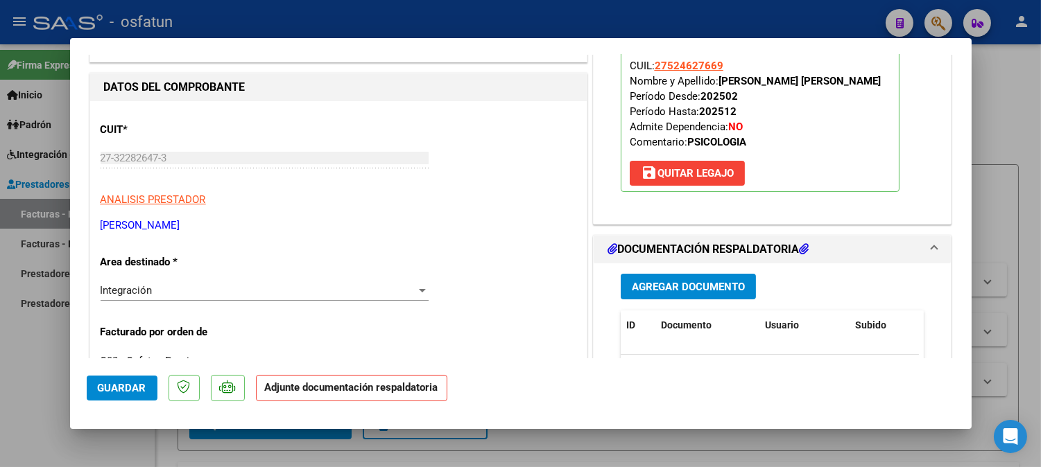
scroll to position [231, 0]
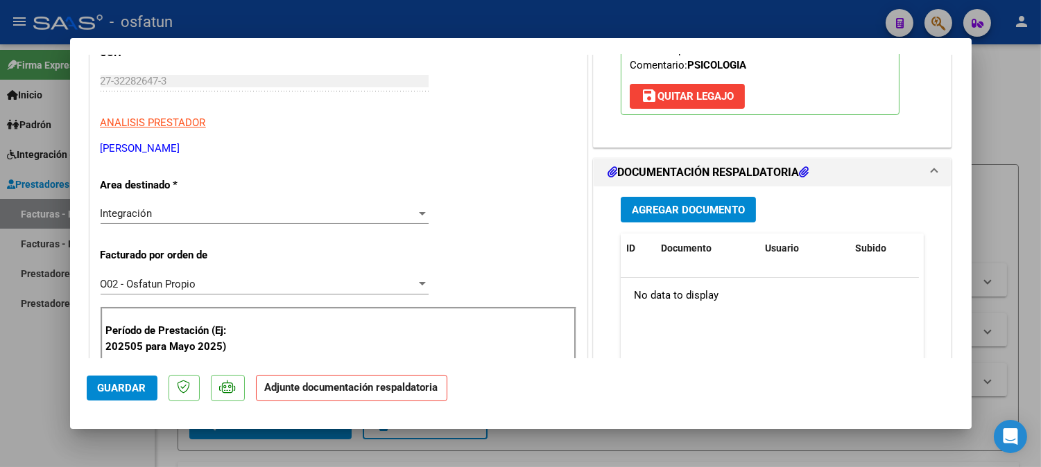
click at [320, 219] on div "Integración Seleccionar Area" at bounding box center [265, 213] width 328 height 21
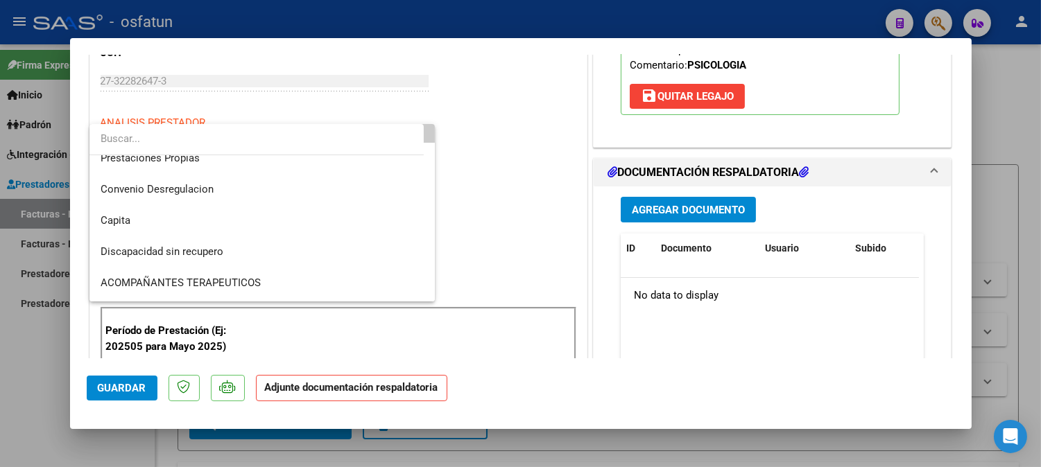
scroll to position [154, 0]
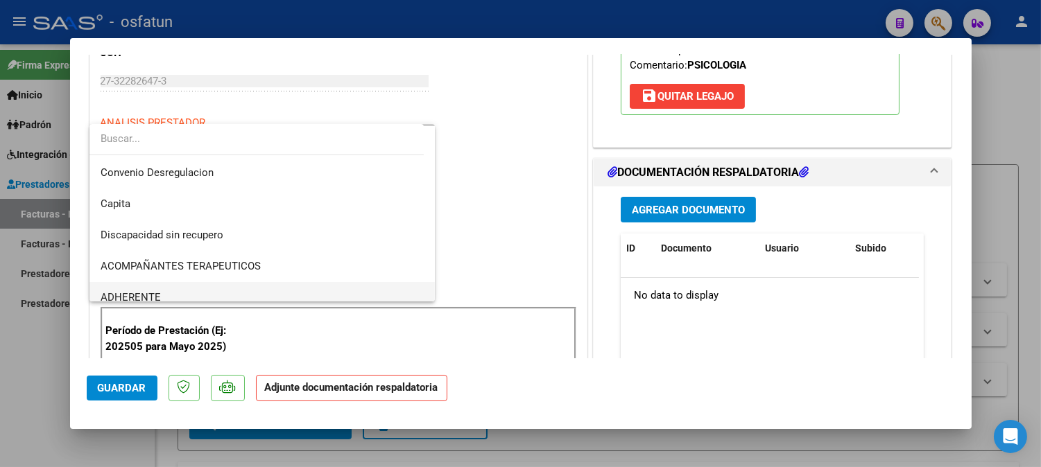
click at [192, 298] on span "ADHERENTE" at bounding box center [263, 297] width 324 height 31
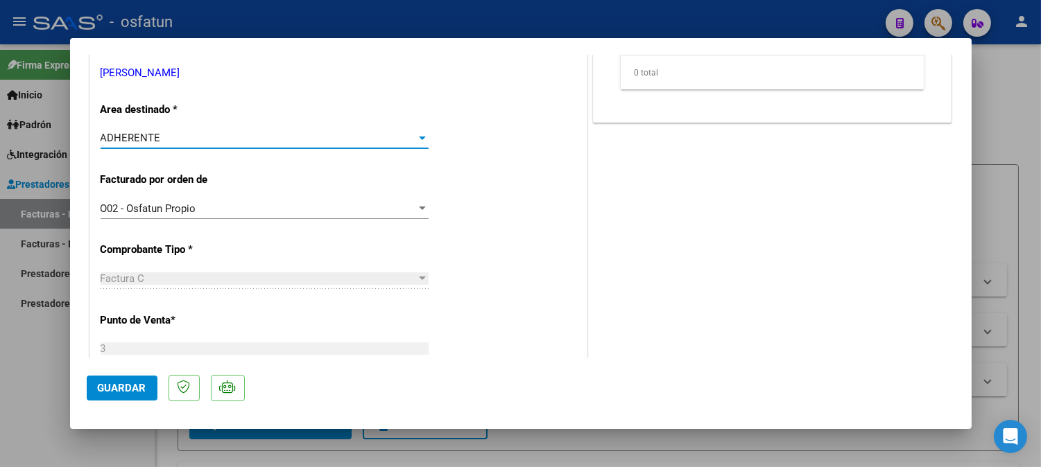
scroll to position [308, 0]
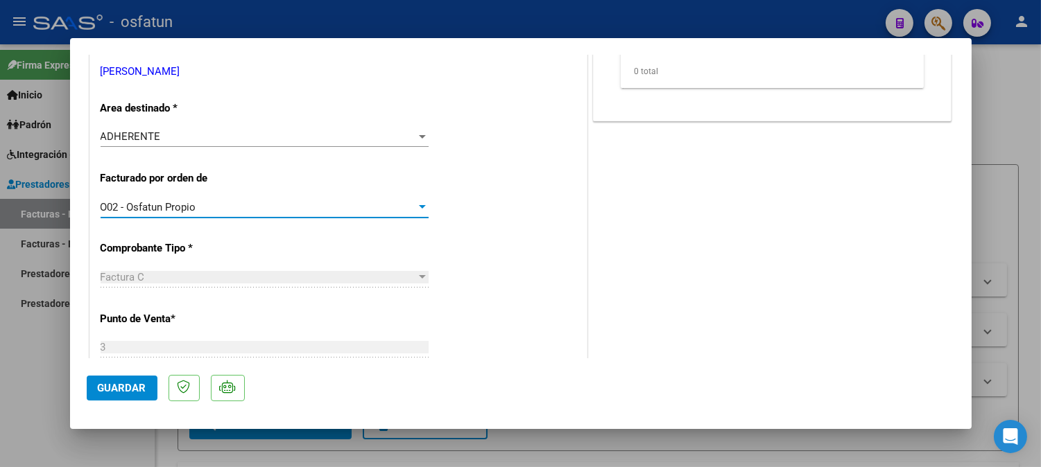
click at [340, 209] on div "O02 - Osfatun Propio" at bounding box center [258, 207] width 315 height 12
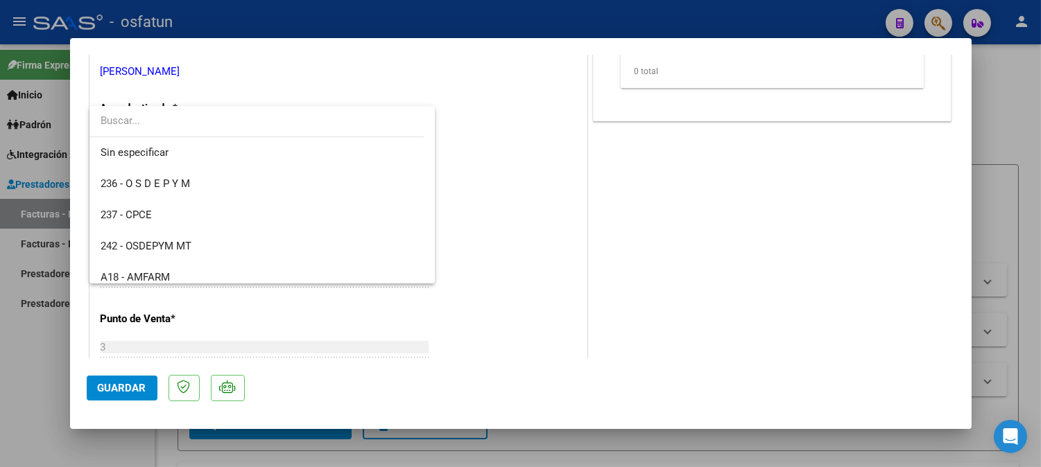
scroll to position [727, 0]
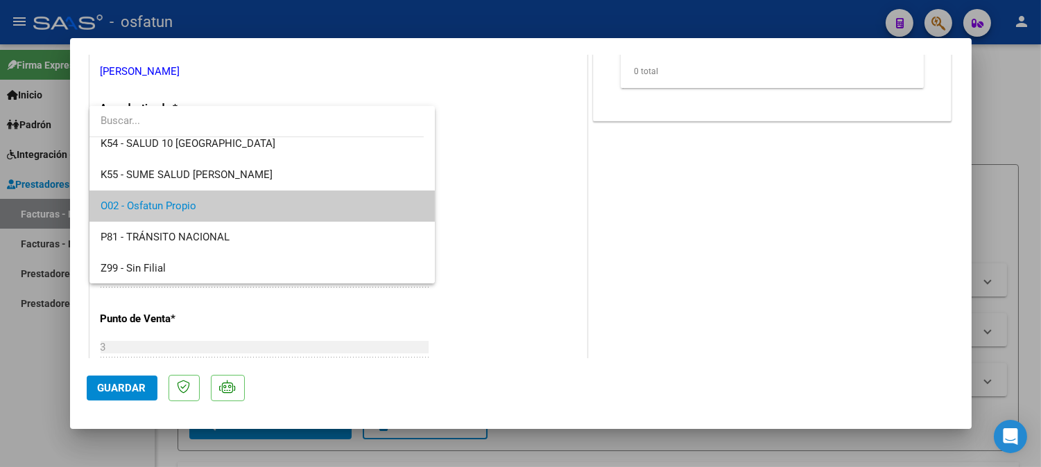
click at [340, 209] on span "O02 - Osfatun Propio" at bounding box center [263, 206] width 324 height 31
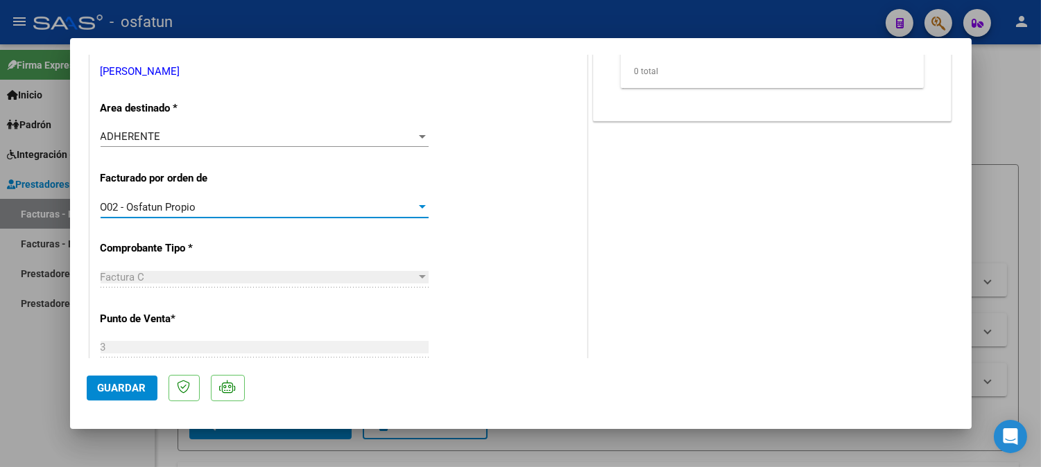
click at [503, 213] on div "CUIT * 27-32282647-3 Ingresar CUIT ANALISIS PRESTADOR VILLAFAÑEZ ROMINA MARIBEL…" at bounding box center [338, 473] width 496 height 1053
click at [300, 132] on div "ADHERENTE" at bounding box center [258, 136] width 315 height 12
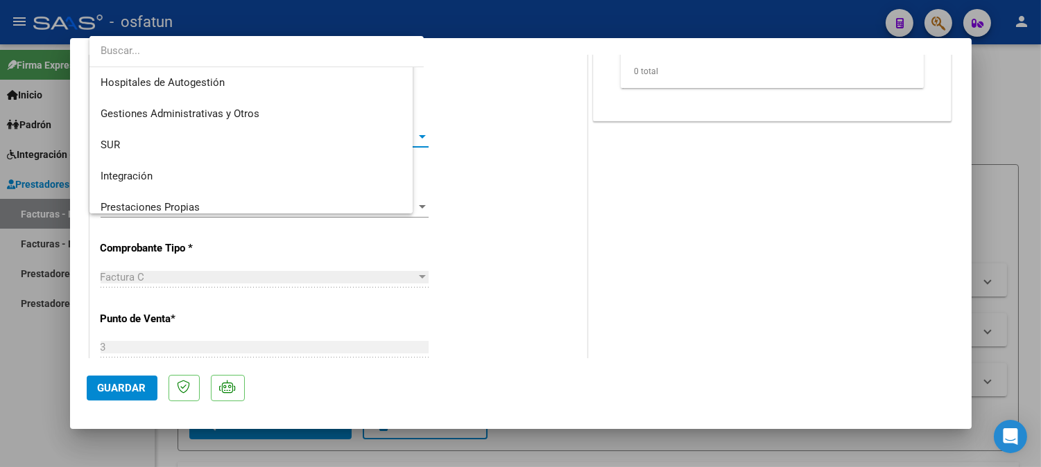
scroll to position [227, 0]
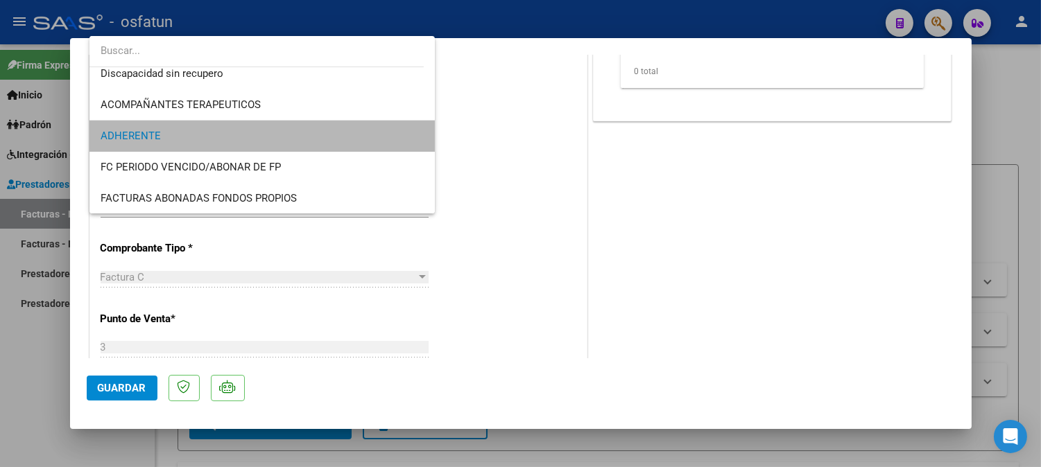
click at [300, 132] on span "ADHERENTE" at bounding box center [263, 136] width 324 height 31
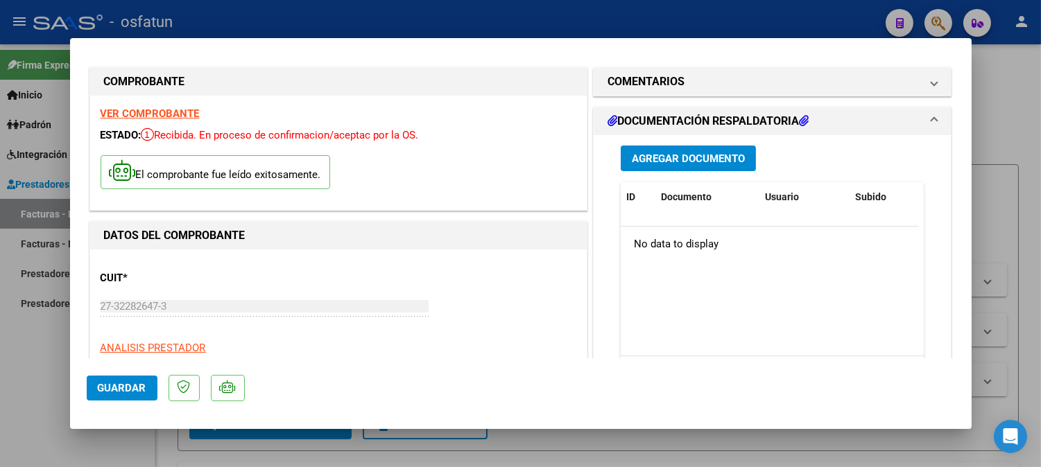
scroll to position [0, 0]
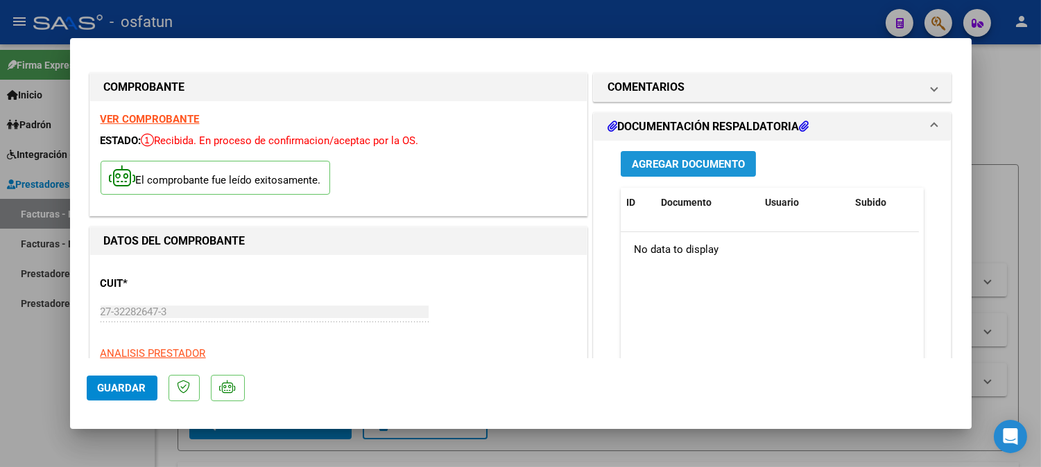
click at [719, 155] on button "Agregar Documento" at bounding box center [688, 164] width 135 height 26
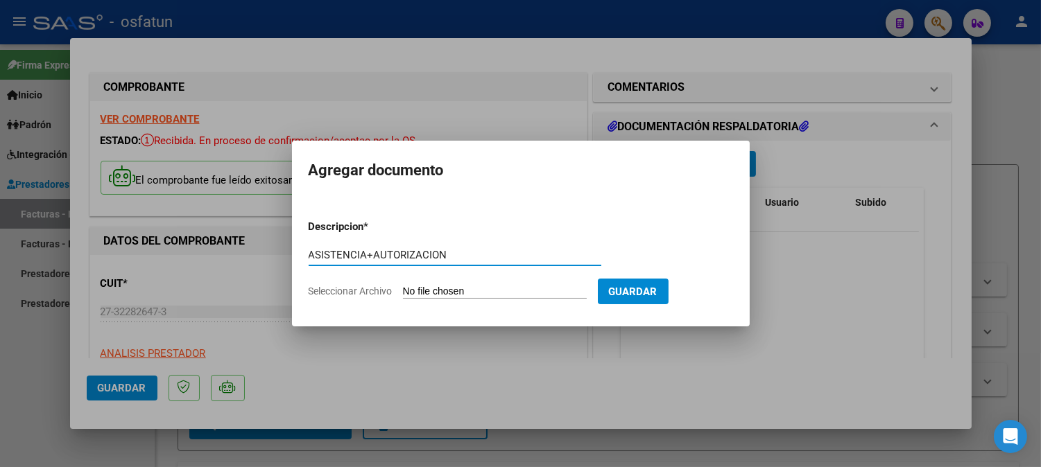
type input "ASISTENCIA+AUTORIZACION"
click at [462, 294] on input "Seleccionar Archivo" at bounding box center [495, 292] width 184 height 13
type input "C:\fakepath\ASIST PSICOLO.pdf"
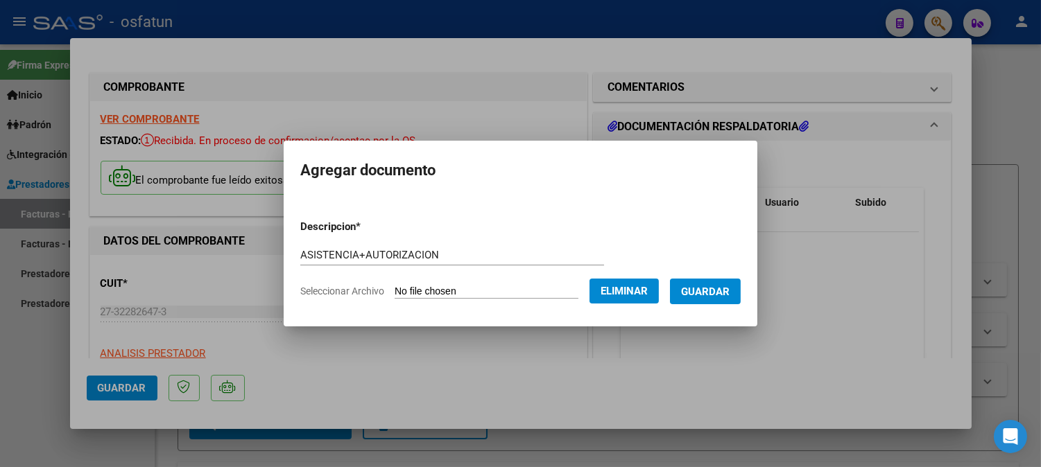
click at [717, 299] on button "Guardar" at bounding box center [705, 292] width 71 height 26
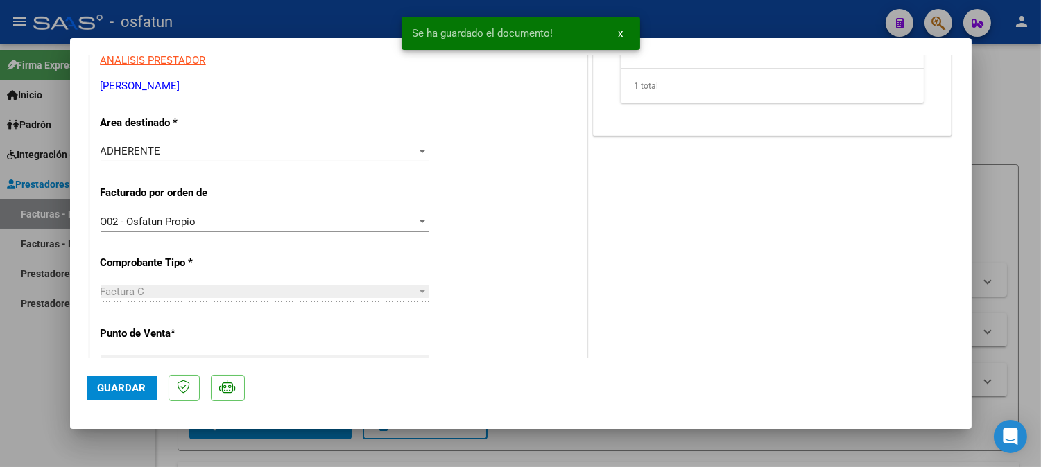
scroll to position [308, 0]
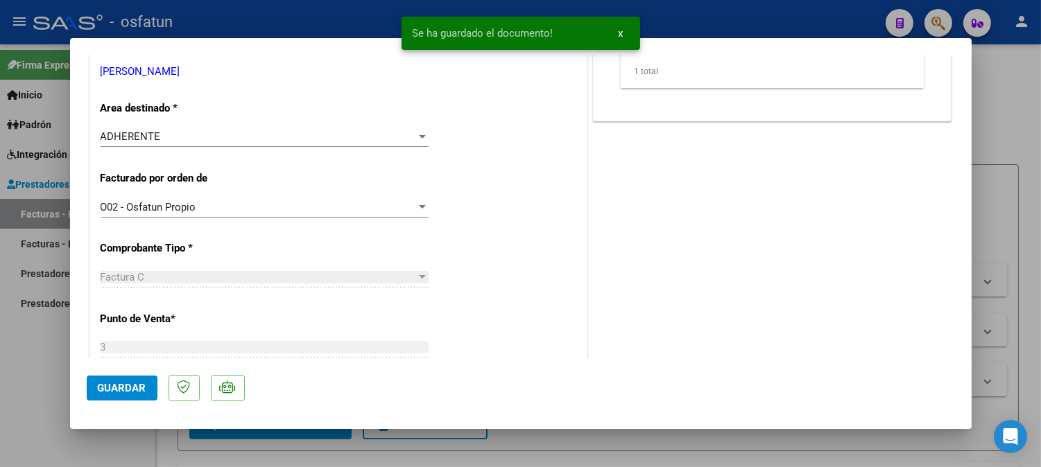
click at [125, 391] on span "Guardar" at bounding box center [122, 388] width 49 height 12
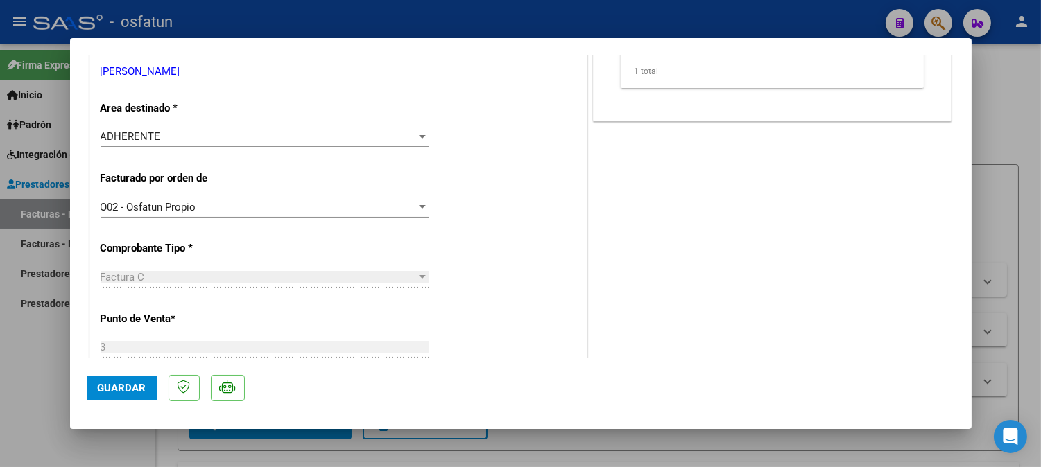
click at [128, 389] on span "Guardar" at bounding box center [122, 388] width 49 height 12
click at [1008, 123] on div at bounding box center [520, 233] width 1041 height 467
type input "$ 0,00"
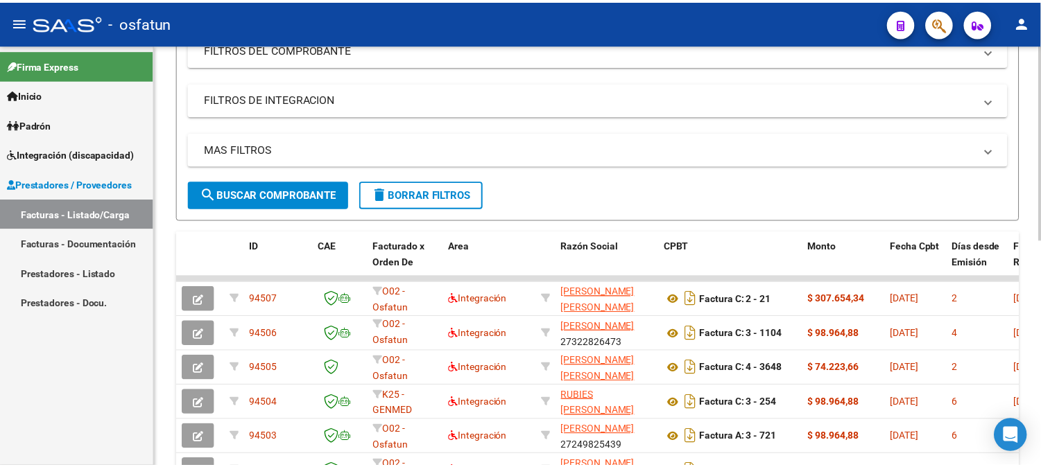
scroll to position [0, 0]
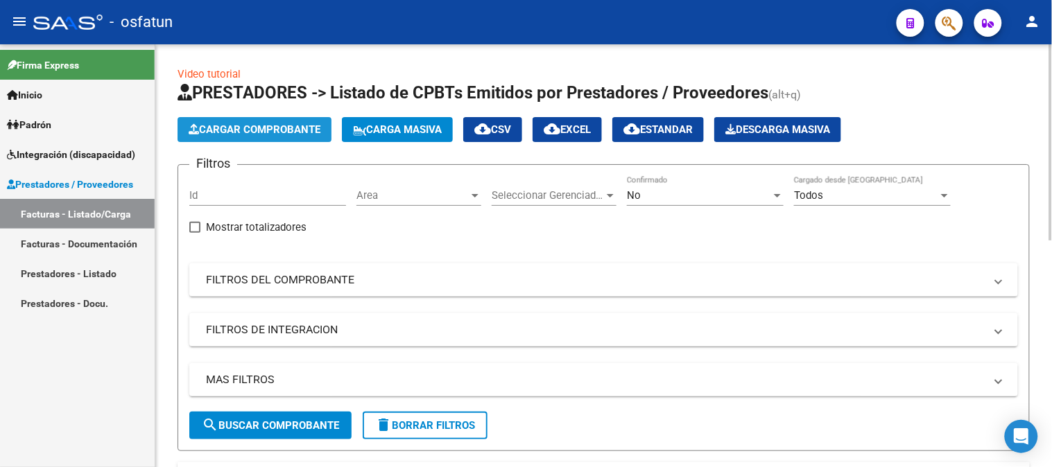
click at [295, 132] on span "Cargar Comprobante" at bounding box center [255, 129] width 132 height 12
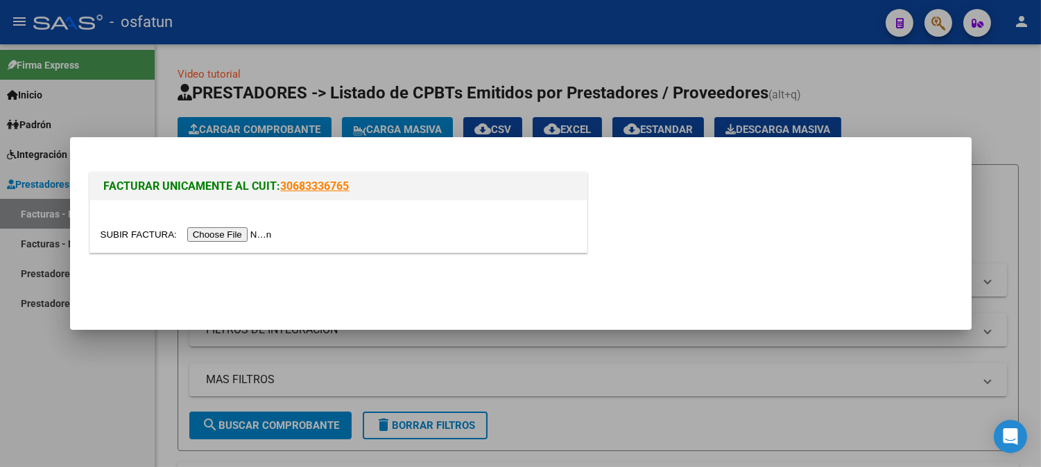
click at [250, 232] on input "file" at bounding box center [188, 234] width 175 height 15
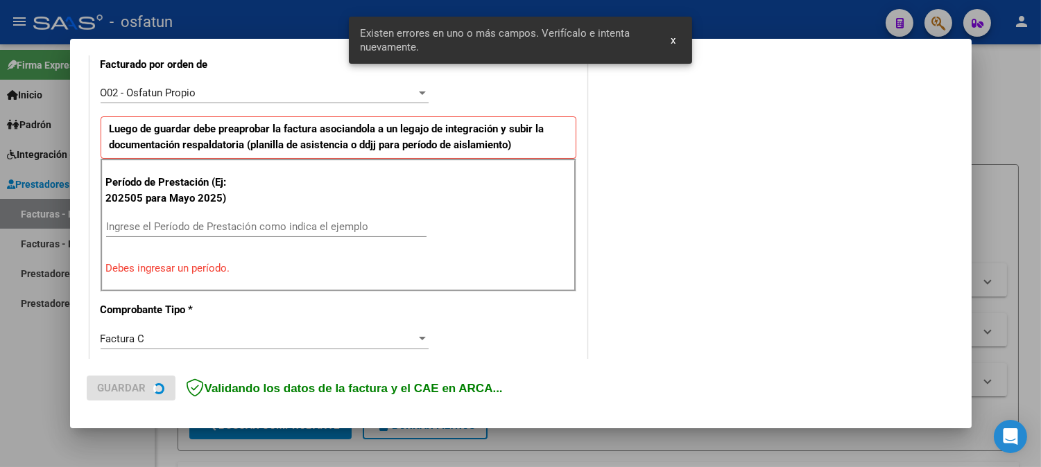
scroll to position [400, 0]
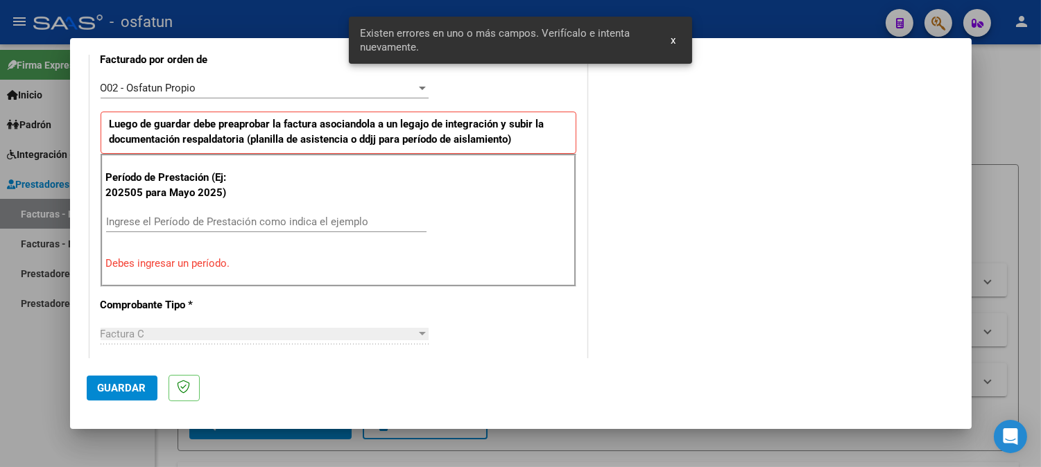
click at [248, 219] on input "Ingrese el Período de Prestación como indica el ejemplo" at bounding box center [266, 222] width 320 height 12
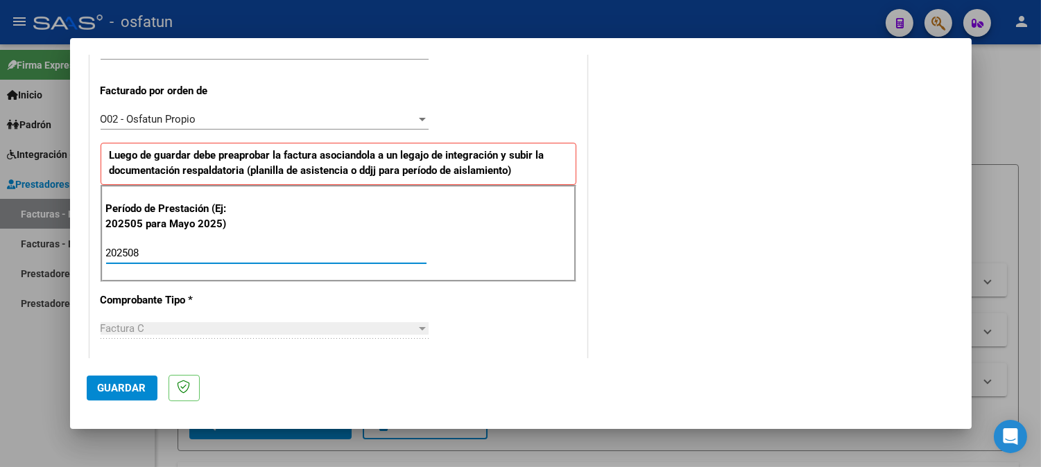
scroll to position [477, 0]
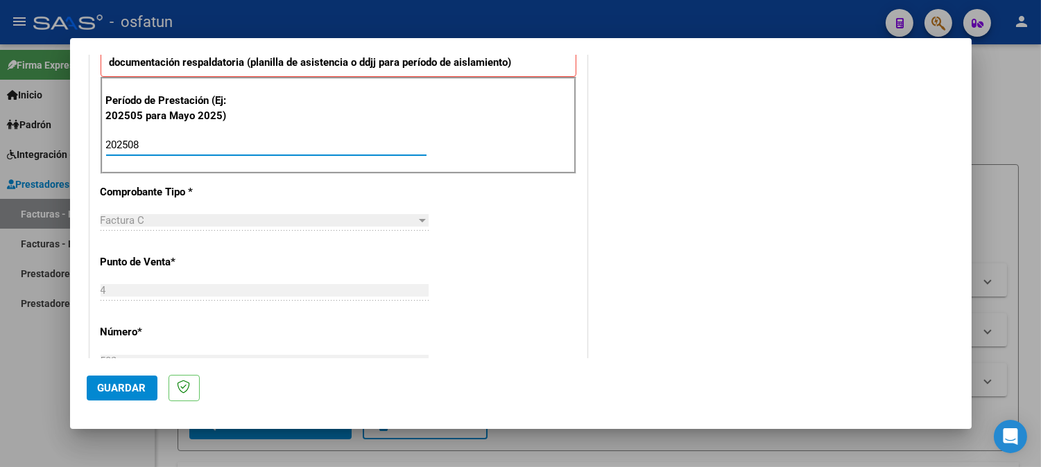
type input "202508"
click at [133, 387] on span "Guardar" at bounding box center [122, 388] width 49 height 12
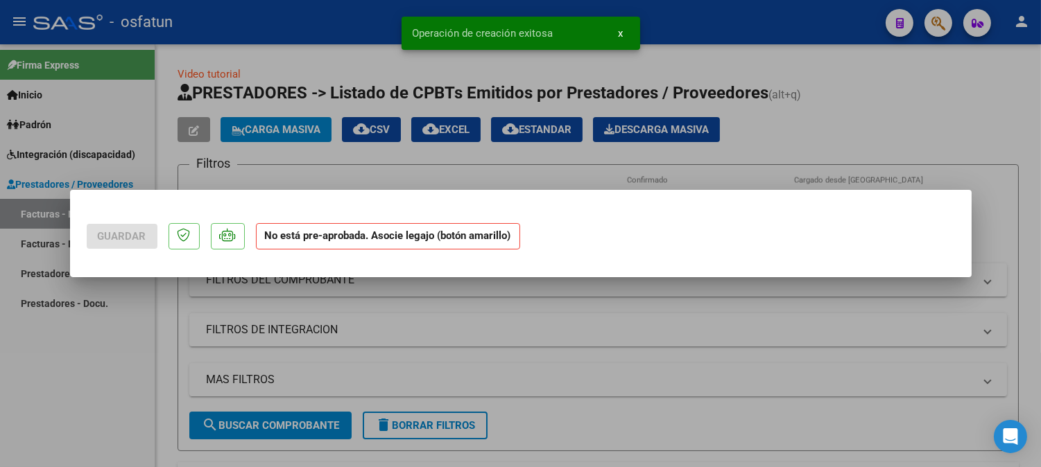
scroll to position [0, 0]
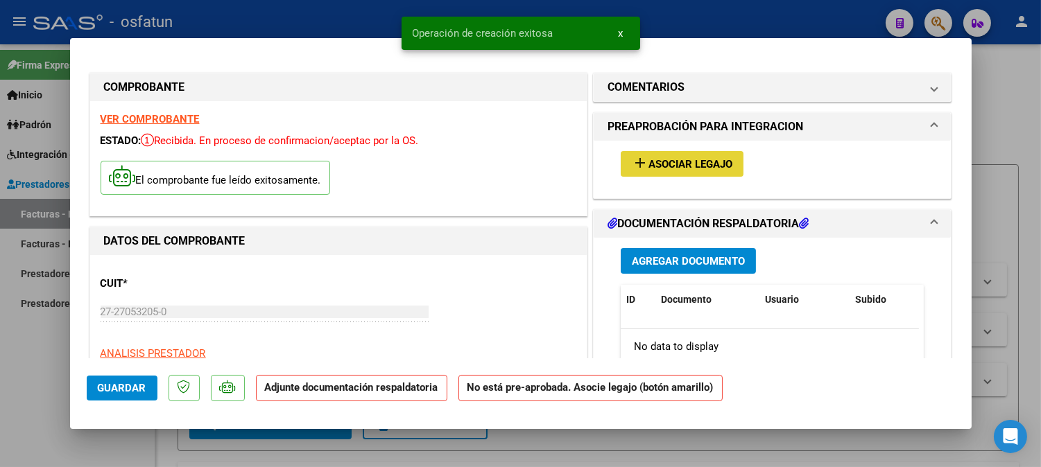
click at [699, 157] on button "add Asociar Legajo" at bounding box center [682, 164] width 123 height 26
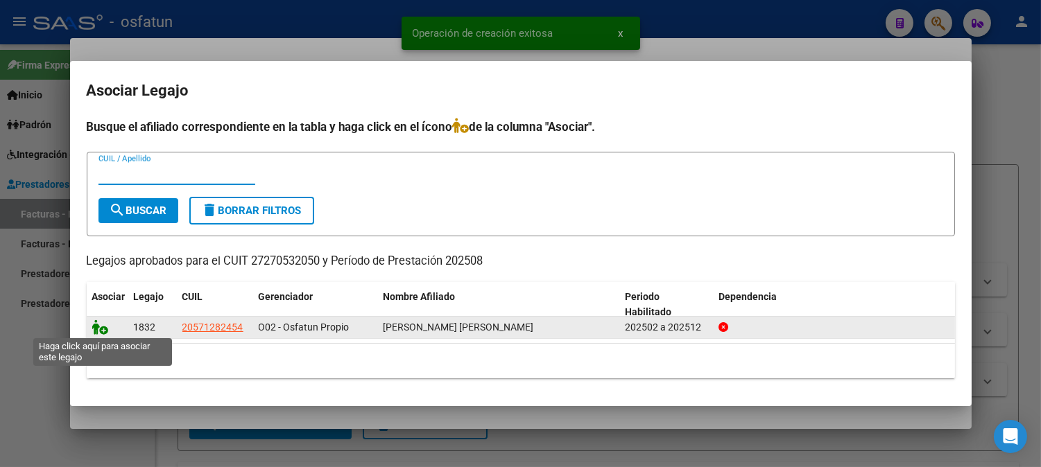
click at [96, 322] on icon at bounding box center [100, 327] width 17 height 15
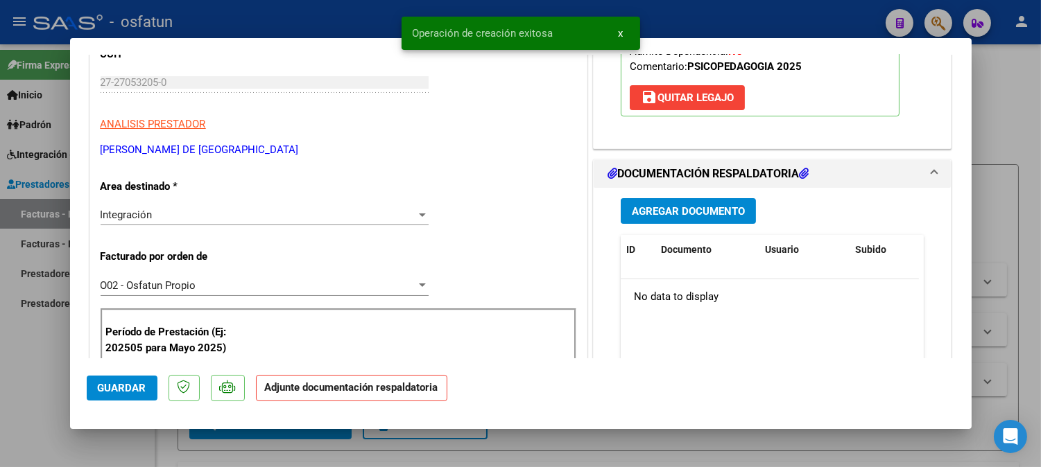
scroll to position [231, 0]
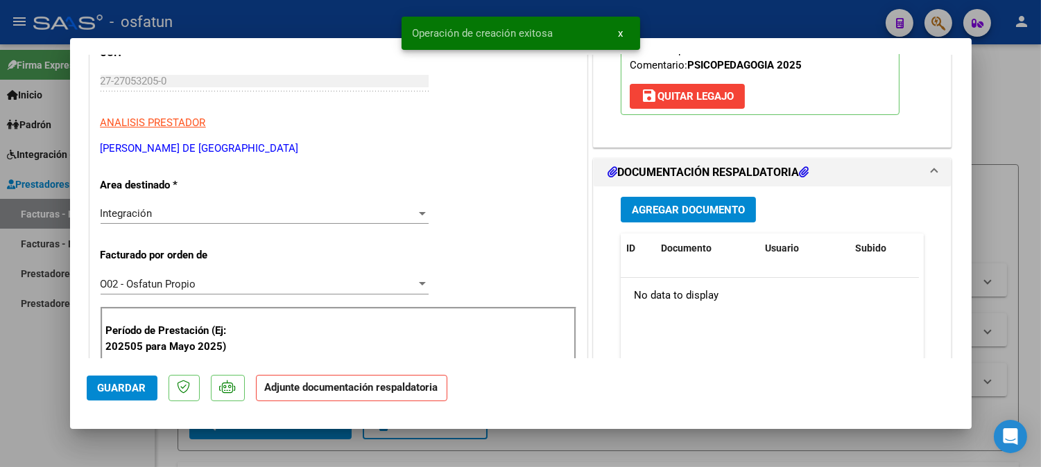
click at [679, 213] on span "Agregar Documento" at bounding box center [688, 210] width 113 height 12
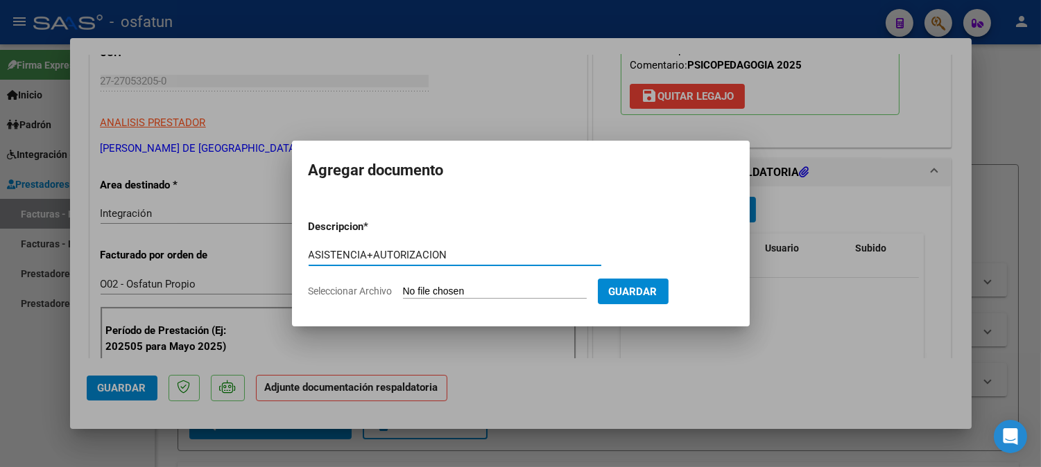
type input "ASISTENCIA+AUTORIZACION"
click at [550, 296] on input "Seleccionar Archivo" at bounding box center [495, 292] width 184 height 13
type input "C:\fakepath\ASIST PSICOPEDAG.pdf"
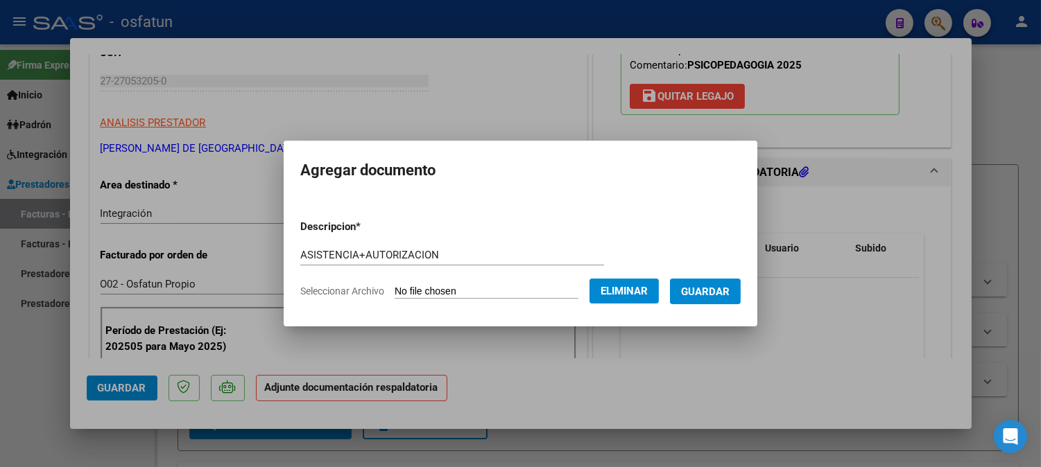
click at [704, 302] on button "Guardar" at bounding box center [705, 292] width 71 height 26
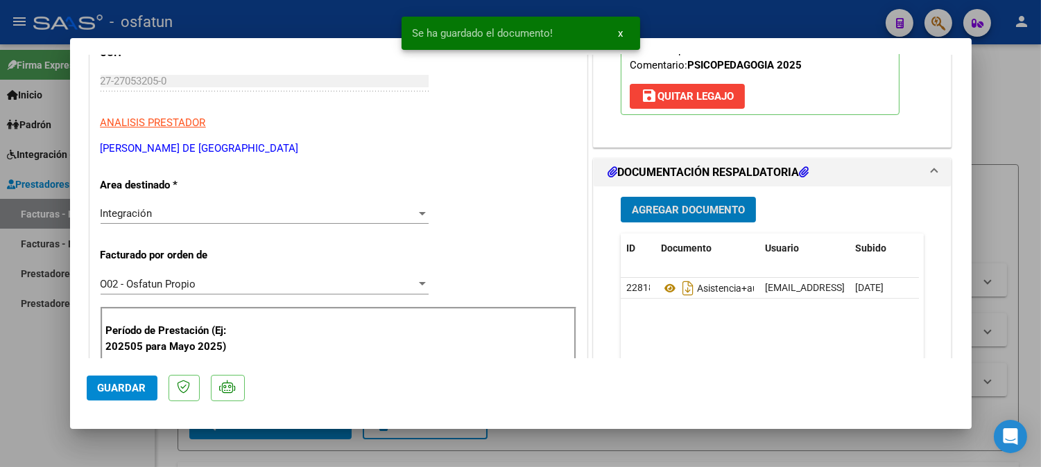
click at [141, 379] on button "Guardar" at bounding box center [122, 388] width 71 height 25
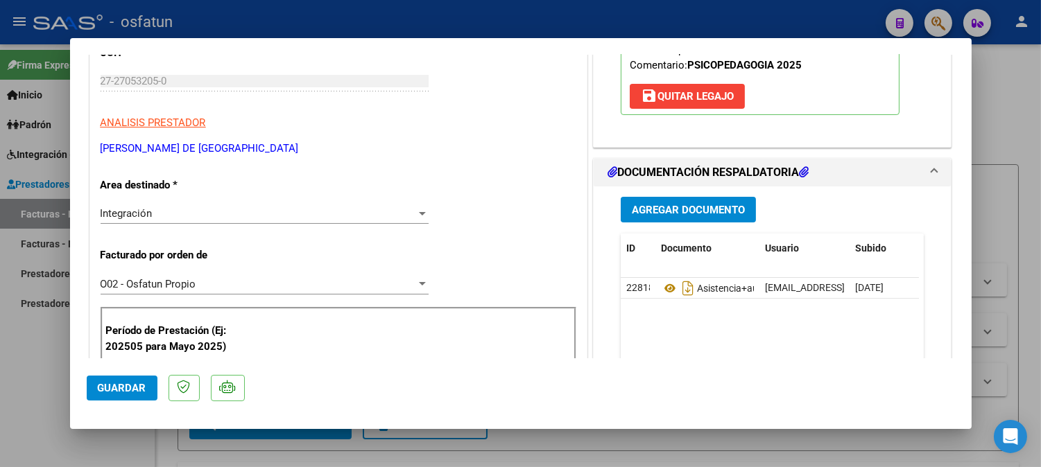
click at [105, 385] on span "Guardar" at bounding box center [122, 388] width 49 height 12
